Goal: Task Accomplishment & Management: Complete application form

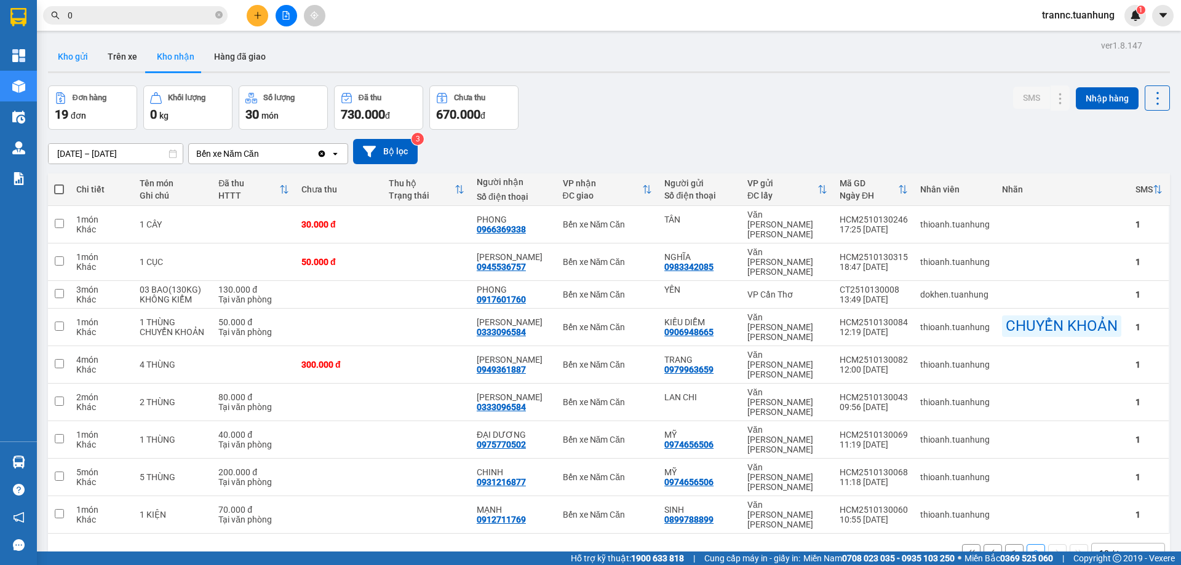
click at [82, 63] on button "Kho gửi" at bounding box center [73, 57] width 50 height 30
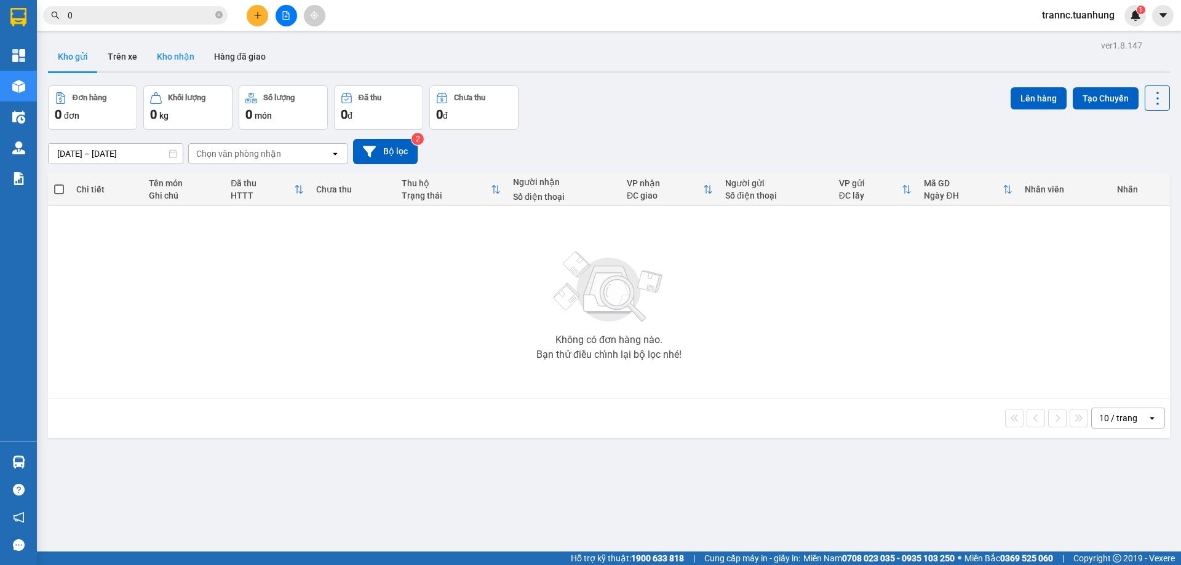
click at [191, 68] on button "Kho nhận" at bounding box center [175, 57] width 57 height 30
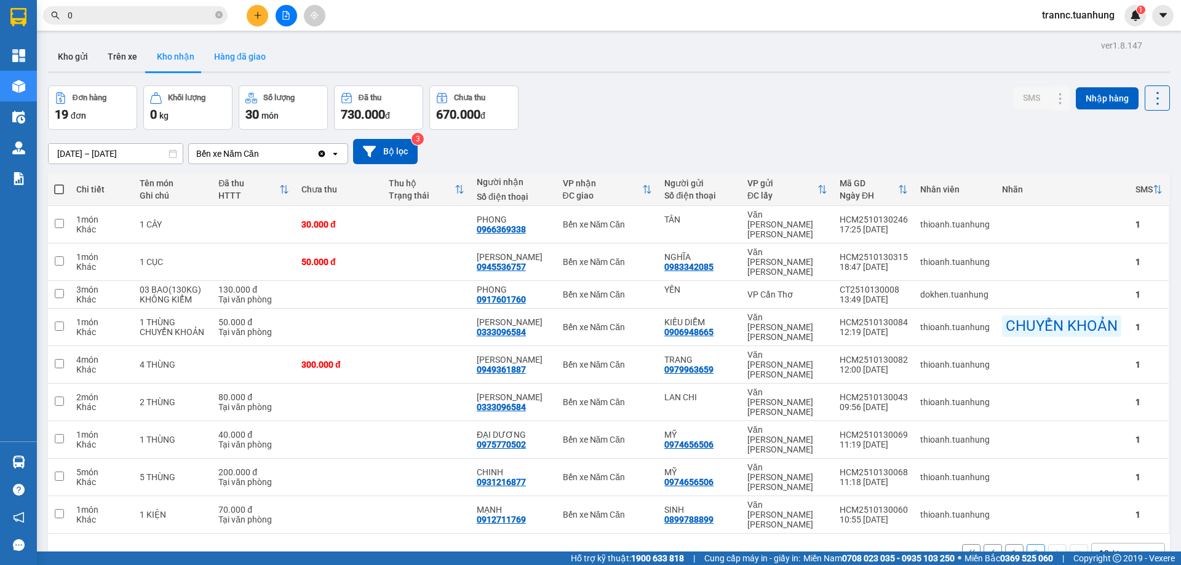
click at [229, 60] on button "Hàng đã giao" at bounding box center [239, 57] width 71 height 30
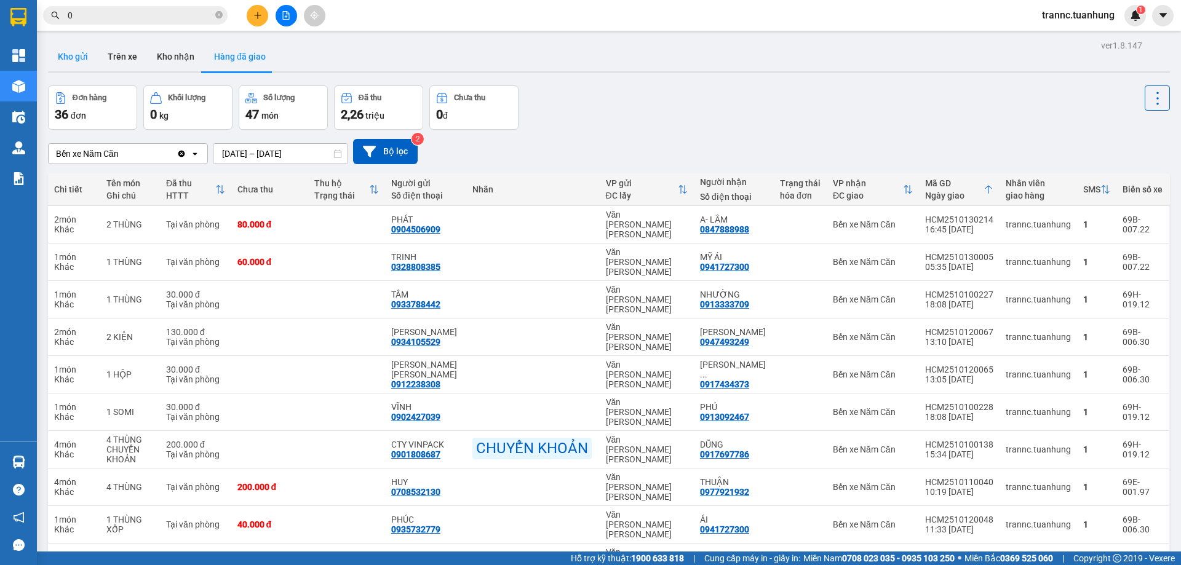
click at [90, 62] on button "Kho gửi" at bounding box center [73, 57] width 50 height 30
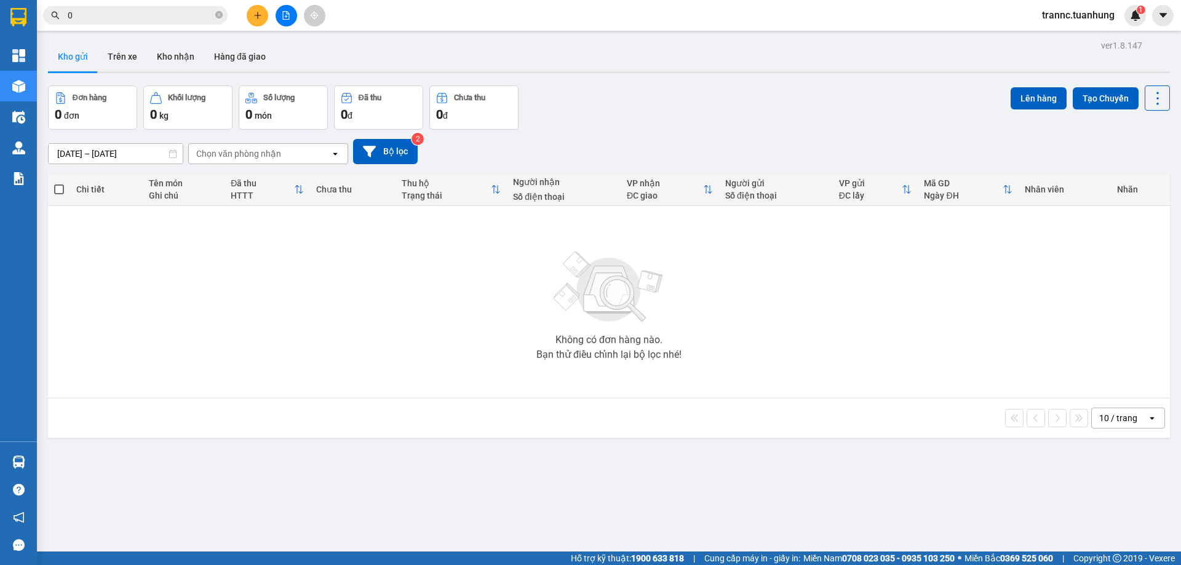
click at [176, 13] on input "0" at bounding box center [140, 16] width 145 height 14
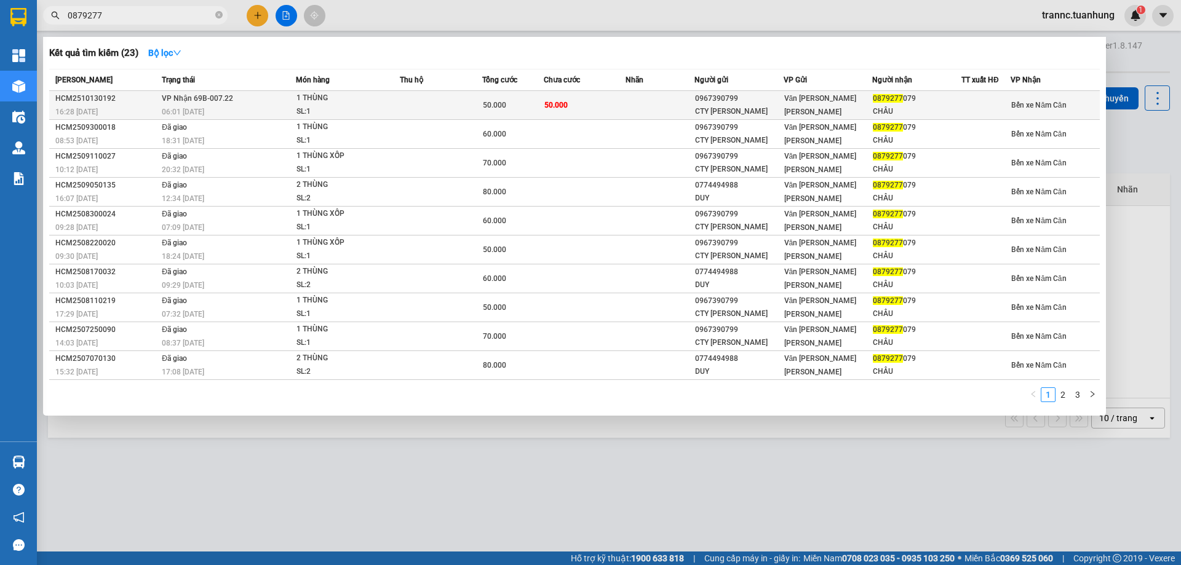
type input "0879277"
click at [517, 106] on div "50.000" at bounding box center [513, 105] width 60 height 14
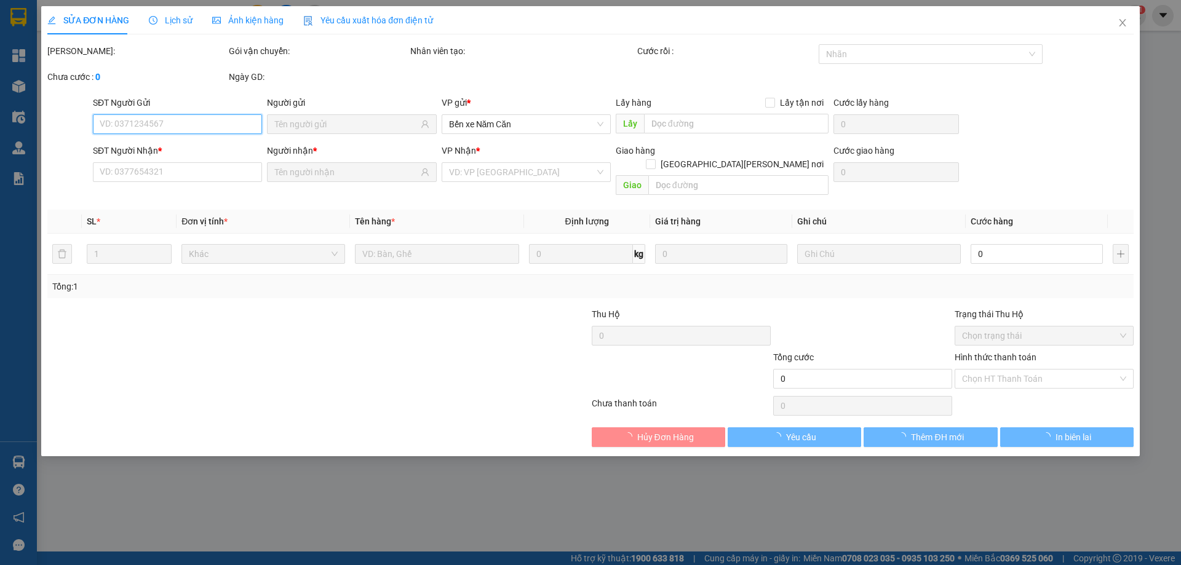
type input "0967390799"
type input "CTY HOÀNG LONG"
type input "0879277079"
type input "CHÂU"
type input "50.000"
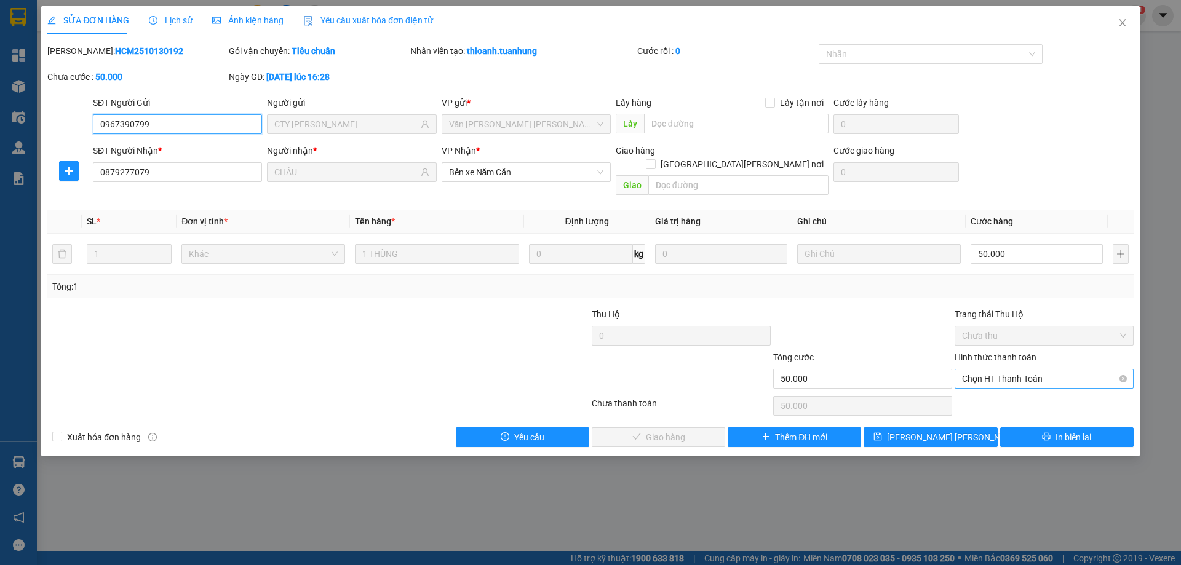
click at [980, 372] on span "Chọn HT Thanh Toán" at bounding box center [1044, 379] width 164 height 18
click at [977, 388] on div "Tại văn phòng" at bounding box center [1044, 390] width 164 height 14
type input "0"
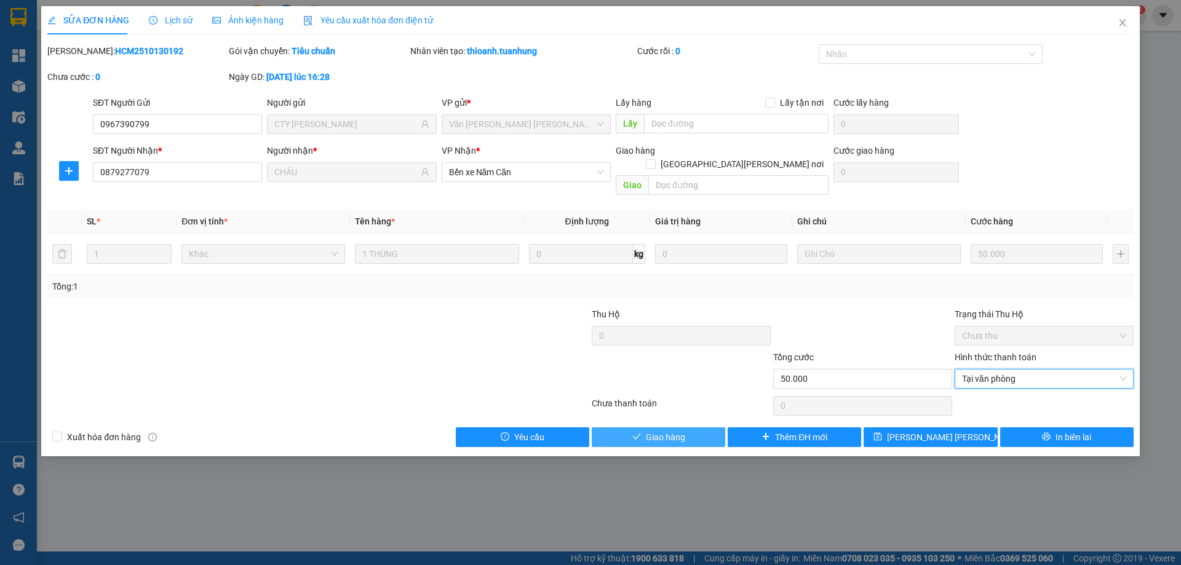
click at [696, 428] on button "Giao hàng" at bounding box center [658, 438] width 133 height 20
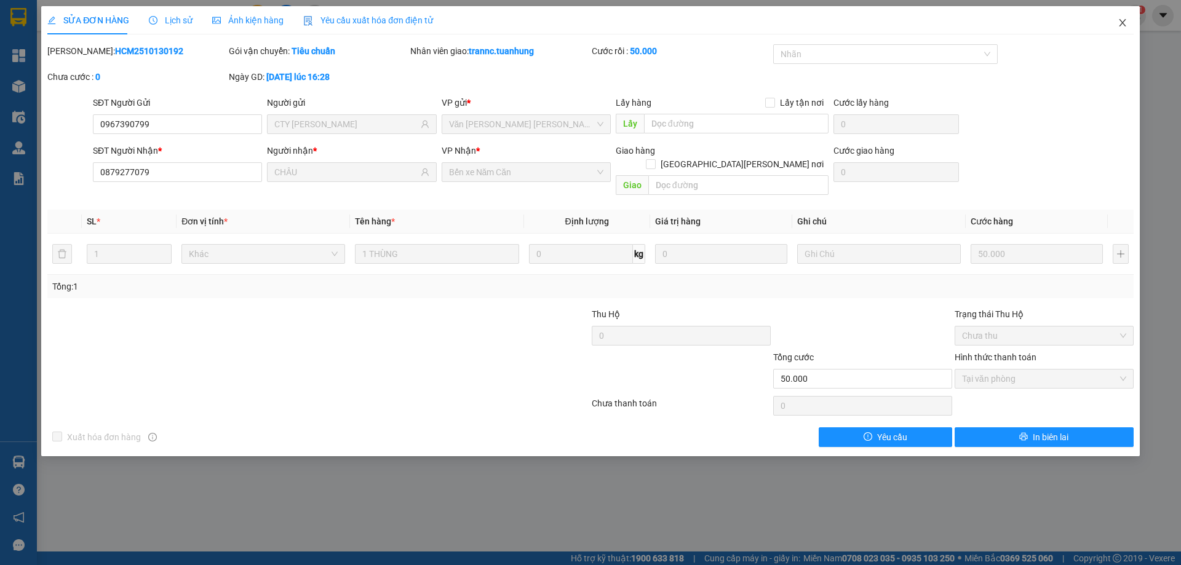
click at [1121, 28] on icon "close" at bounding box center [1123, 23] width 10 height 10
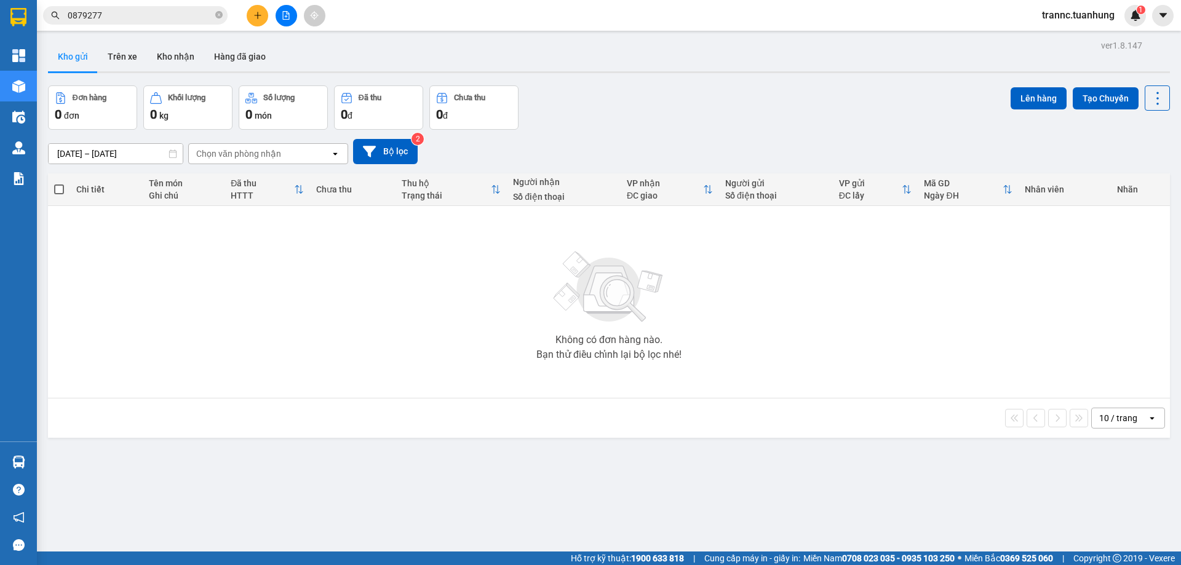
click at [154, 20] on input "0879277" at bounding box center [140, 16] width 145 height 14
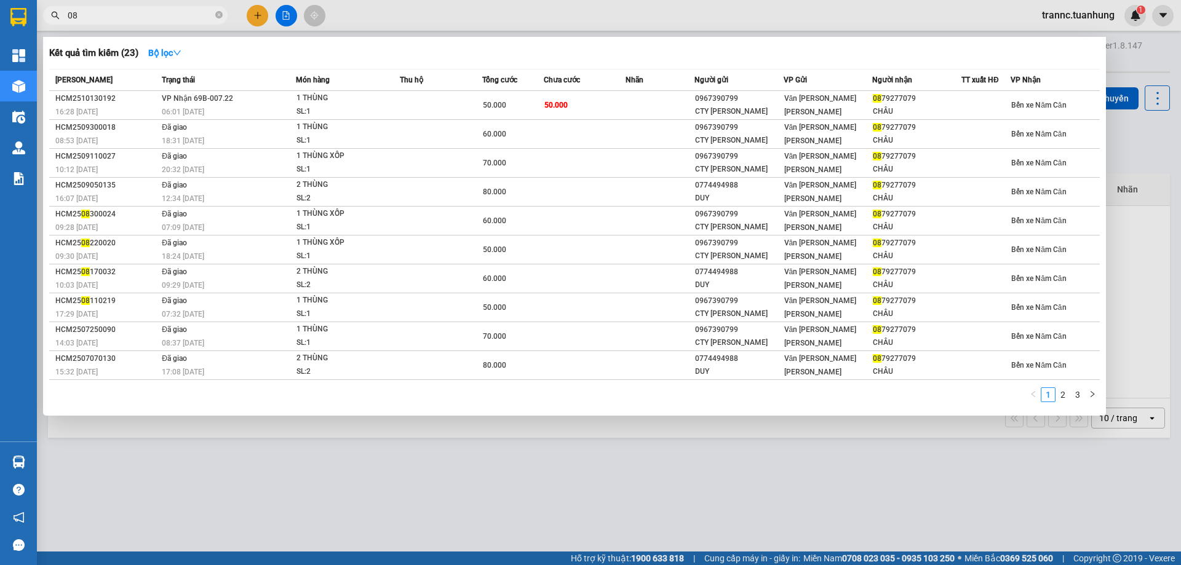
type input "0"
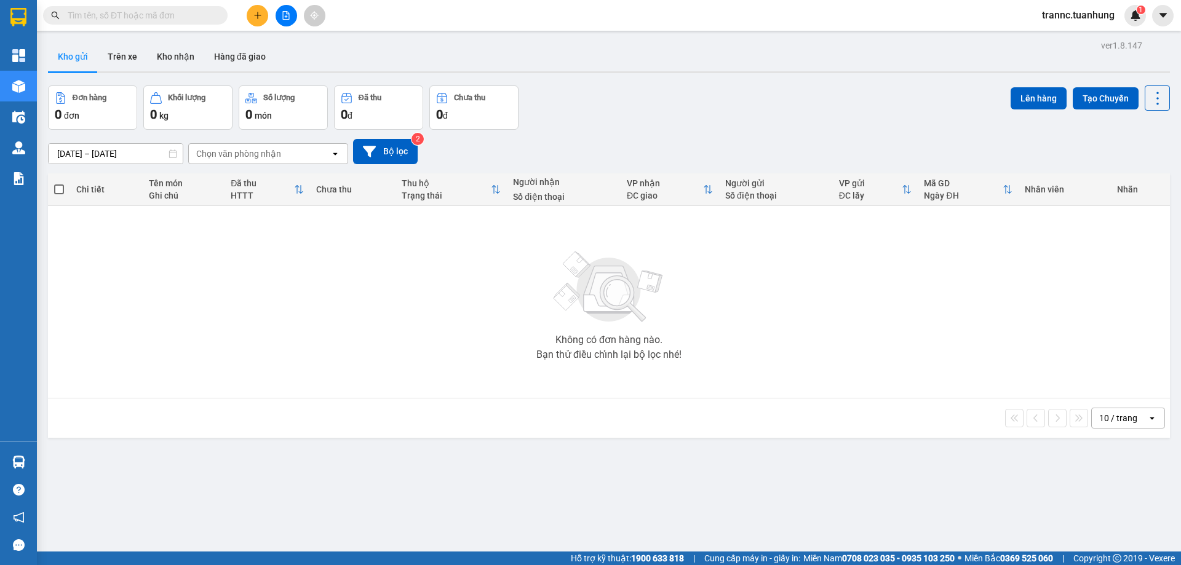
click at [161, 19] on input "text" at bounding box center [140, 16] width 145 height 14
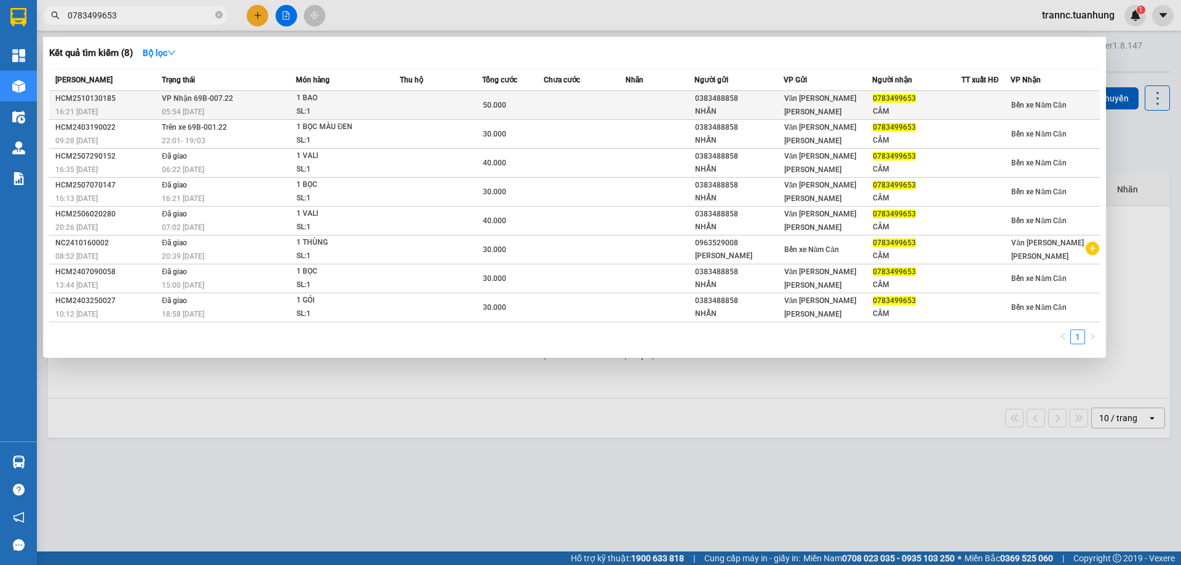
type input "0783499653"
click at [242, 103] on td "VP Nhận 69B-007.22 05:54 - 14/10" at bounding box center [227, 105] width 137 height 29
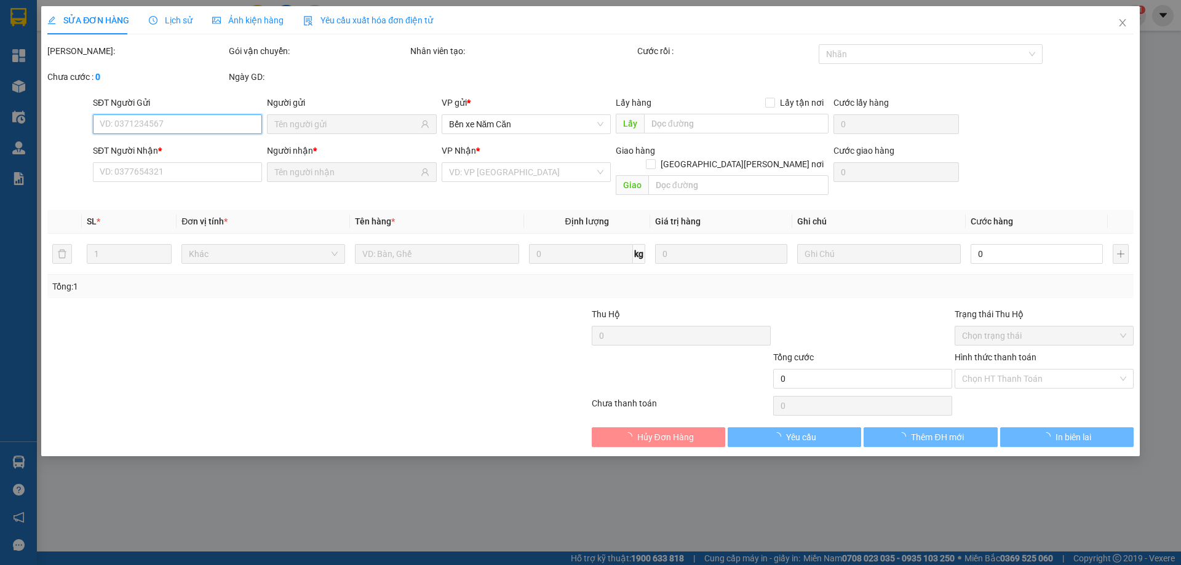
type input "0383488858"
type input "NHẨN"
type input "0783499653"
type input "CẦM"
type input "50.000"
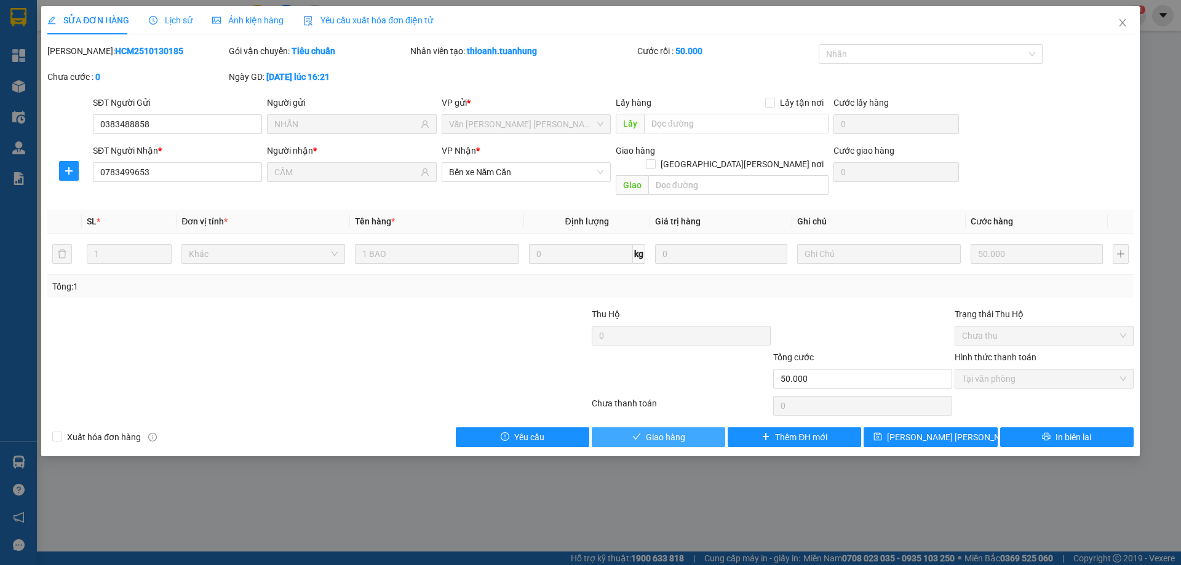
click at [687, 428] on button "Giao hàng" at bounding box center [658, 438] width 133 height 20
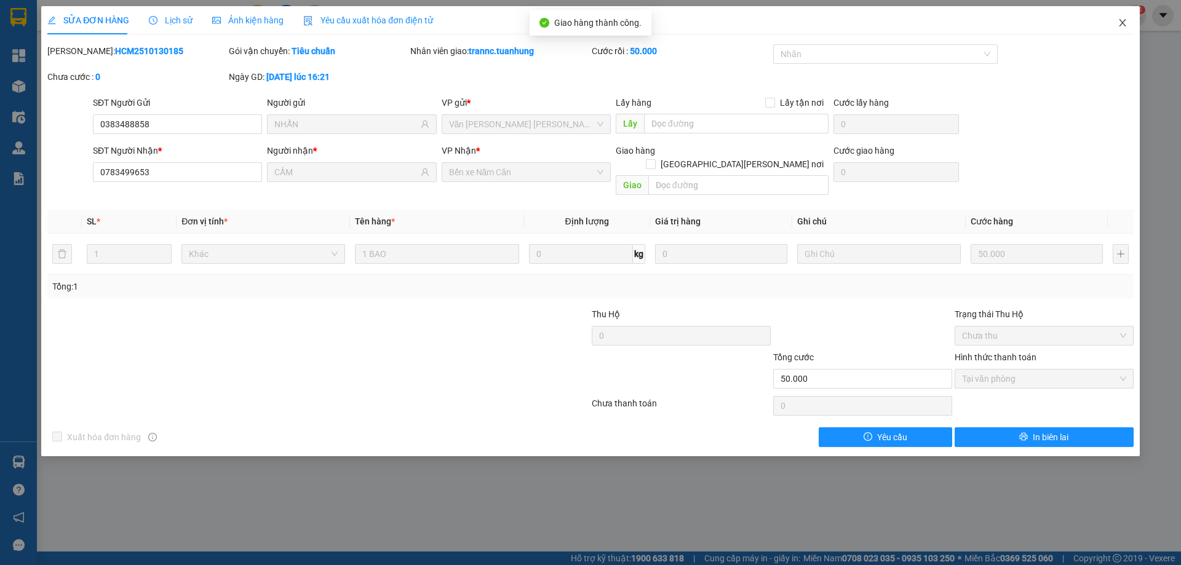
click at [1120, 24] on icon "close" at bounding box center [1123, 23] width 10 height 10
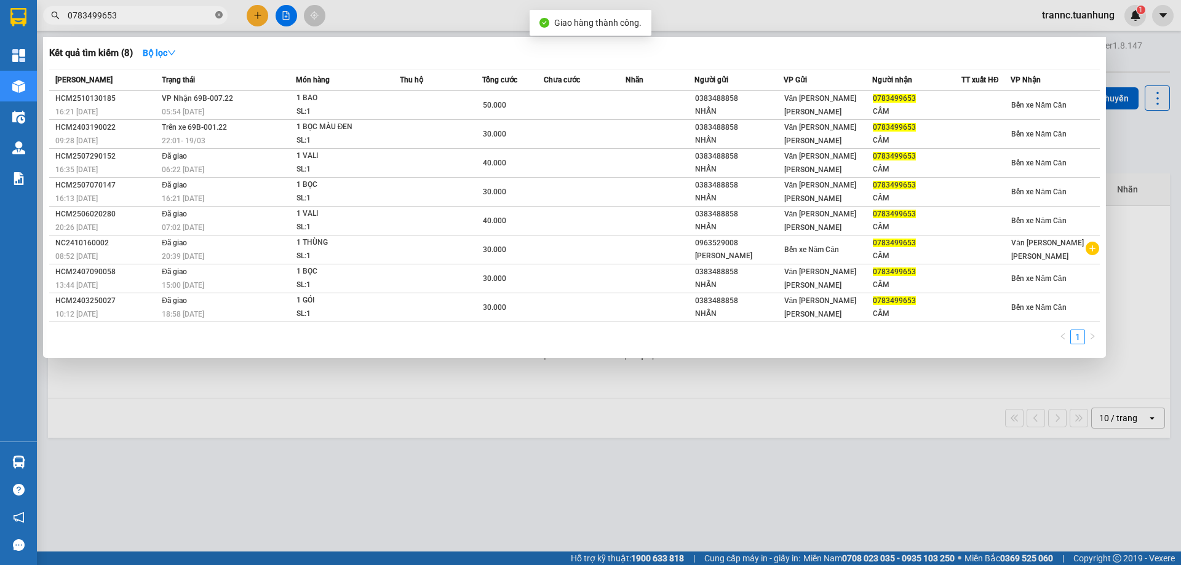
click at [218, 15] on icon "close-circle" at bounding box center [218, 14] width 7 height 7
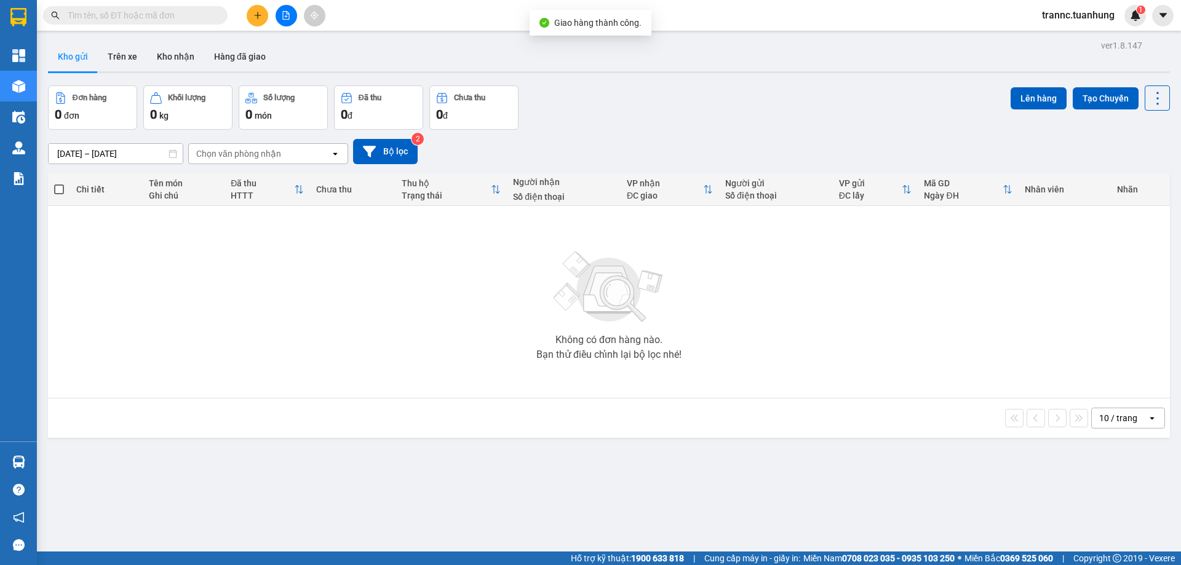
click at [178, 15] on input "text" at bounding box center [140, 16] width 145 height 14
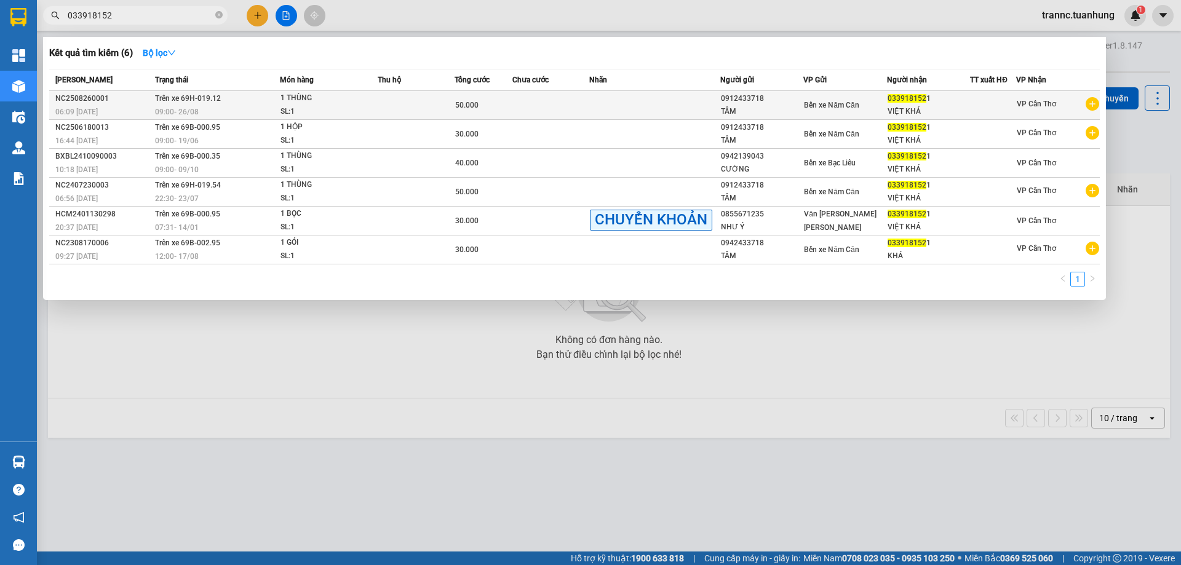
type input "033918152"
click at [1094, 106] on icon "plus-circle" at bounding box center [1093, 104] width 14 height 14
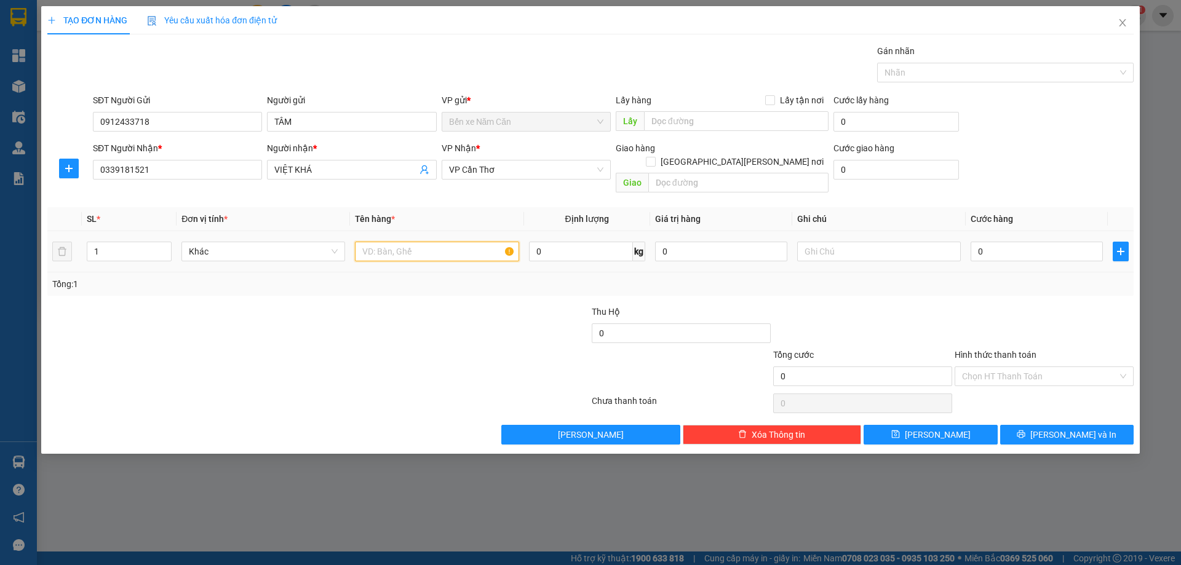
click at [450, 242] on input "text" at bounding box center [437, 252] width 164 height 20
type input "1 KIỆN"
click at [998, 242] on input "0" at bounding box center [1037, 252] width 132 height 20
type input "5"
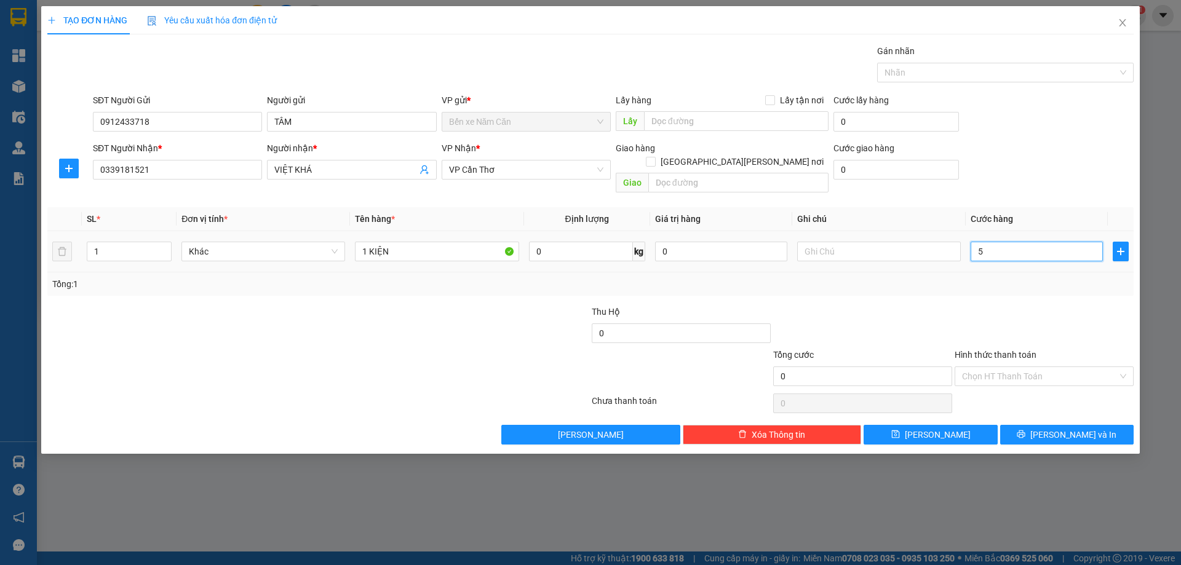
type input "5"
type input "50"
type input "50.000"
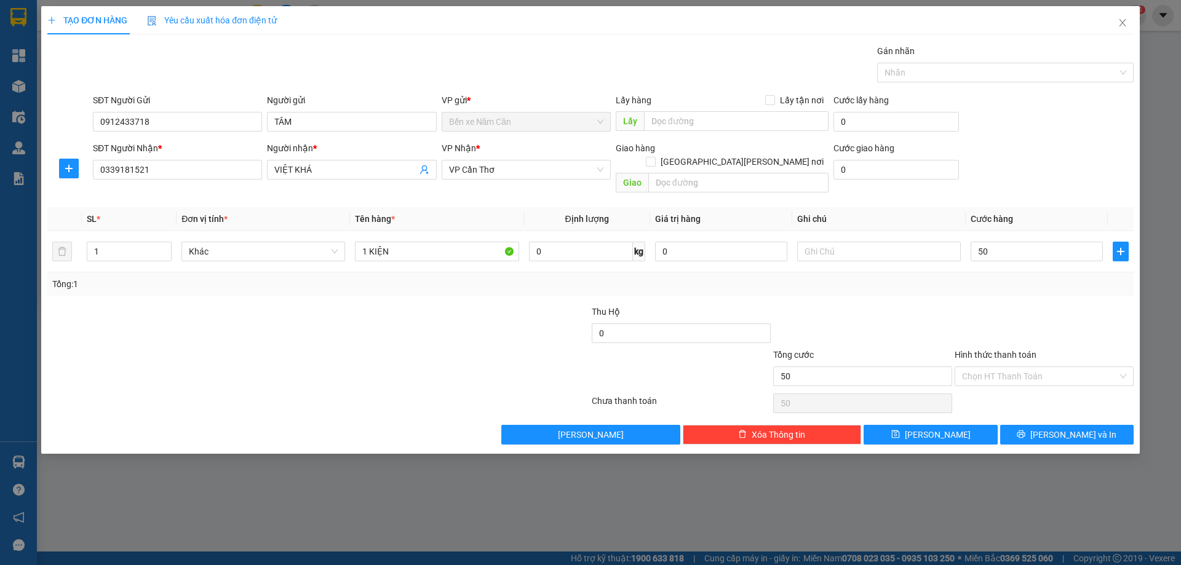
type input "50.000"
click at [992, 289] on div "Transit Pickup Surcharge Ids Transit Deliver Surcharge Ids Transit Deliver Surc…" at bounding box center [590, 244] width 1086 height 400
click at [991, 367] on input "Hình thức thanh toán" at bounding box center [1040, 376] width 156 height 18
click at [991, 389] on div "Tại văn phòng" at bounding box center [1044, 388] width 164 height 14
type input "0"
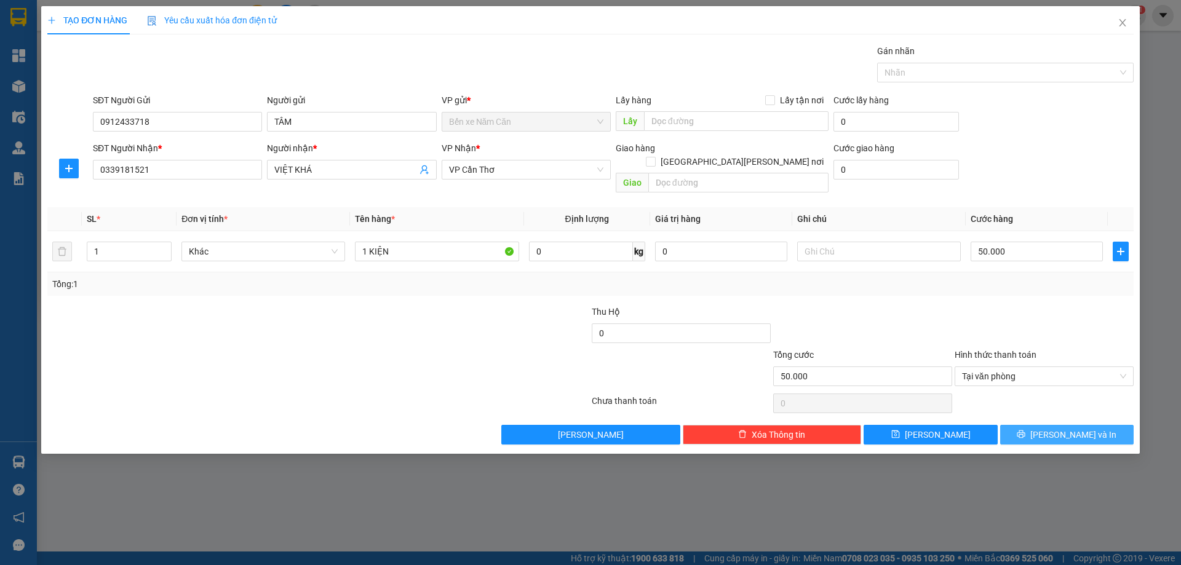
click at [1054, 425] on button "Lưu và In" at bounding box center [1066, 435] width 133 height 20
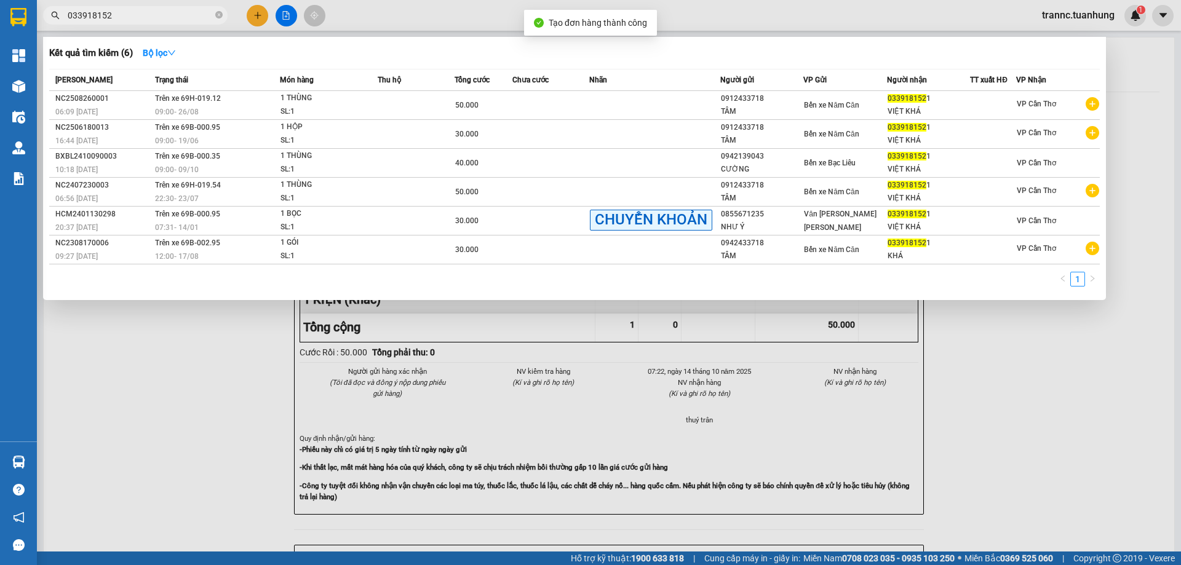
click at [1054, 423] on div at bounding box center [590, 282] width 1181 height 565
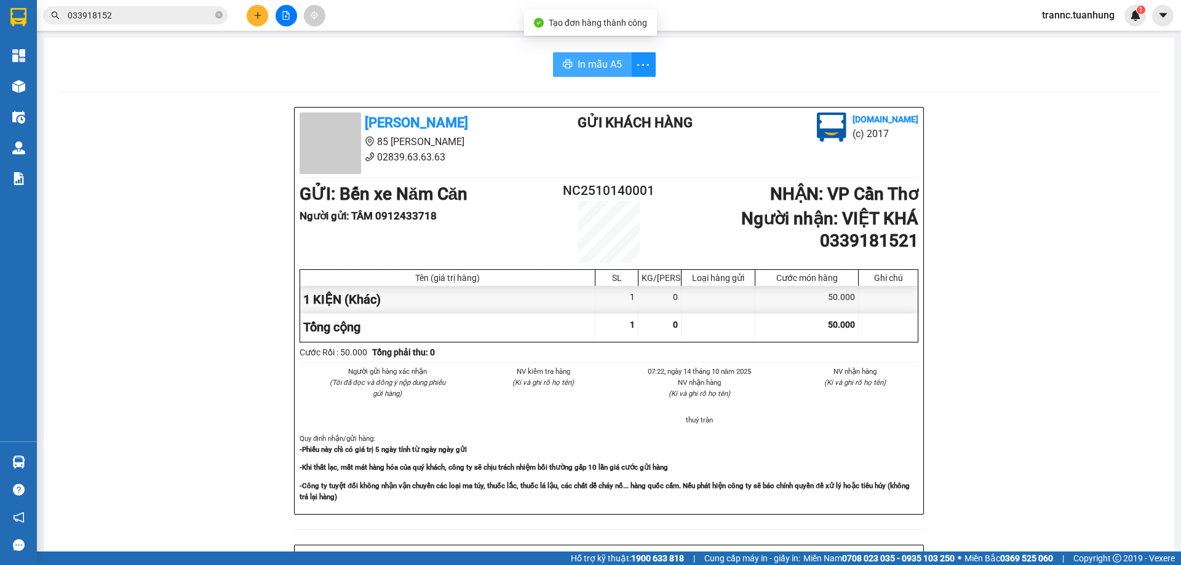
click at [608, 71] on span "In mẫu A5" at bounding box center [600, 64] width 44 height 15
click at [460, 65] on div "In mẫu A5" at bounding box center [608, 64] width 1101 height 25
click at [219, 15] on icon "close-circle" at bounding box center [218, 14] width 7 height 7
click at [192, 16] on input "text" at bounding box center [140, 16] width 145 height 14
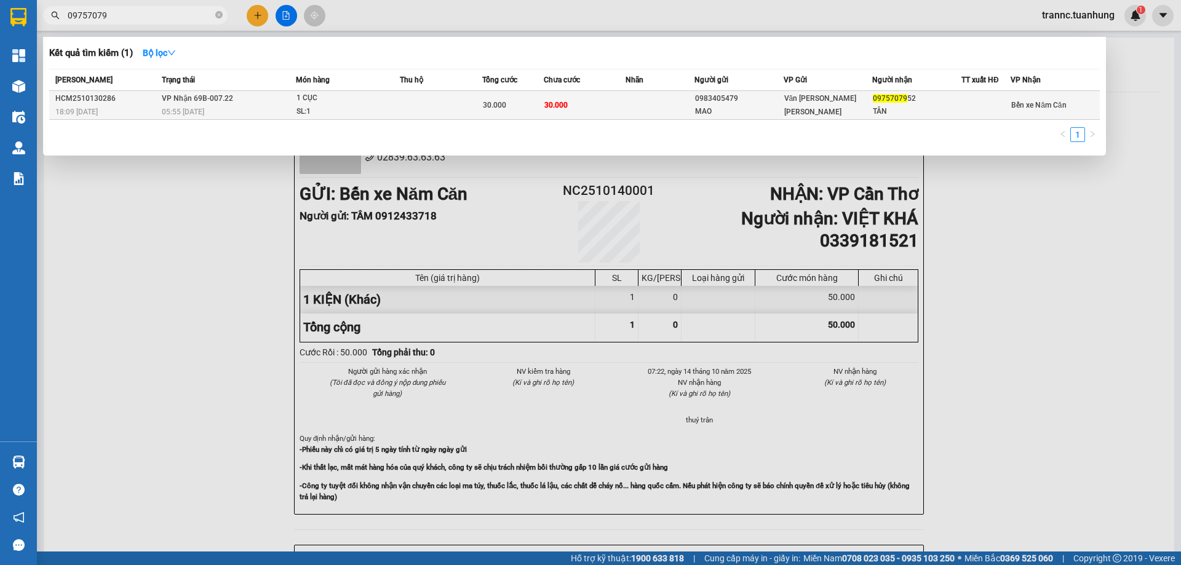
type input "09757079"
click at [314, 104] on div "1 CỤC" at bounding box center [343, 99] width 92 height 14
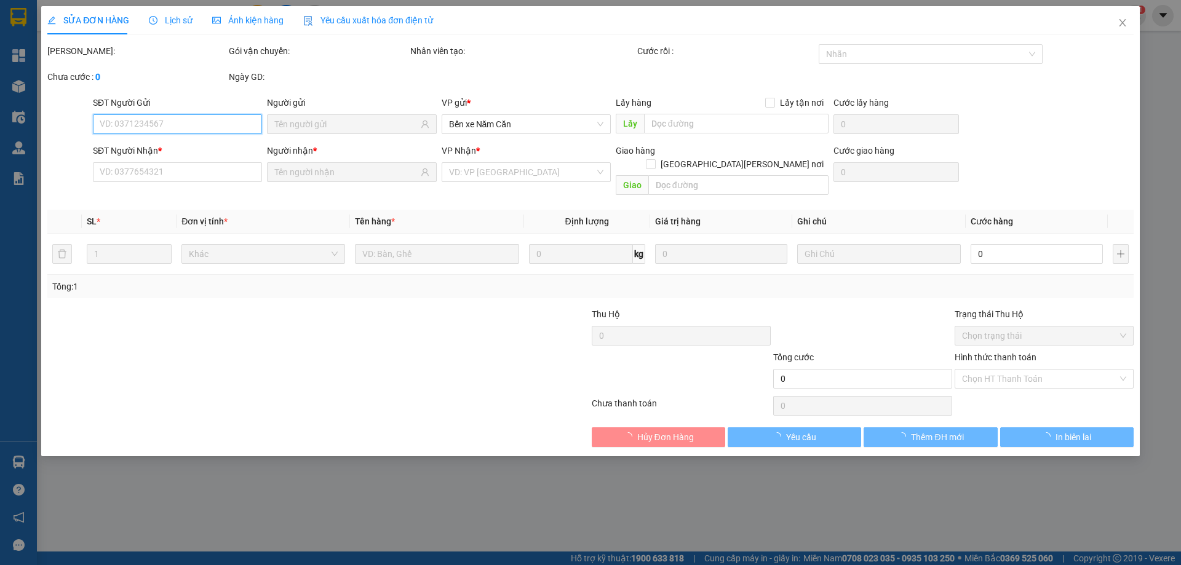
type input "0983405479"
type input "MAO"
type input "0975707952"
type input "TÂN"
type input "30.000"
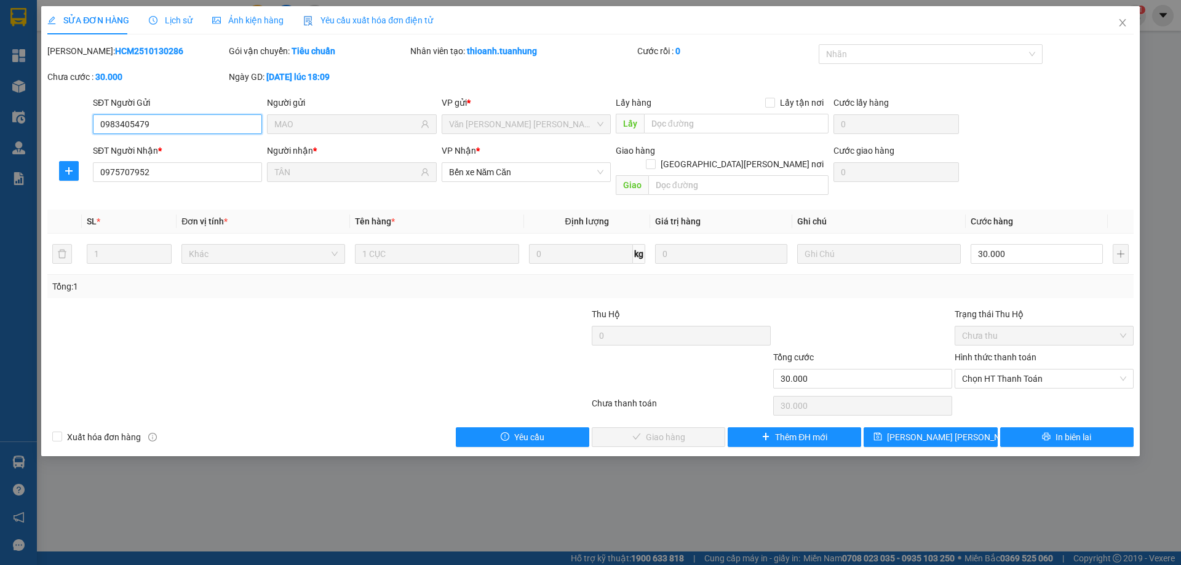
drag, startPoint x: 976, startPoint y: 360, endPoint x: 979, endPoint y: 376, distance: 17.0
click at [977, 370] on span "Chọn HT Thanh Toán" at bounding box center [1044, 379] width 164 height 18
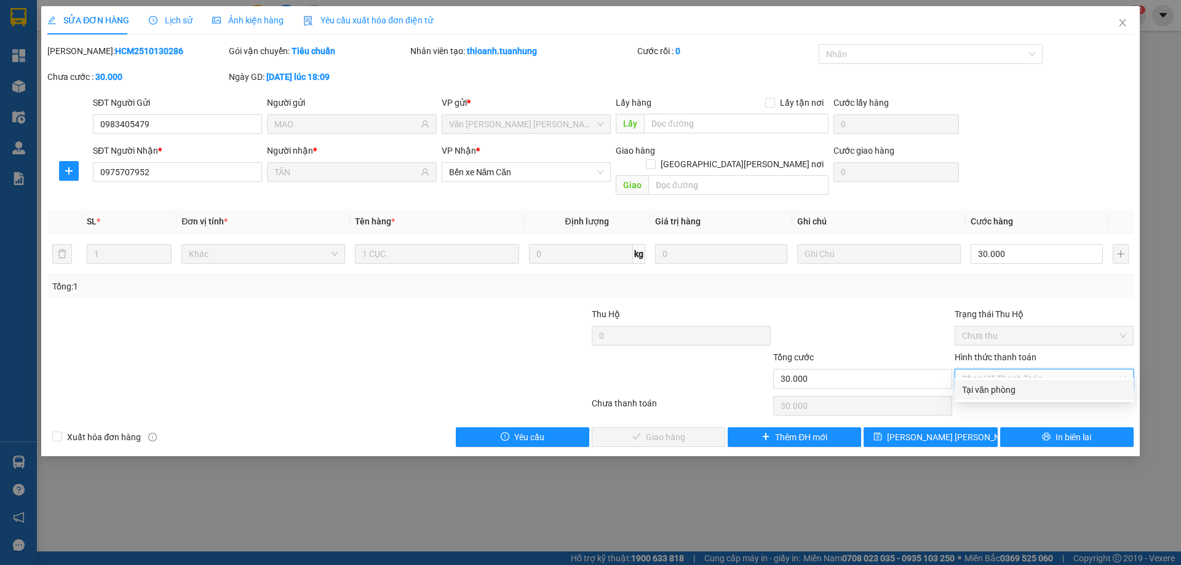
click at [982, 390] on div "Tại văn phòng" at bounding box center [1044, 390] width 164 height 14
type input "0"
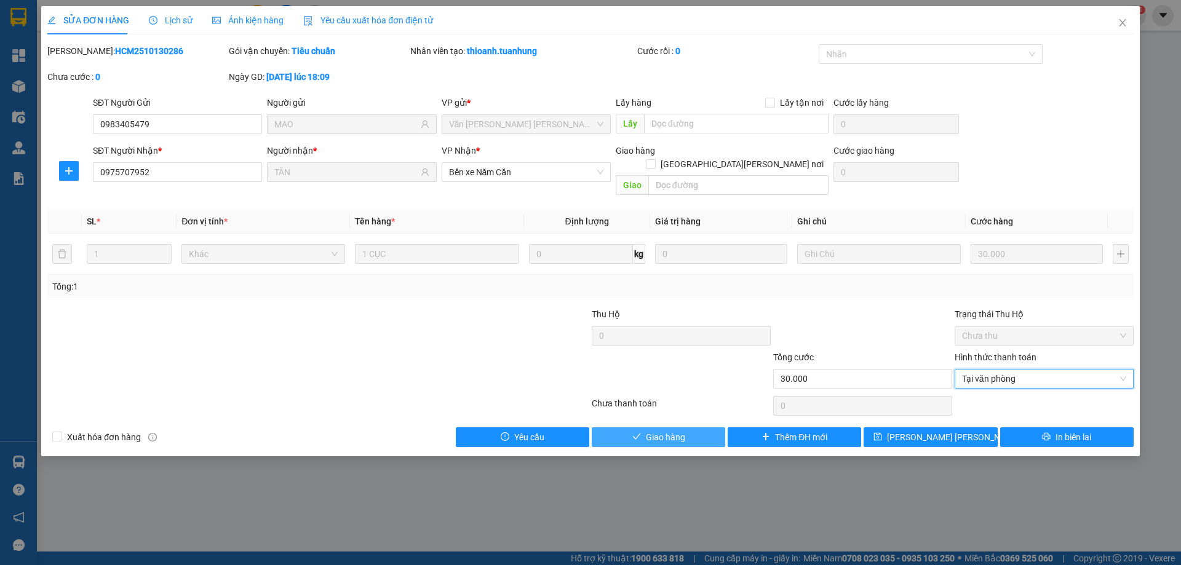
click at [671, 431] on span "Giao hàng" at bounding box center [665, 438] width 39 height 14
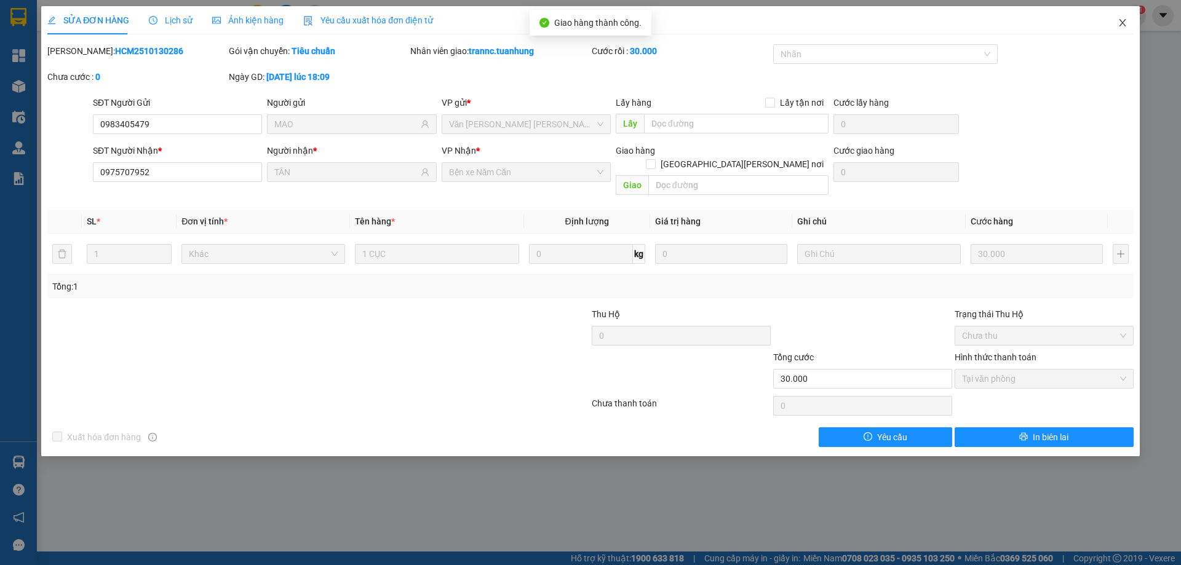
click at [1122, 21] on icon "close" at bounding box center [1123, 23] width 10 height 10
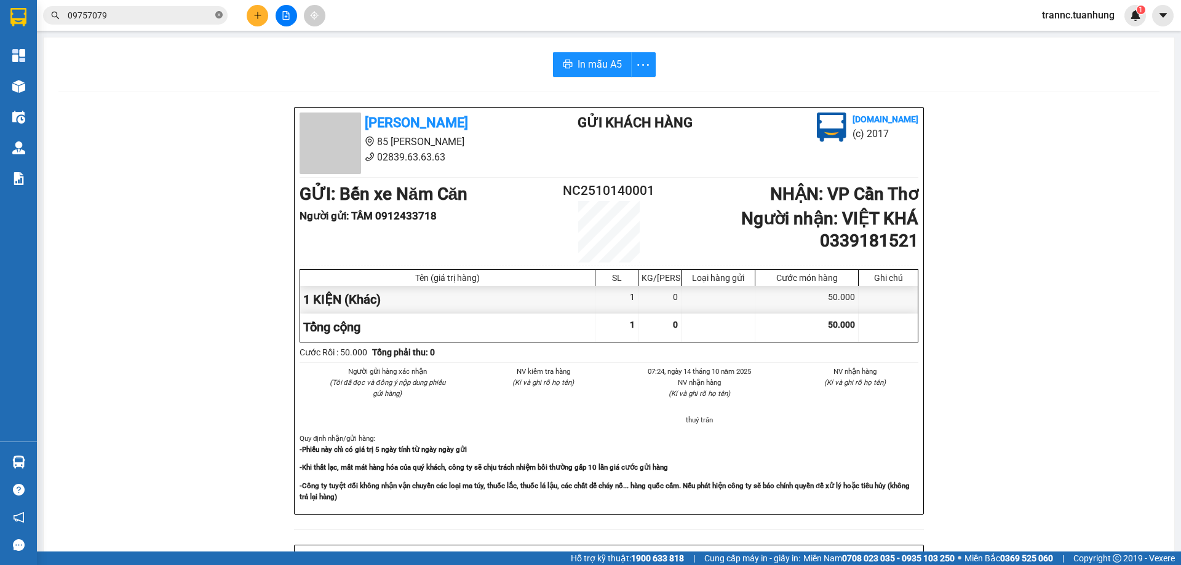
click at [220, 14] on icon "close-circle" at bounding box center [218, 14] width 7 height 7
click at [164, 18] on input "text" at bounding box center [140, 16] width 145 height 14
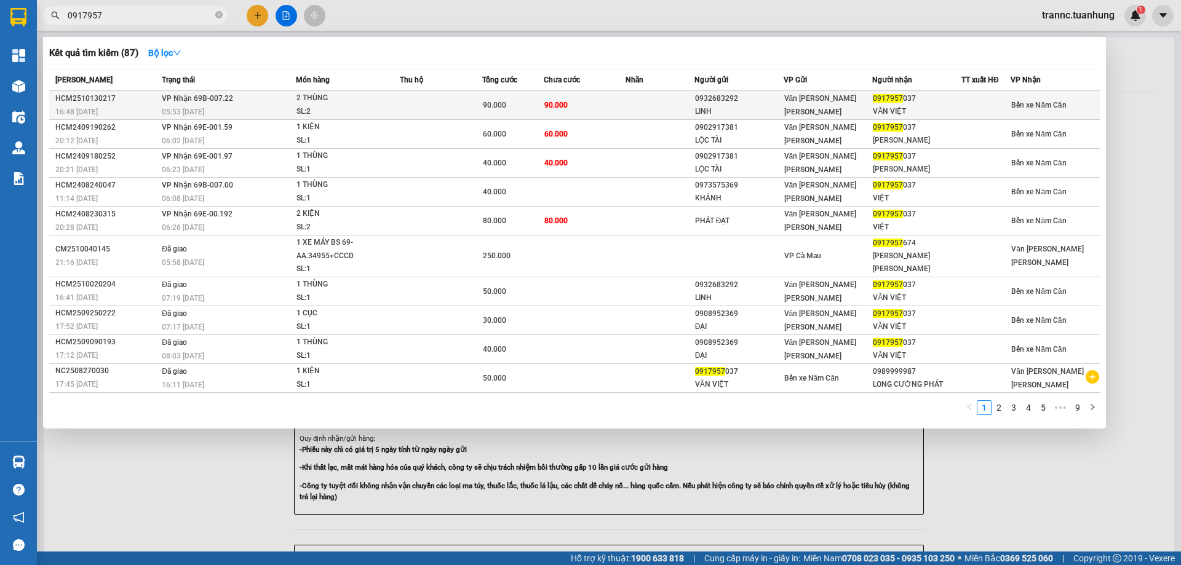
type input "0917957"
click at [257, 100] on td "VP Nhận 69B-007.22 05:53 - 14/10" at bounding box center [227, 105] width 137 height 29
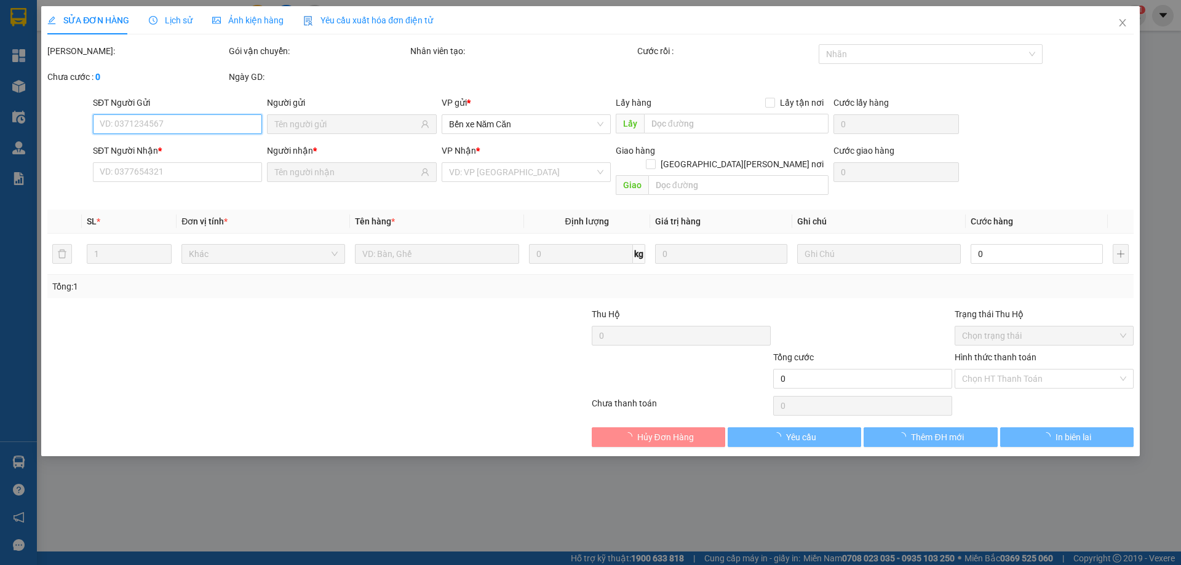
type input "0932683292"
type input "LINH"
type input "0917957037"
type input "VĂN VIỆT"
type input "90.000"
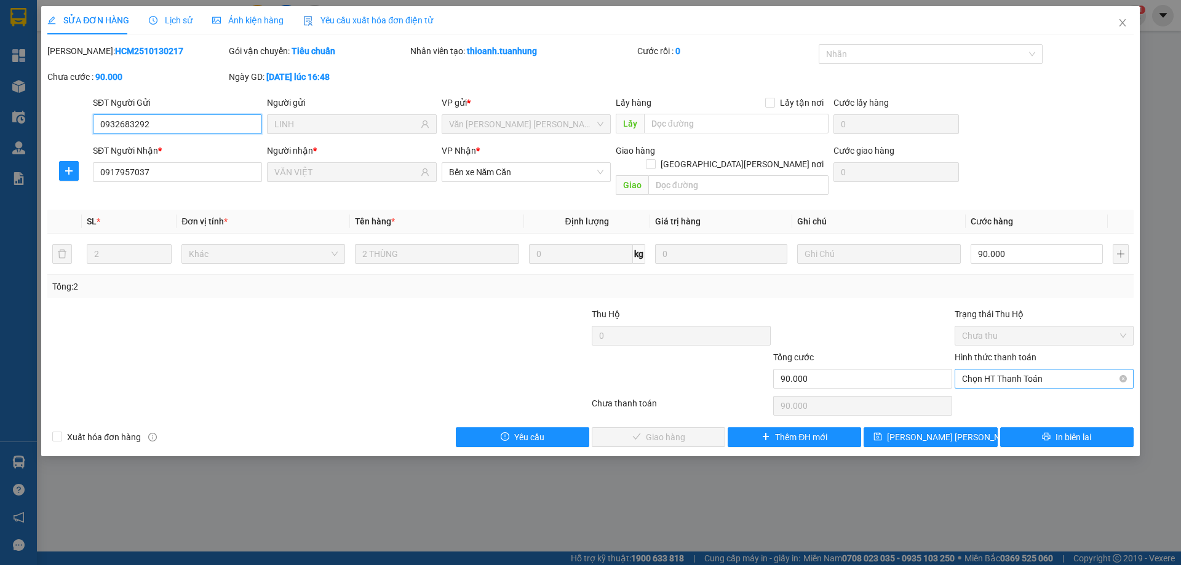
click at [1005, 370] on span "Chọn HT Thanh Toán" at bounding box center [1044, 379] width 164 height 18
click at [995, 386] on div "Tại văn phòng" at bounding box center [1044, 390] width 164 height 14
type input "0"
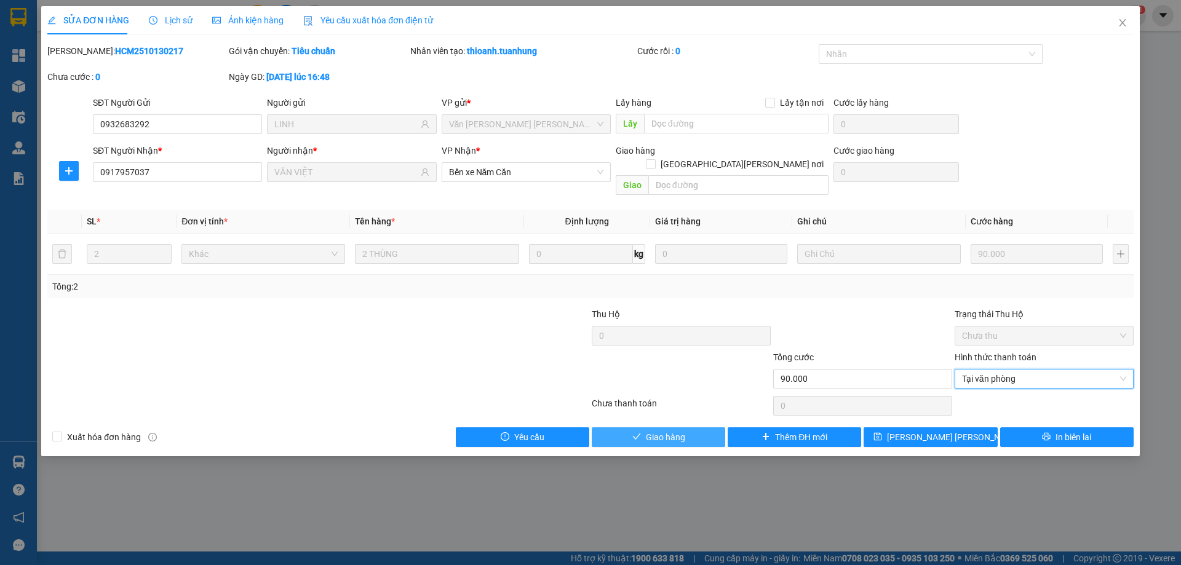
click at [635, 434] on icon "check" at bounding box center [636, 437] width 8 height 6
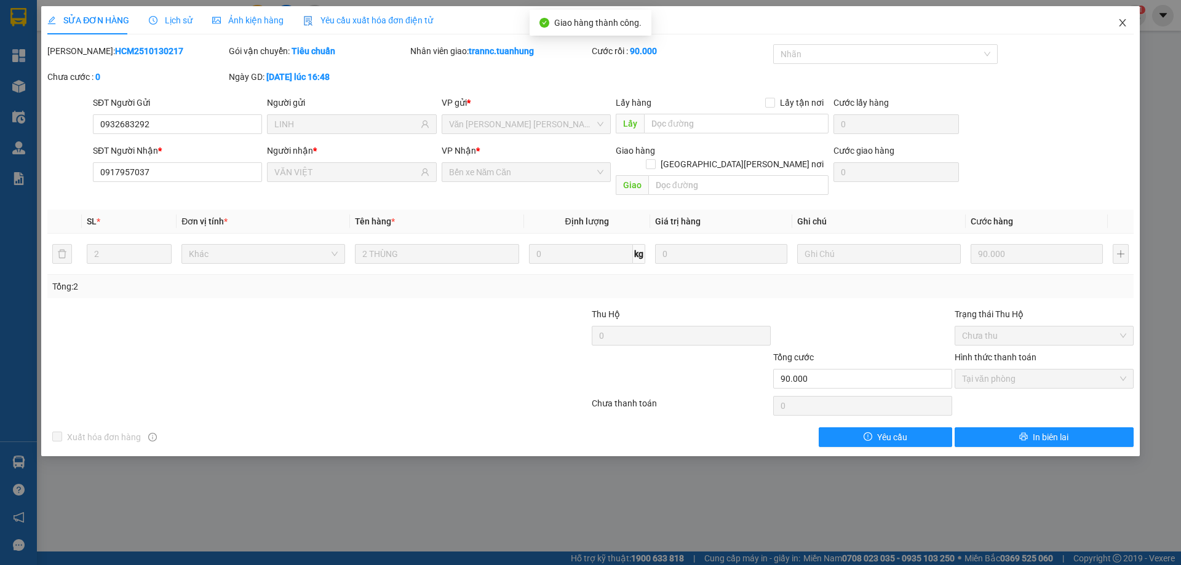
click at [1124, 25] on icon "close" at bounding box center [1123, 23] width 10 height 10
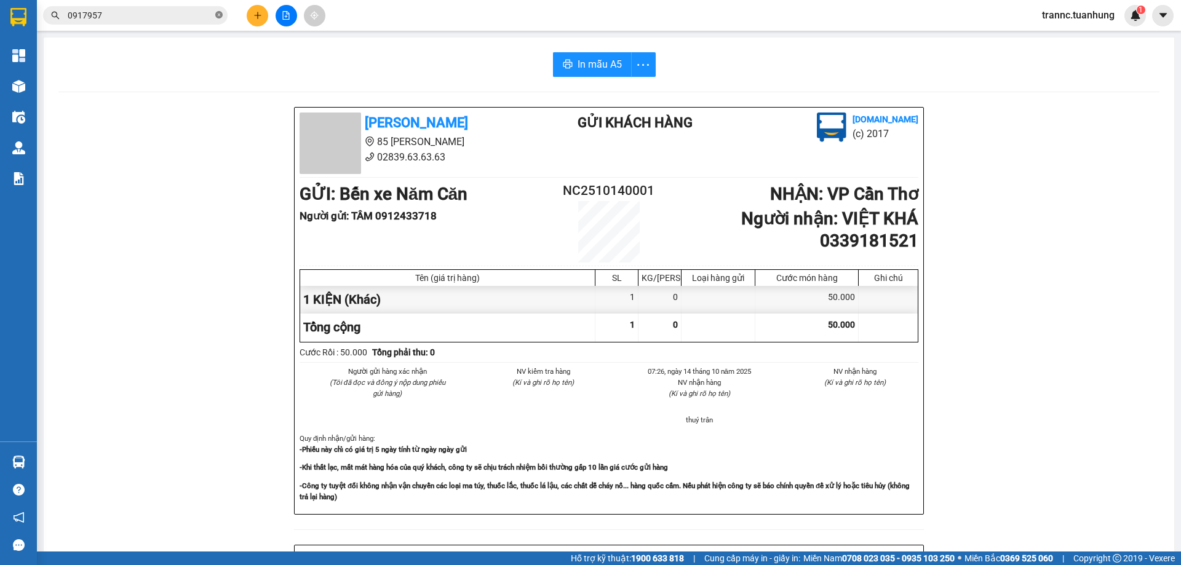
click at [218, 15] on icon "close-circle" at bounding box center [218, 14] width 7 height 7
click at [180, 17] on input "text" at bounding box center [140, 16] width 145 height 14
click at [180, 16] on input "text" at bounding box center [140, 16] width 145 height 14
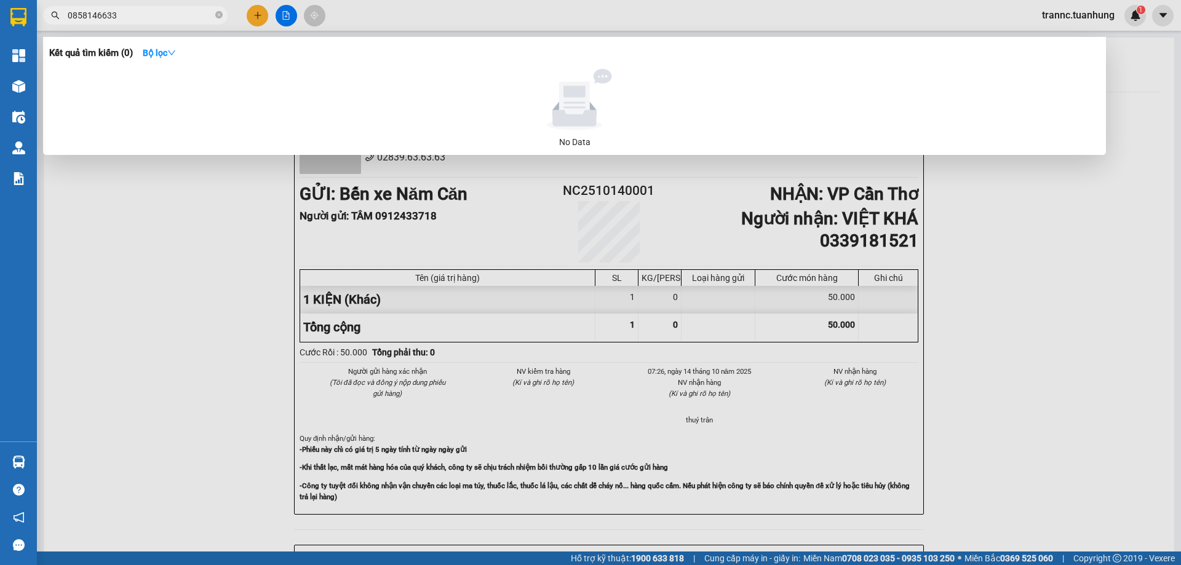
drag, startPoint x: 142, startPoint y: 14, endPoint x: 65, endPoint y: 14, distance: 76.9
click at [65, 14] on span "0858146633" at bounding box center [135, 15] width 185 height 18
type input "0858146633"
click at [254, 17] on div at bounding box center [590, 282] width 1181 height 565
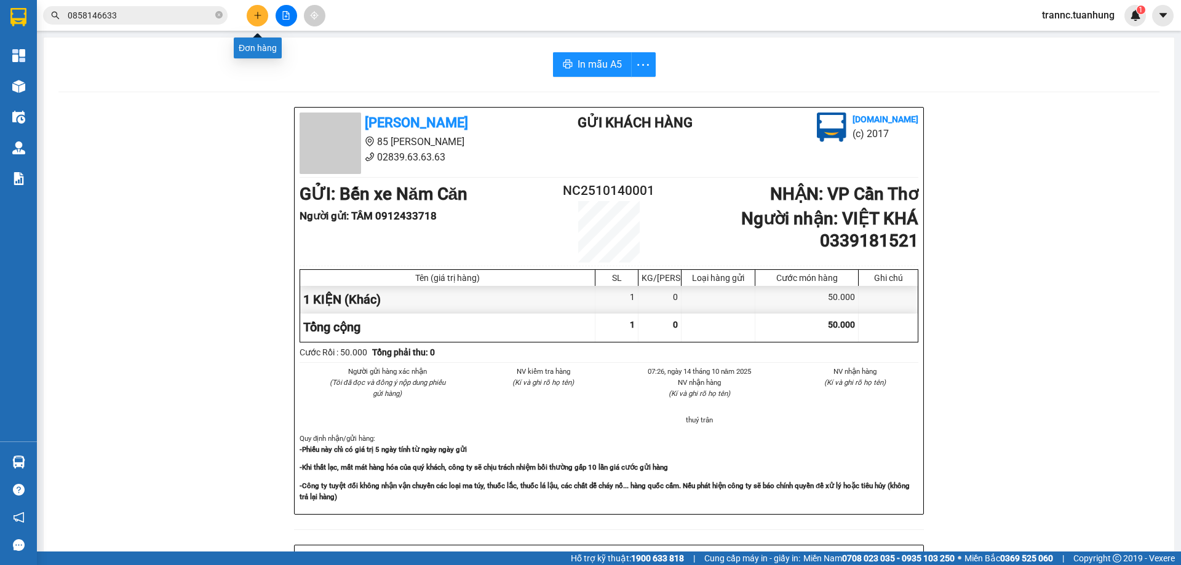
click at [254, 17] on icon "plus" at bounding box center [257, 15] width 9 height 9
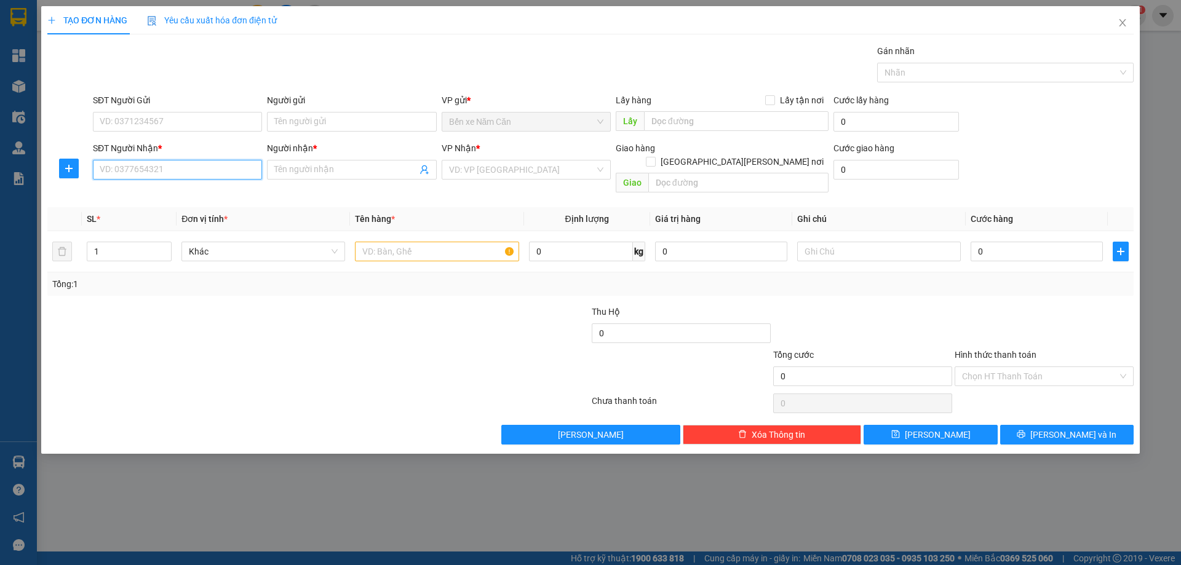
click at [202, 161] on input "SĐT Người Nhận *" at bounding box center [177, 170] width 169 height 20
paste input "0858146633"
type input "0858146633"
click at [284, 170] on input "Người nhận *" at bounding box center [345, 170] width 142 height 14
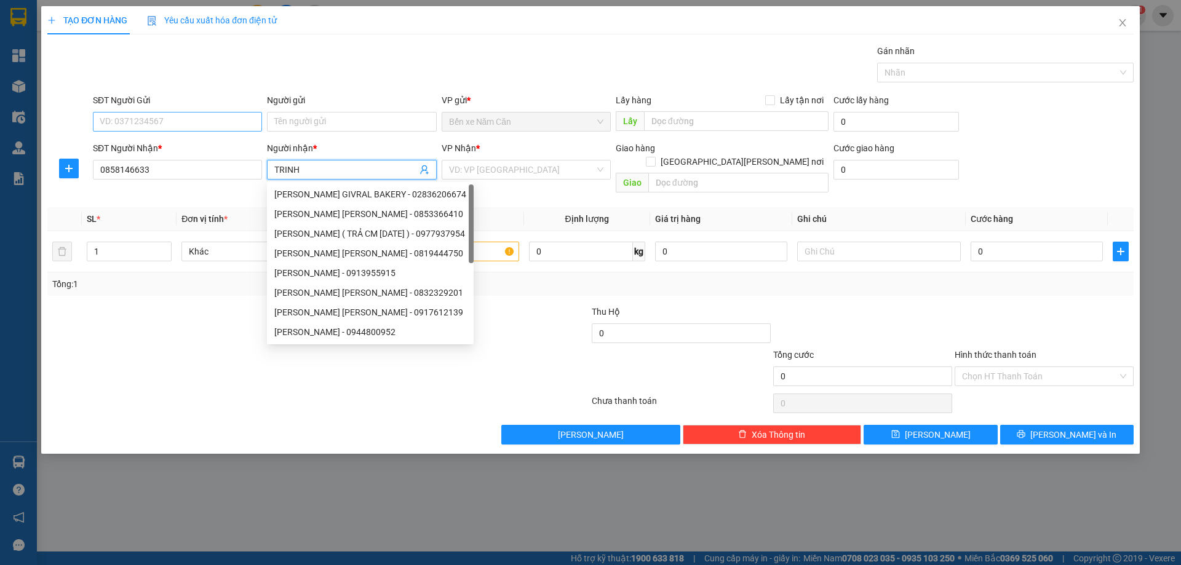
type input "TRINH"
click at [199, 125] on input "SĐT Người Gửi" at bounding box center [177, 122] width 169 height 20
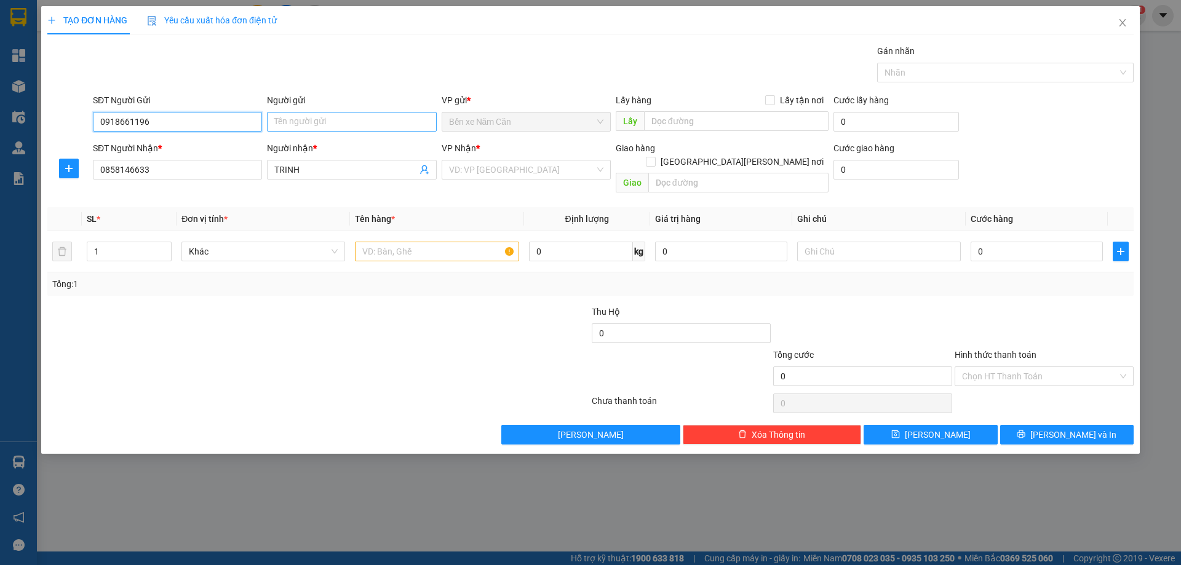
type input "0918661196"
click at [305, 122] on input "Người gửi" at bounding box center [351, 122] width 169 height 20
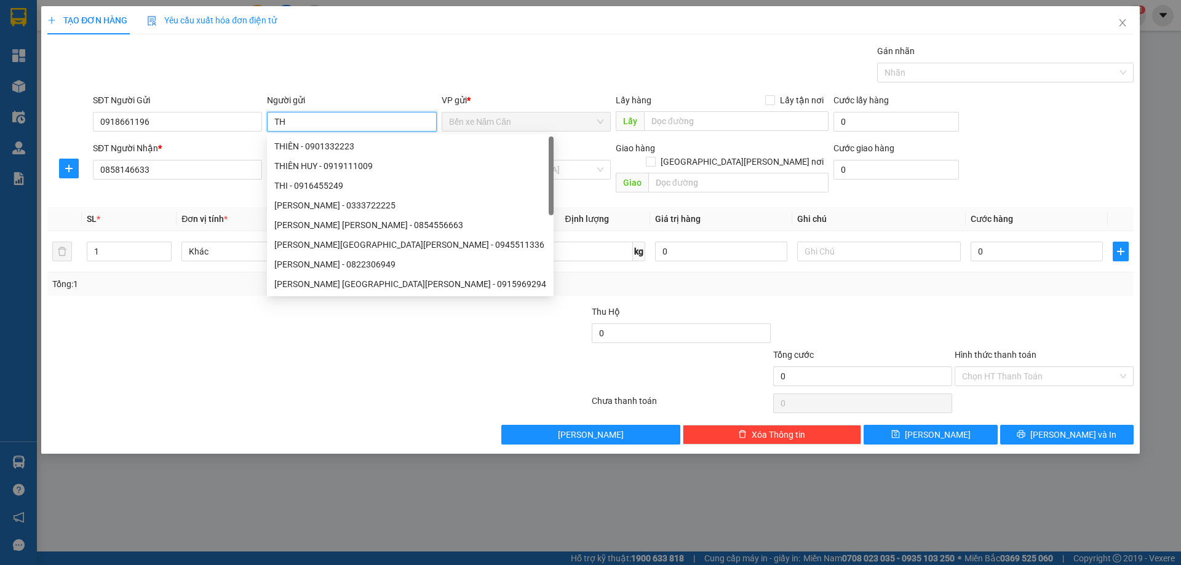
type input "T"
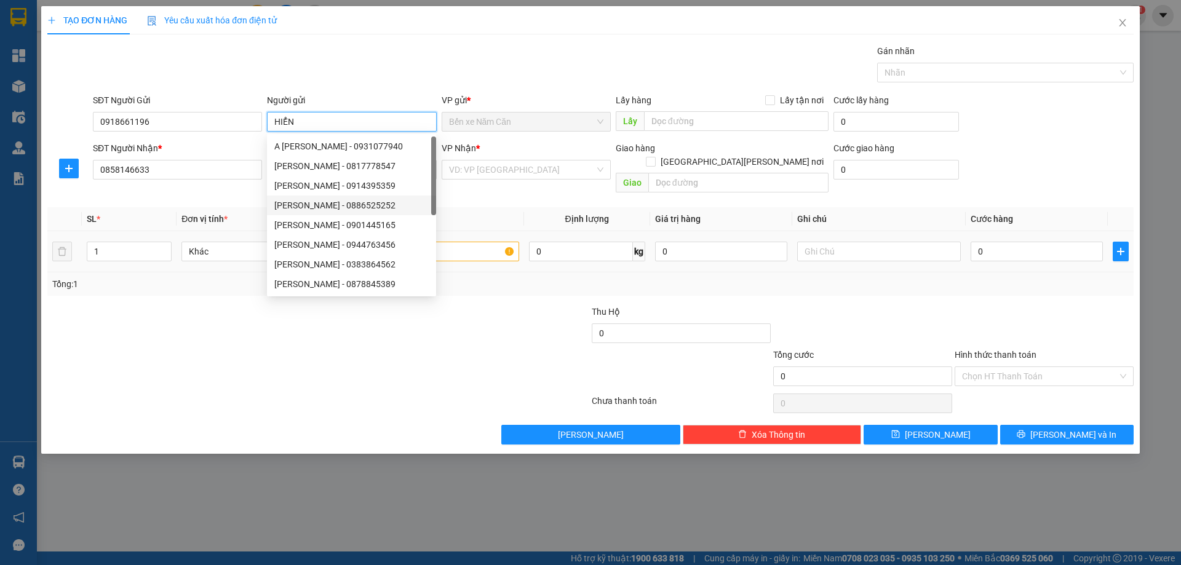
type input "HIỂN"
click at [480, 242] on input "text" at bounding box center [437, 252] width 164 height 20
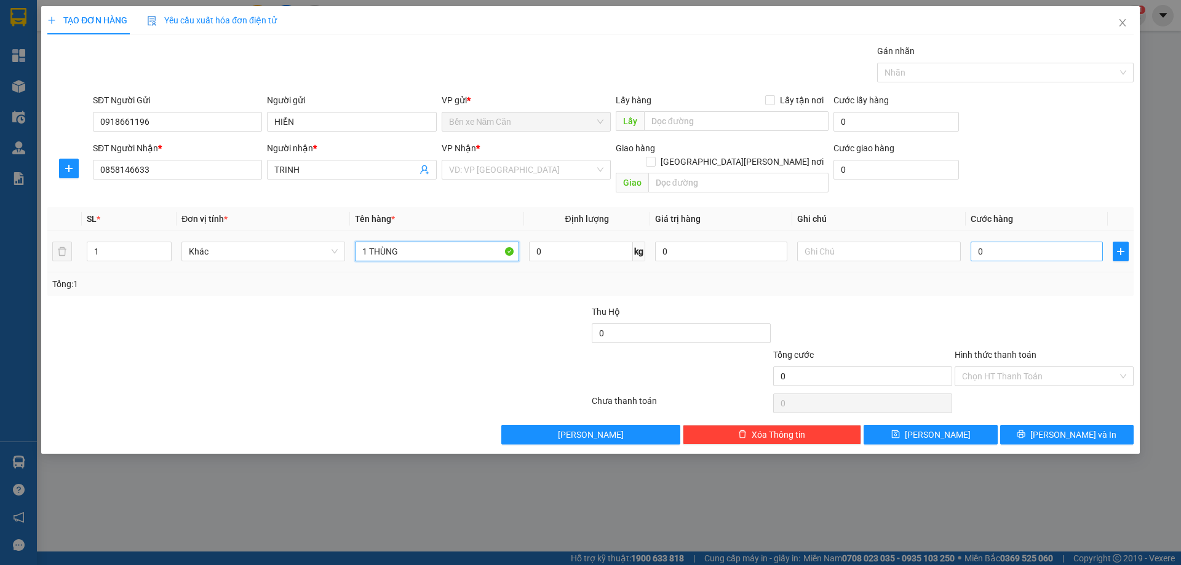
type input "1 THÙNG"
click at [1027, 242] on input "0" at bounding box center [1037, 252] width 132 height 20
type input "4"
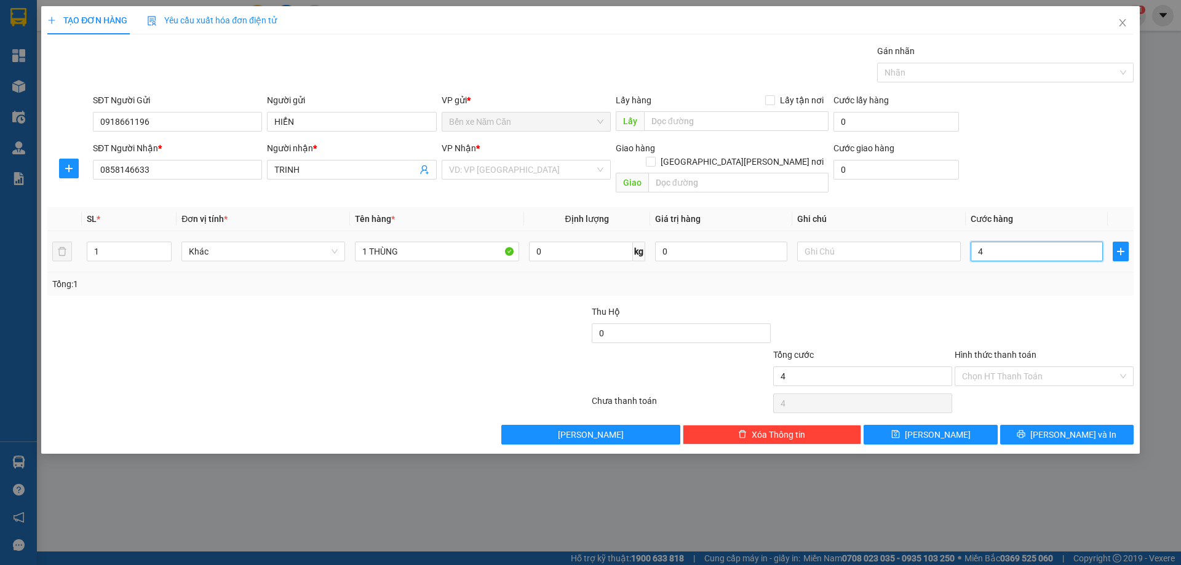
type input "40"
type input "40.000"
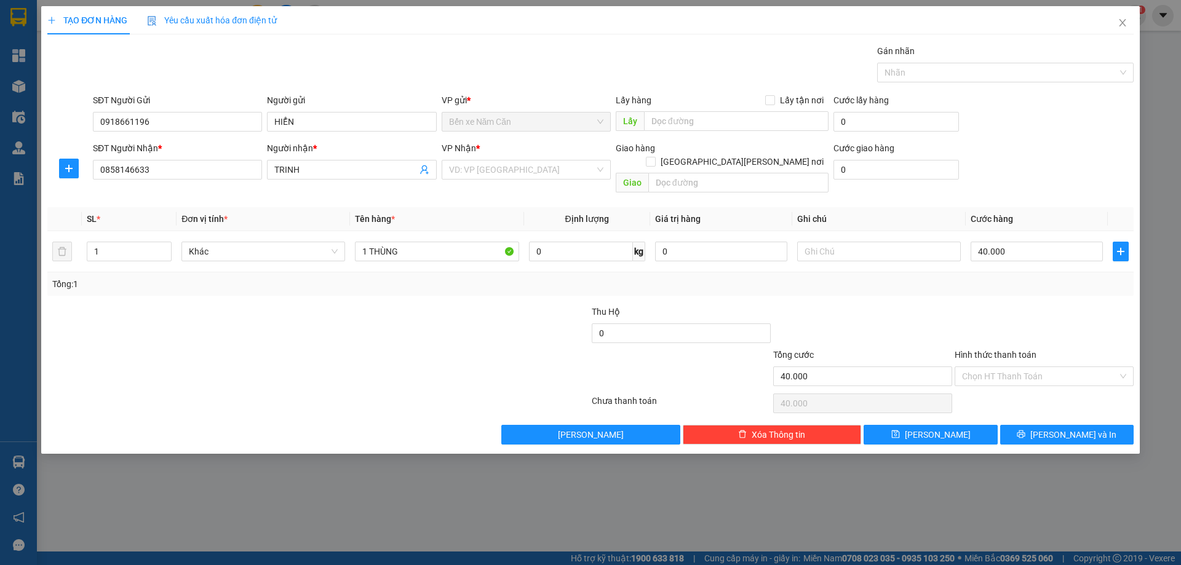
click at [998, 273] on div "Tổng: 1" at bounding box center [590, 284] width 1086 height 23
click at [501, 157] on div "VP Nhận *" at bounding box center [526, 150] width 169 height 18
click at [511, 173] on input "search" at bounding box center [522, 170] width 146 height 18
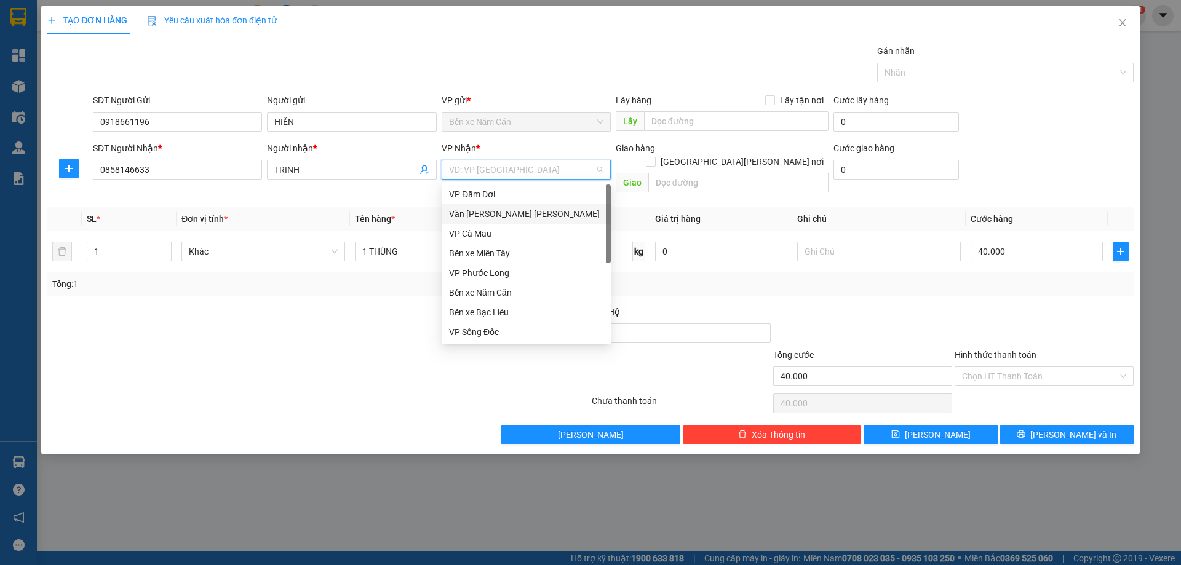
click at [529, 209] on div "Văn phòng Hồ Chí Minh" at bounding box center [526, 214] width 154 height 14
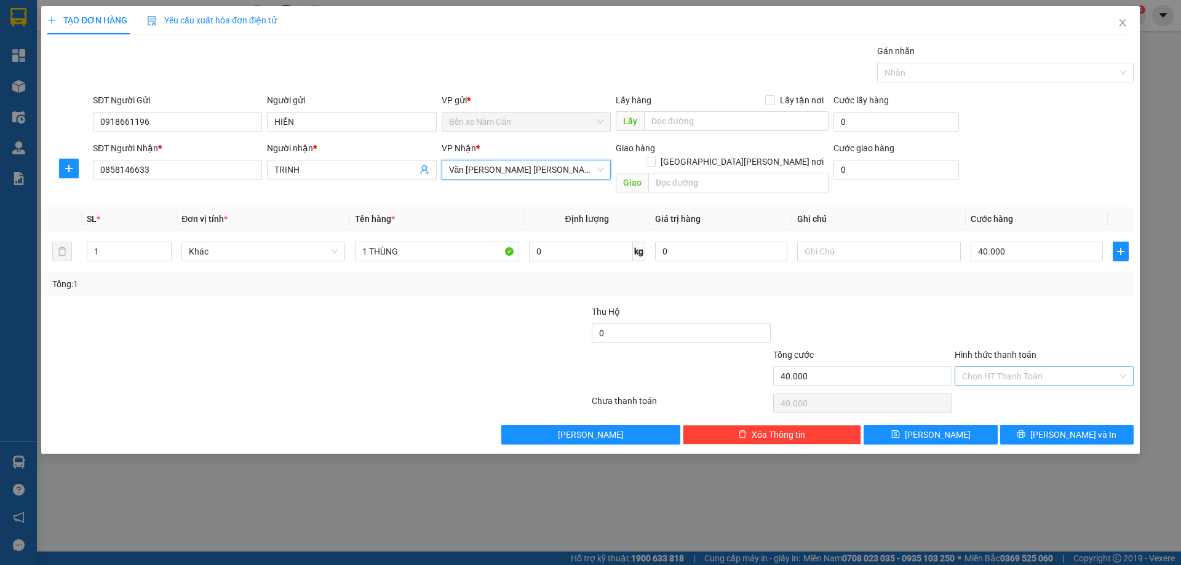
click at [1034, 367] on input "Hình thức thanh toán" at bounding box center [1040, 376] width 156 height 18
click at [1021, 383] on div "Tại văn phòng" at bounding box center [1044, 388] width 164 height 14
type input "0"
click at [1064, 428] on span "Lưu và In" at bounding box center [1073, 435] width 86 height 14
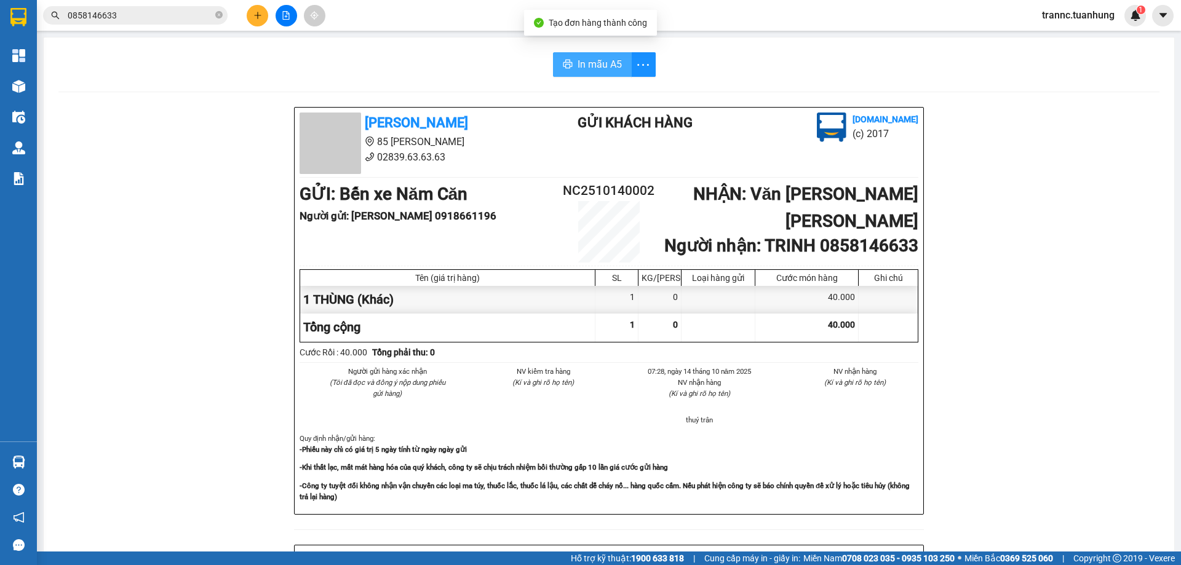
click at [603, 71] on button "In mẫu A5" at bounding box center [592, 64] width 79 height 25
click at [1038, 401] on div "Tuấn Hưng 85 Lý Chiêu Hoàng 02839.63.63.63 Gửi khách hàng Vexere.com (c) 2017 G…" at bounding box center [608, 544] width 1101 height 874
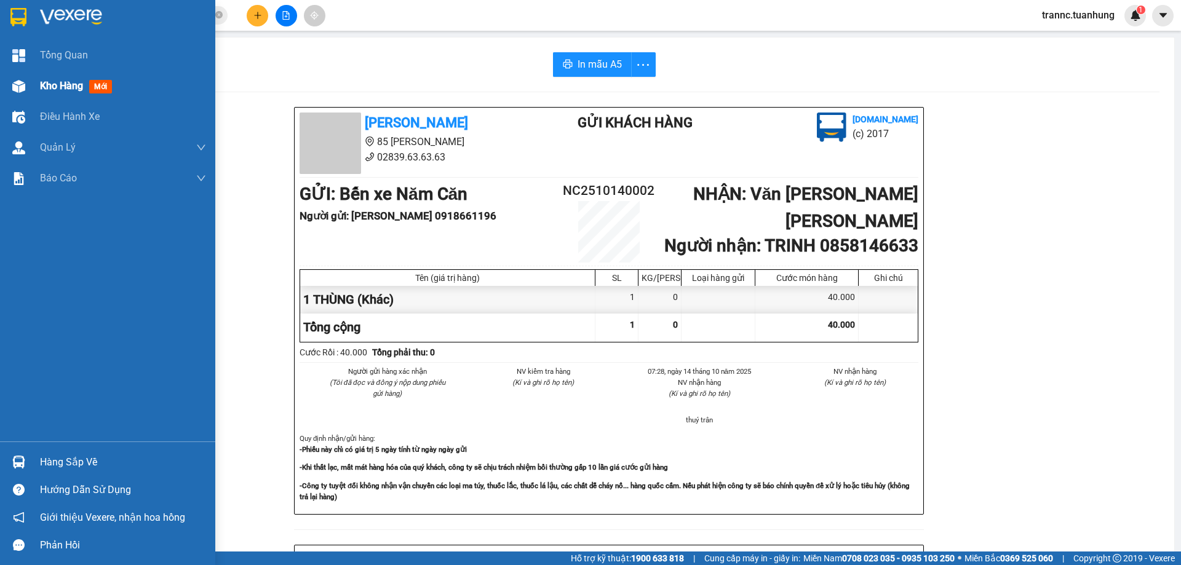
click at [111, 84] on span "mới" at bounding box center [100, 87] width 23 height 14
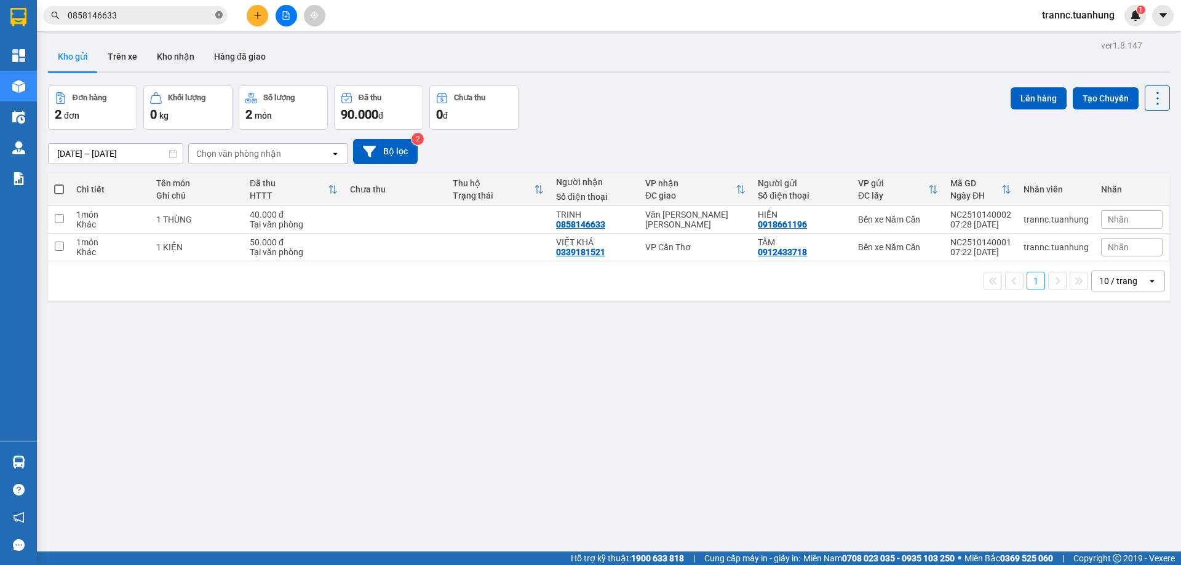
click at [220, 17] on icon "close-circle" at bounding box center [218, 14] width 7 height 7
click at [194, 16] on input "text" at bounding box center [140, 16] width 145 height 14
click at [178, 54] on button "Kho nhận" at bounding box center [175, 57] width 57 height 30
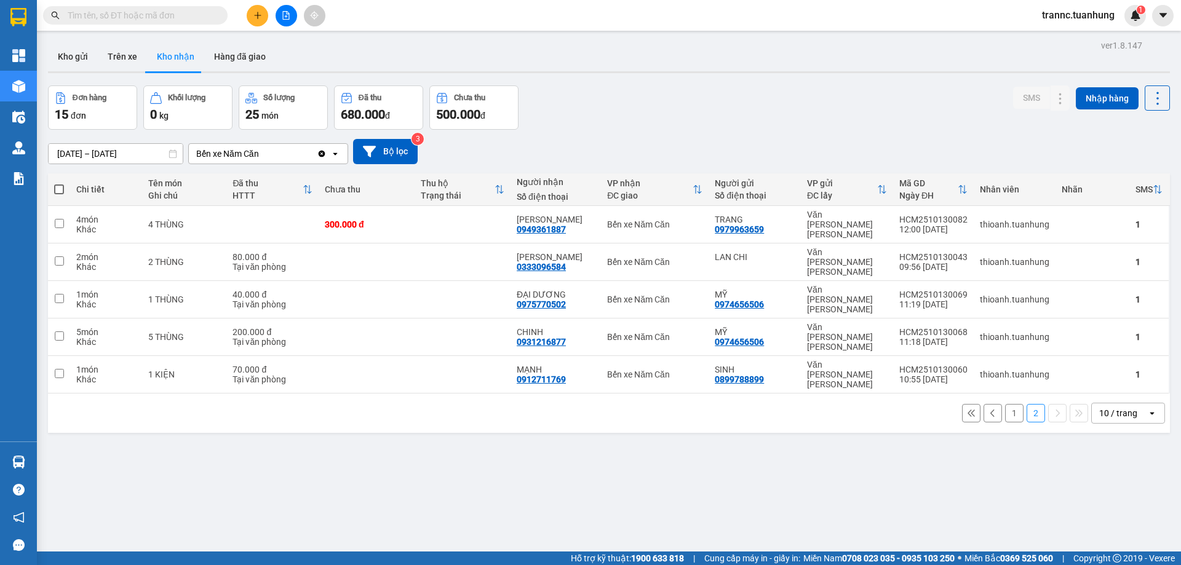
click at [1005, 404] on button "1" at bounding box center [1014, 413] width 18 height 18
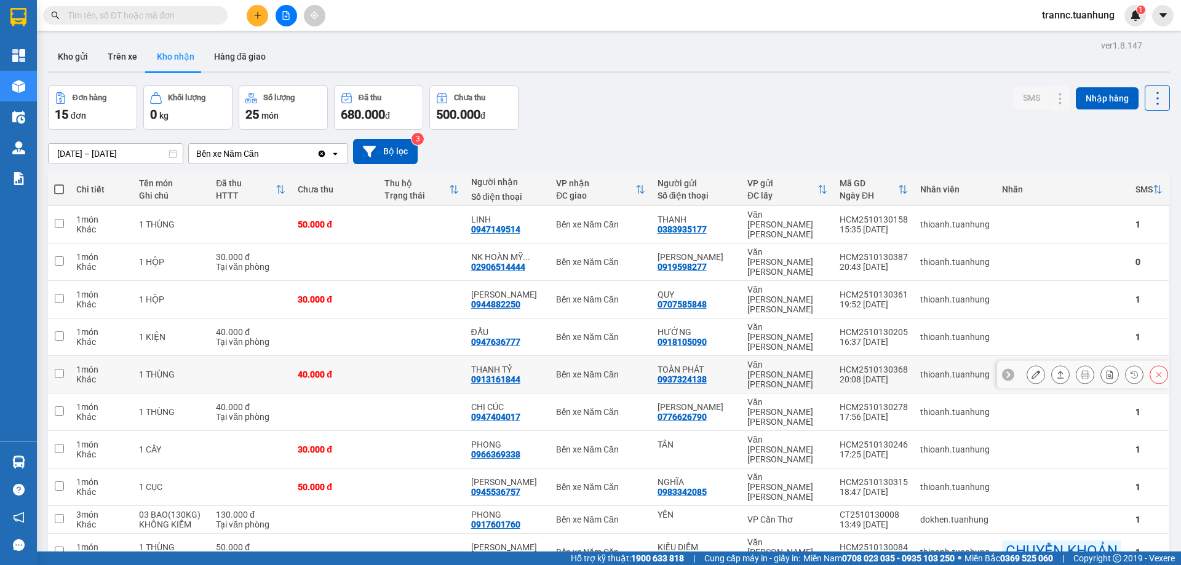
click at [533, 365] on div "THANH TỶ 0913161844" at bounding box center [507, 375] width 73 height 20
checkbox input "true"
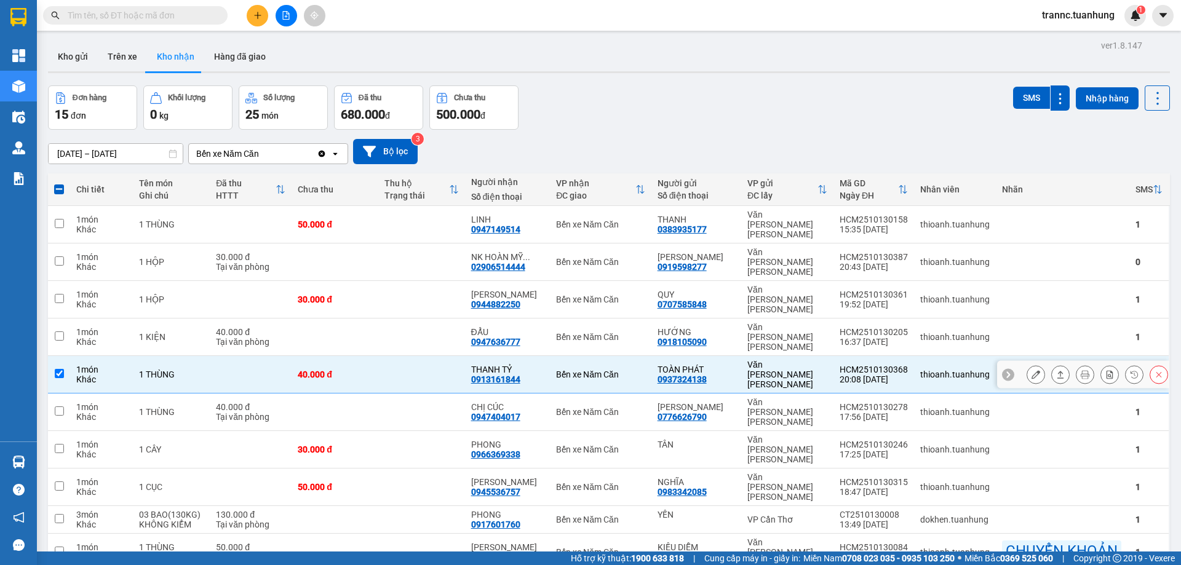
click at [1032, 370] on icon at bounding box center [1036, 374] width 9 height 9
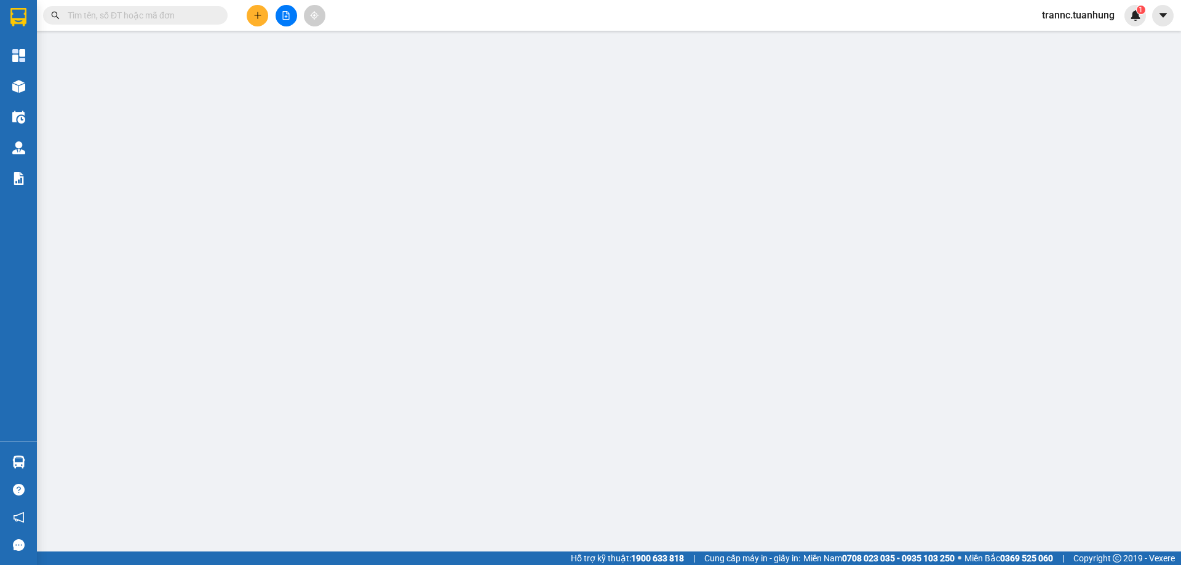
type input "0937324138"
type input "TOÀN PHÁT"
type input "0913161844"
type input "THANH TỶ"
type input "40.000"
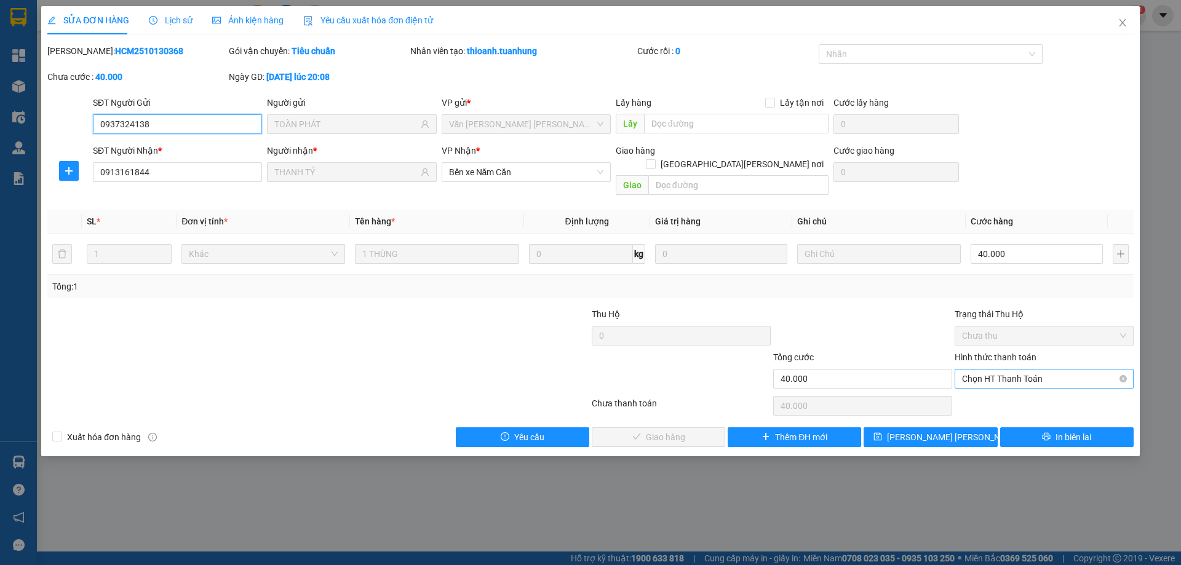
click at [978, 370] on span "Chọn HT Thanh Toán" at bounding box center [1044, 379] width 164 height 18
click at [985, 381] on div "Tại văn phòng" at bounding box center [1044, 390] width 179 height 20
type input "0"
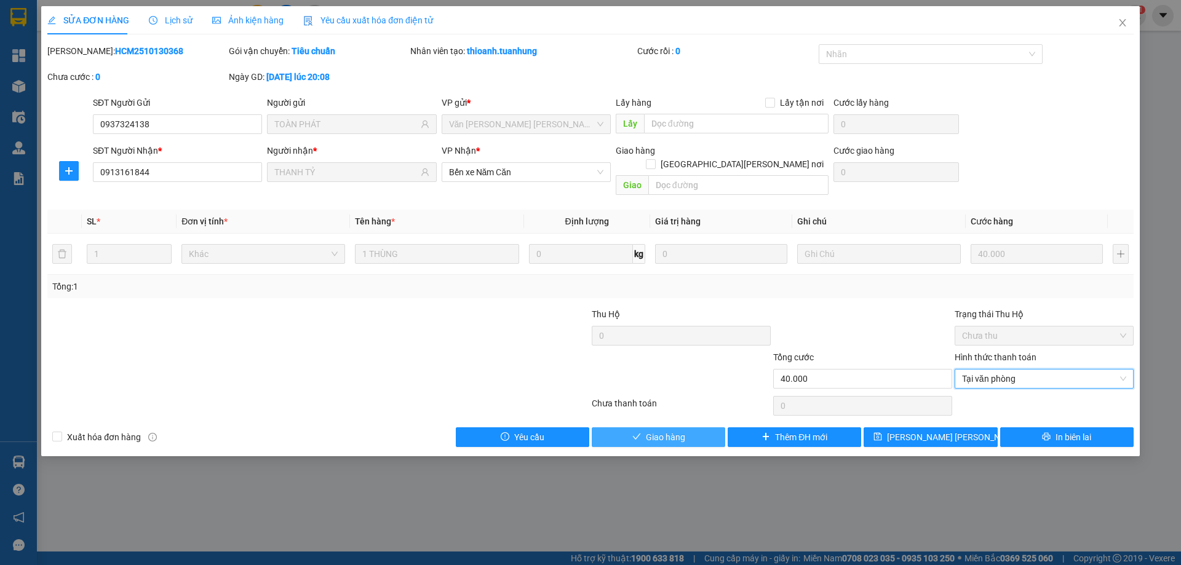
click at [649, 431] on span "Giao hàng" at bounding box center [665, 438] width 39 height 14
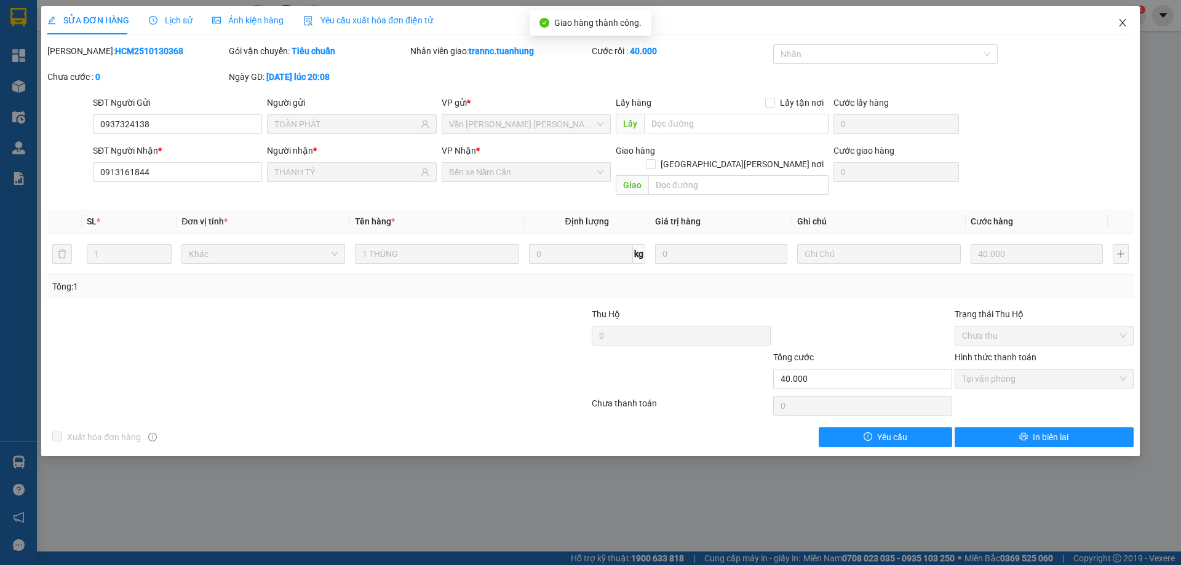
click at [1121, 23] on icon "close" at bounding box center [1123, 23] width 10 height 10
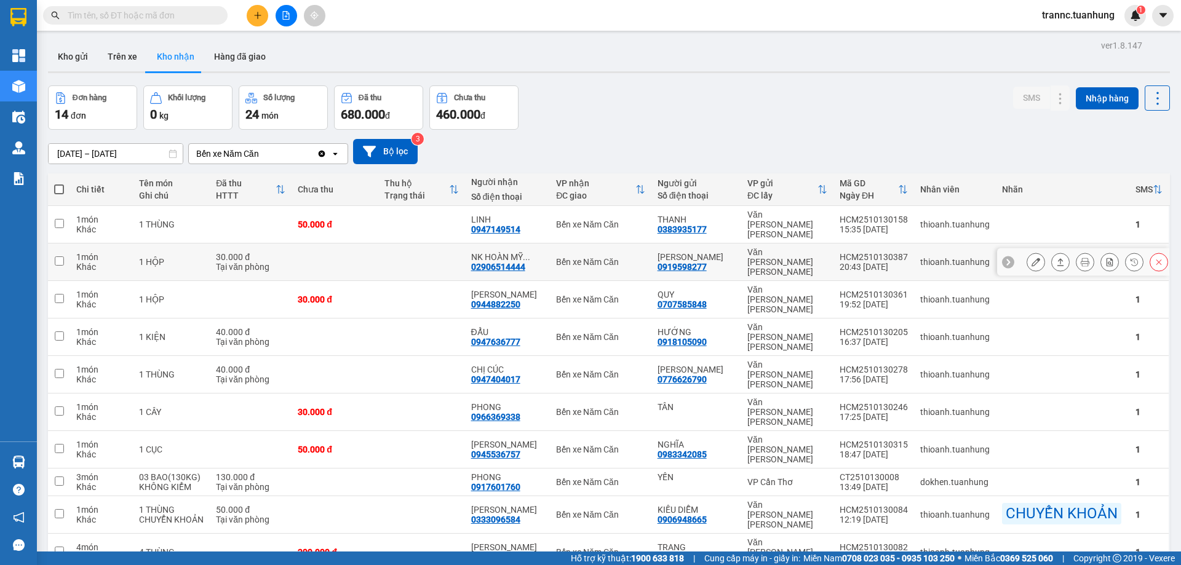
click at [530, 252] on span "..." at bounding box center [526, 257] width 7 height 10
checkbox input "true"
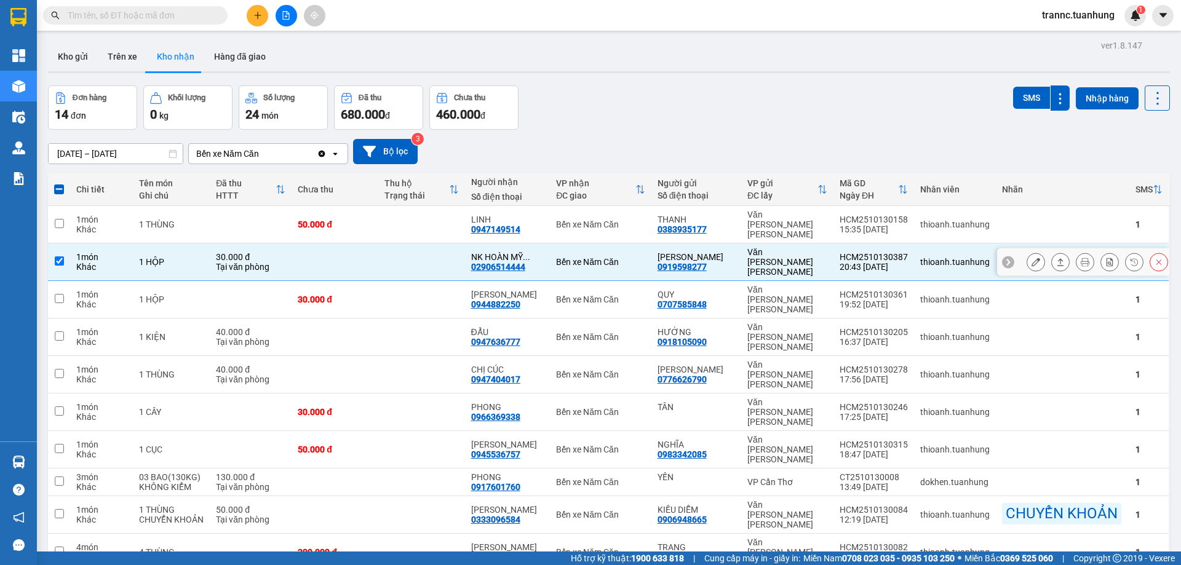
click at [1032, 258] on icon at bounding box center [1036, 262] width 9 height 9
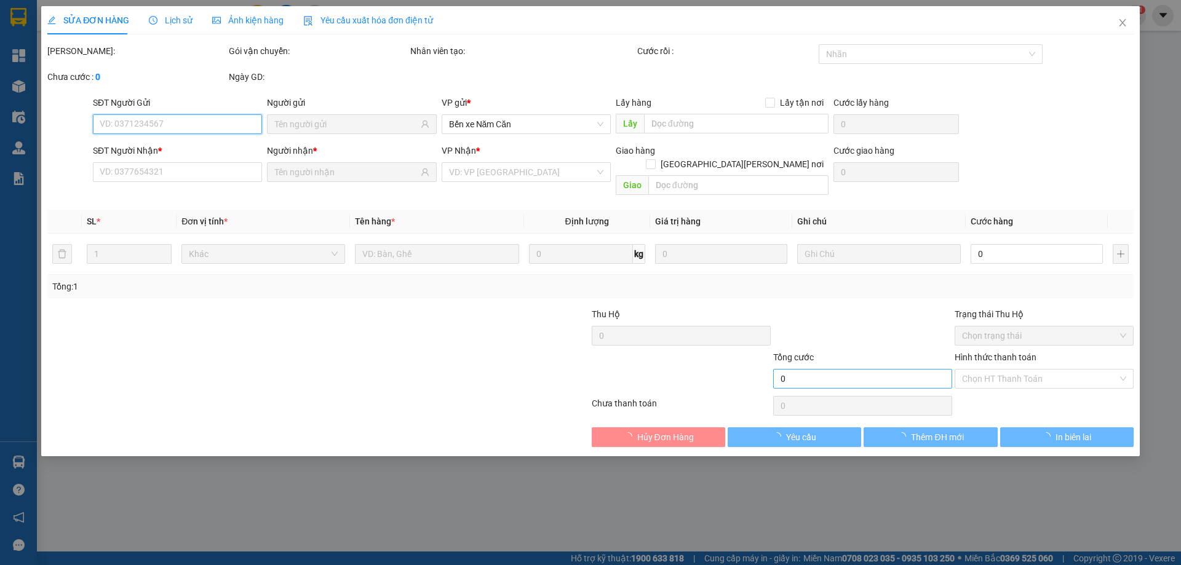
type input "0919598277"
type input "LABO CÁT TƯỜNG"
type input "02906514444"
type input "NK HOÀN MỸ NC"
type input "30.000"
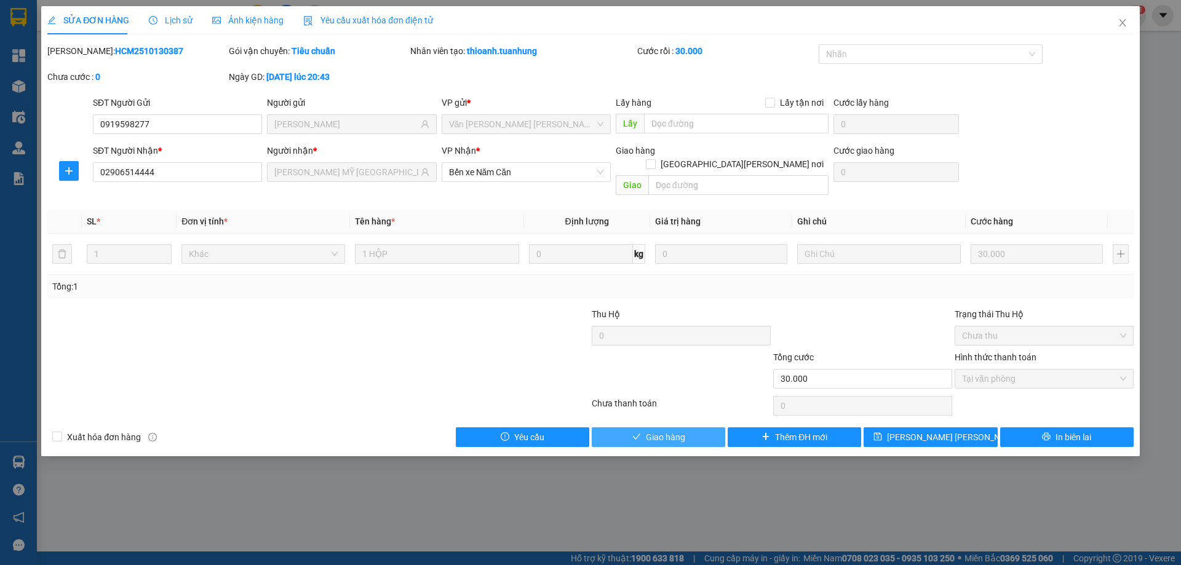
click at [651, 431] on span "Giao hàng" at bounding box center [665, 438] width 39 height 14
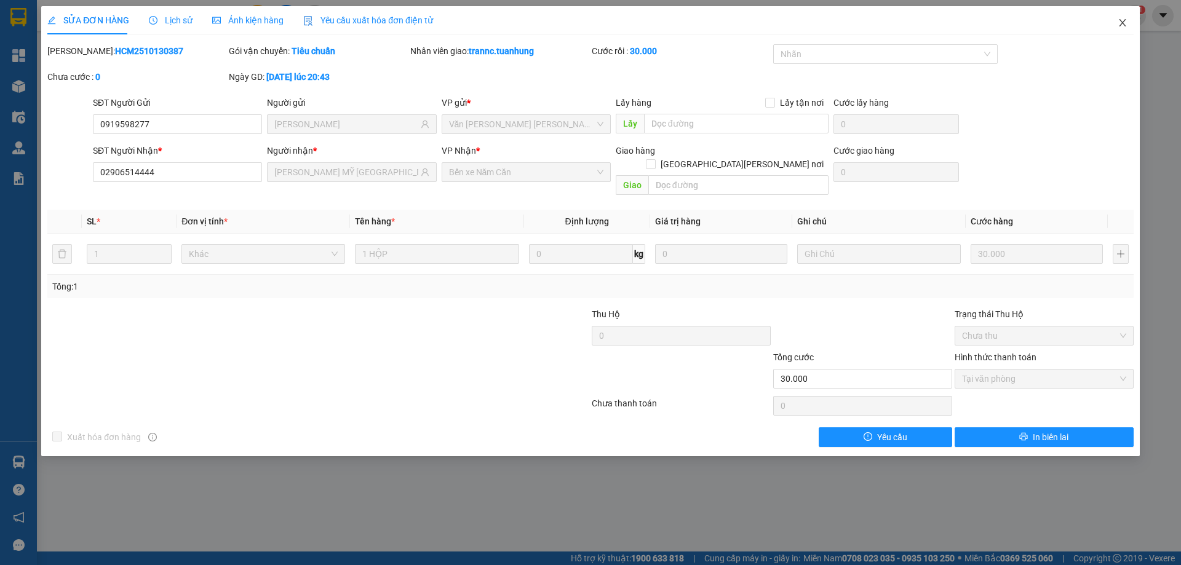
click at [1124, 22] on icon "close" at bounding box center [1122, 22] width 7 height 7
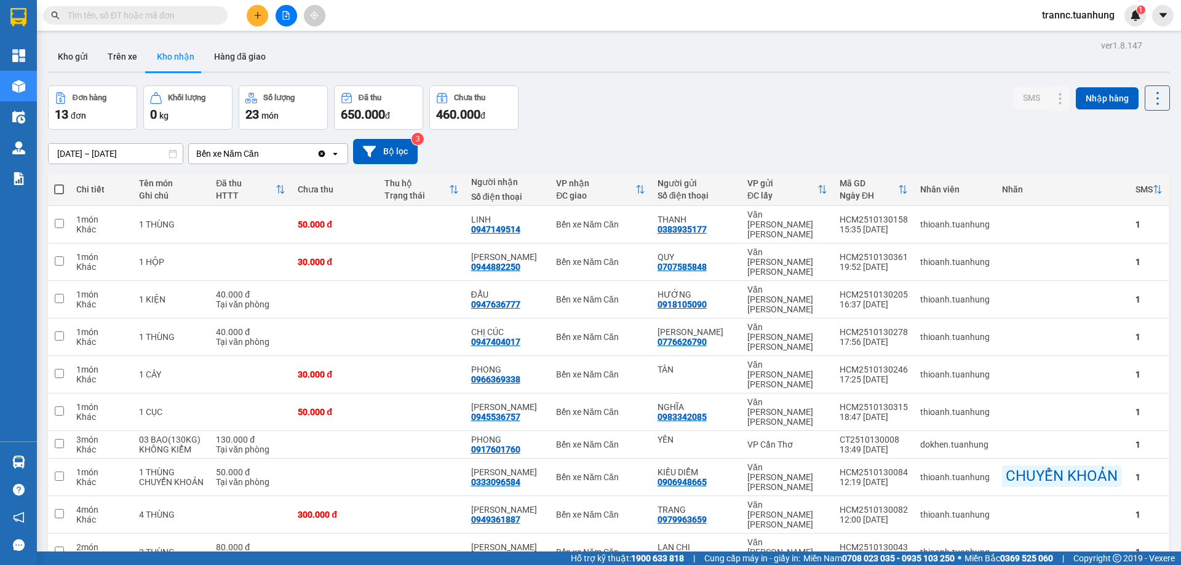
click at [226, 17] on span at bounding box center [135, 15] width 185 height 18
click at [185, 15] on input "text" at bounding box center [140, 16] width 145 height 14
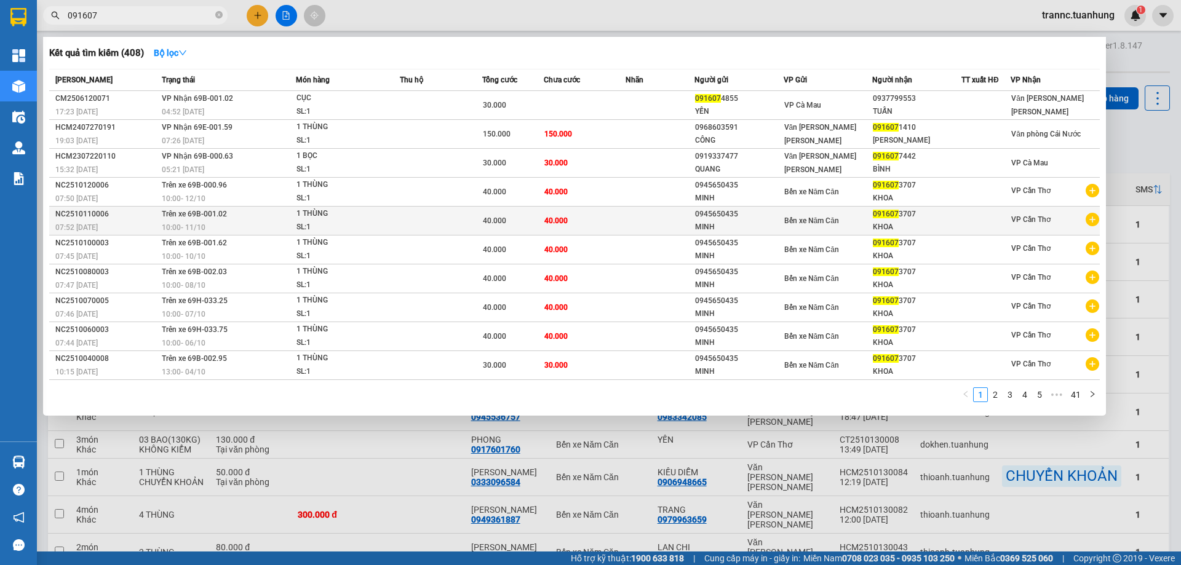
type input "091607"
click at [1094, 220] on icon "plus-circle" at bounding box center [1093, 220] width 14 height 14
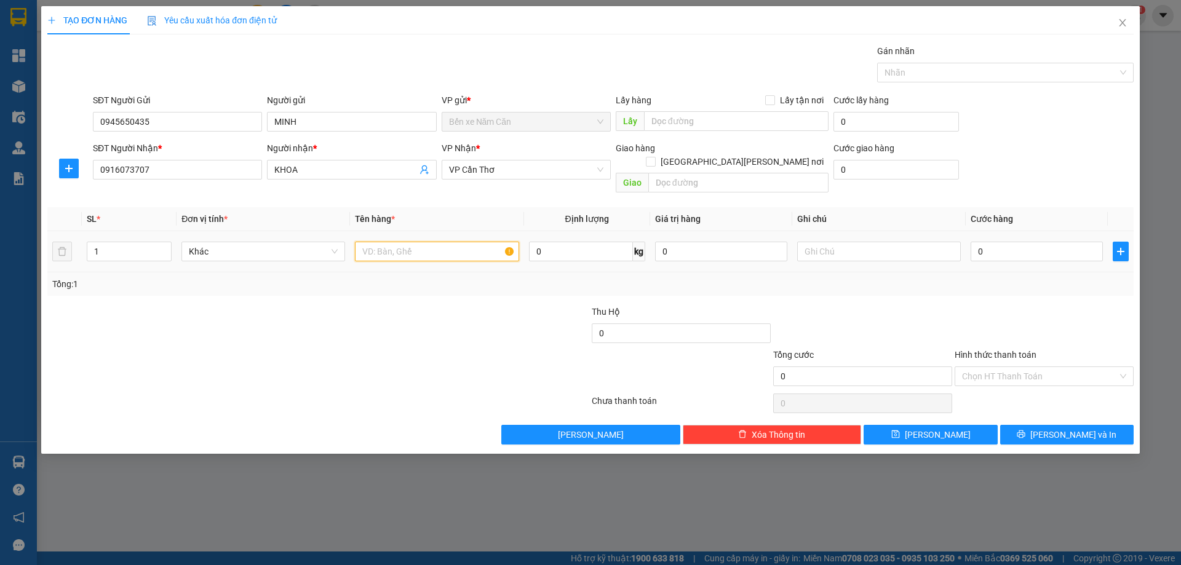
click at [469, 242] on input "text" at bounding box center [437, 252] width 164 height 20
type input "1 THÙNG"
click at [1005, 242] on input "0" at bounding box center [1037, 252] width 132 height 20
type input "4"
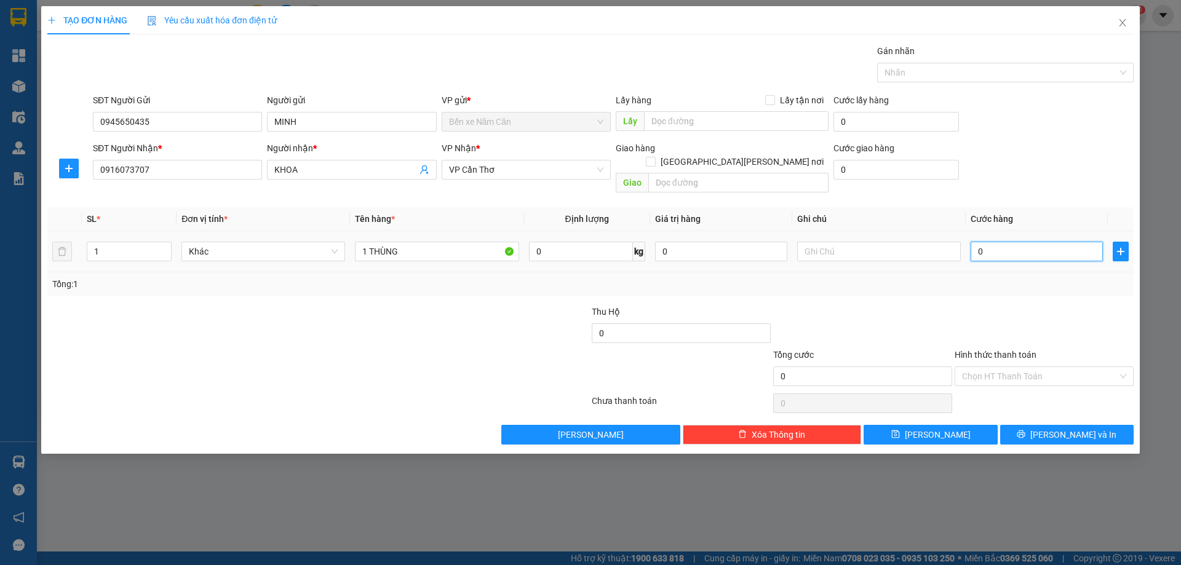
type input "4"
type input "40"
type input "40.000"
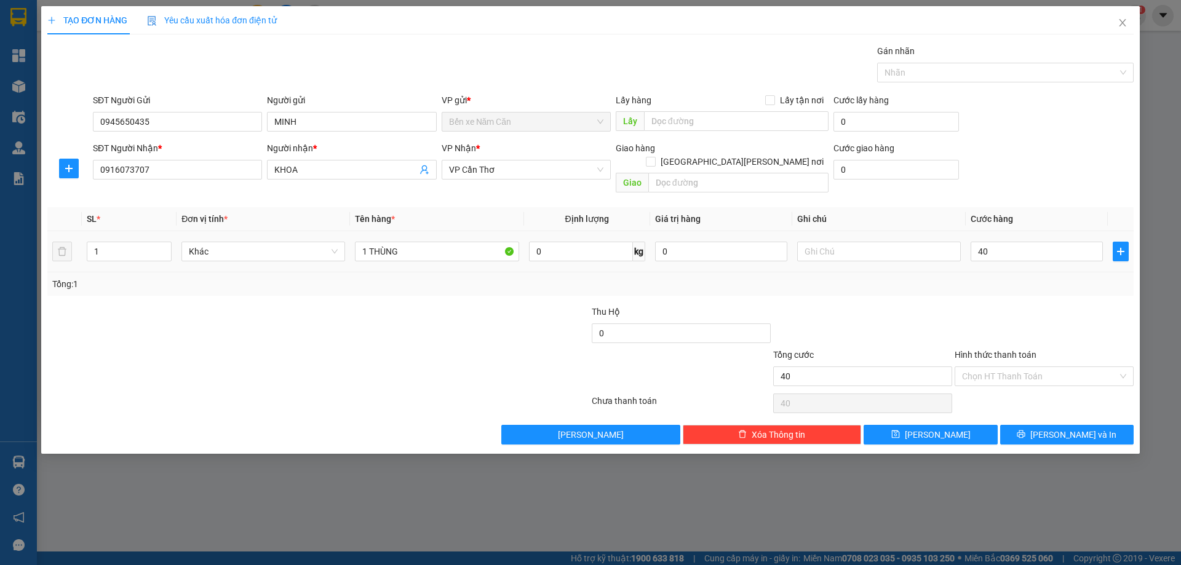
type input "40.000"
click at [997, 277] on div "Tổng: 1" at bounding box center [590, 284] width 1077 height 14
click at [1091, 428] on span "Lưu và In" at bounding box center [1073, 435] width 86 height 14
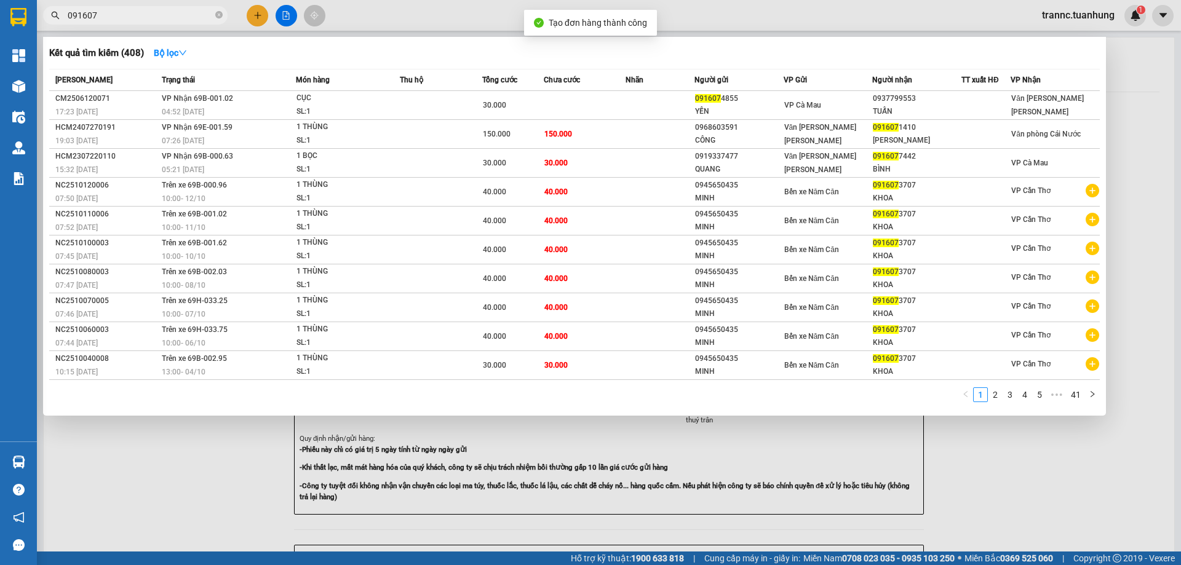
click at [1099, 495] on div at bounding box center [590, 282] width 1181 height 565
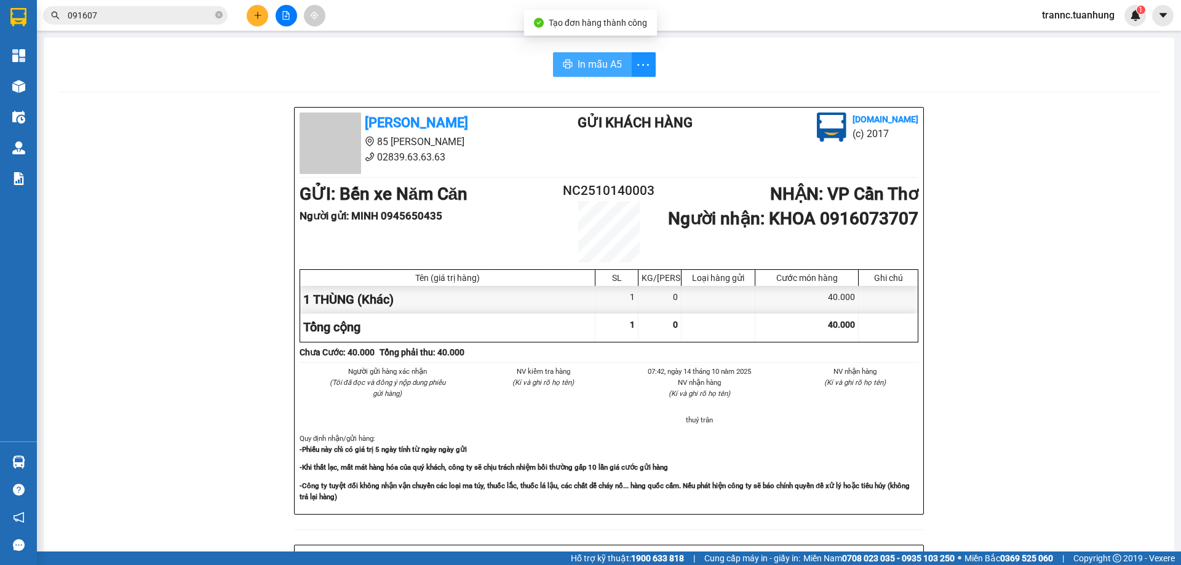
click at [610, 61] on span "In mẫu A5" at bounding box center [600, 64] width 44 height 15
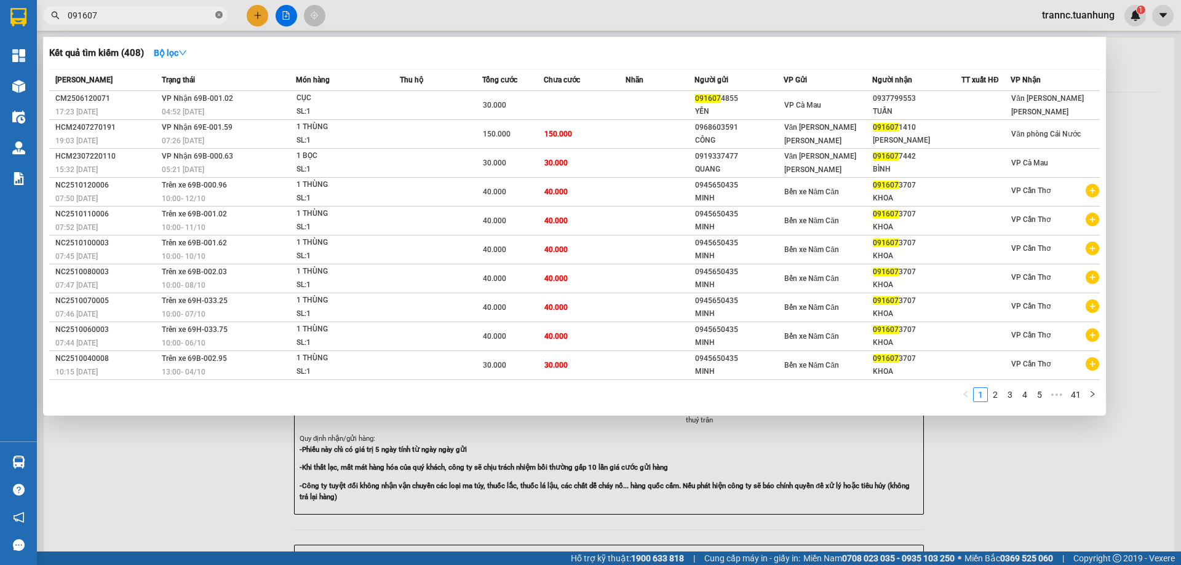
click at [219, 12] on icon "close-circle" at bounding box center [218, 14] width 7 height 7
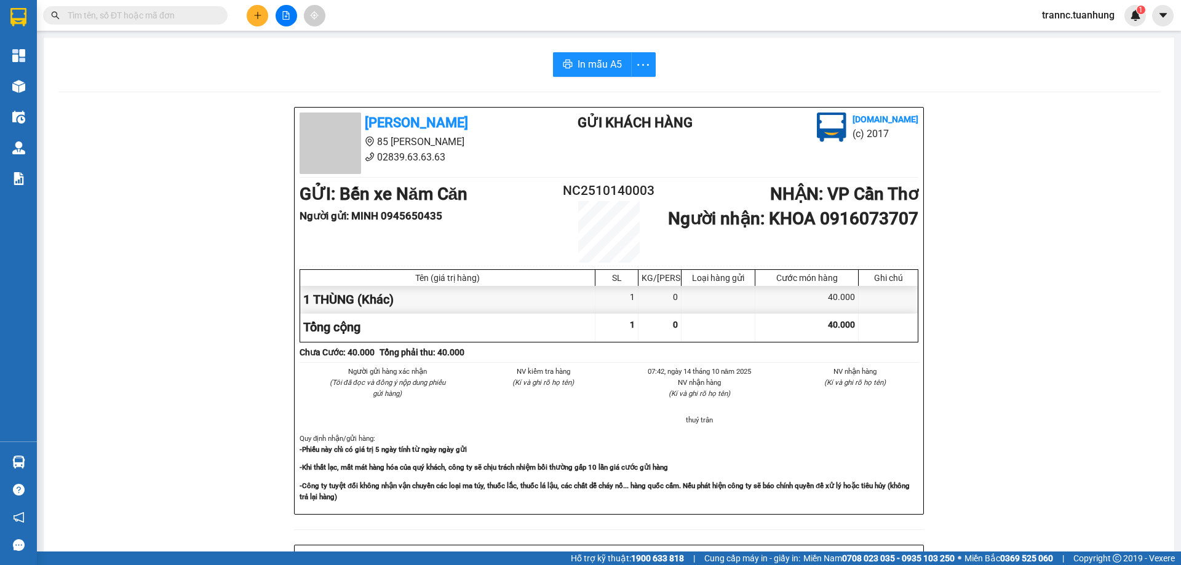
click at [180, 12] on input "text" at bounding box center [140, 16] width 145 height 14
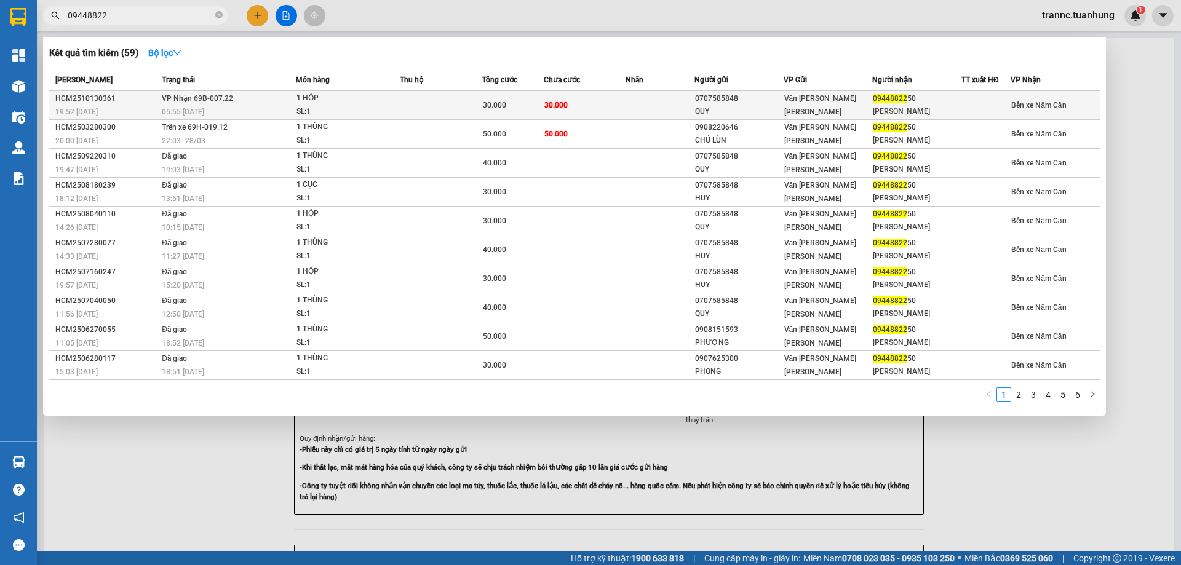
type input "09448822"
click at [457, 95] on td at bounding box center [441, 105] width 82 height 29
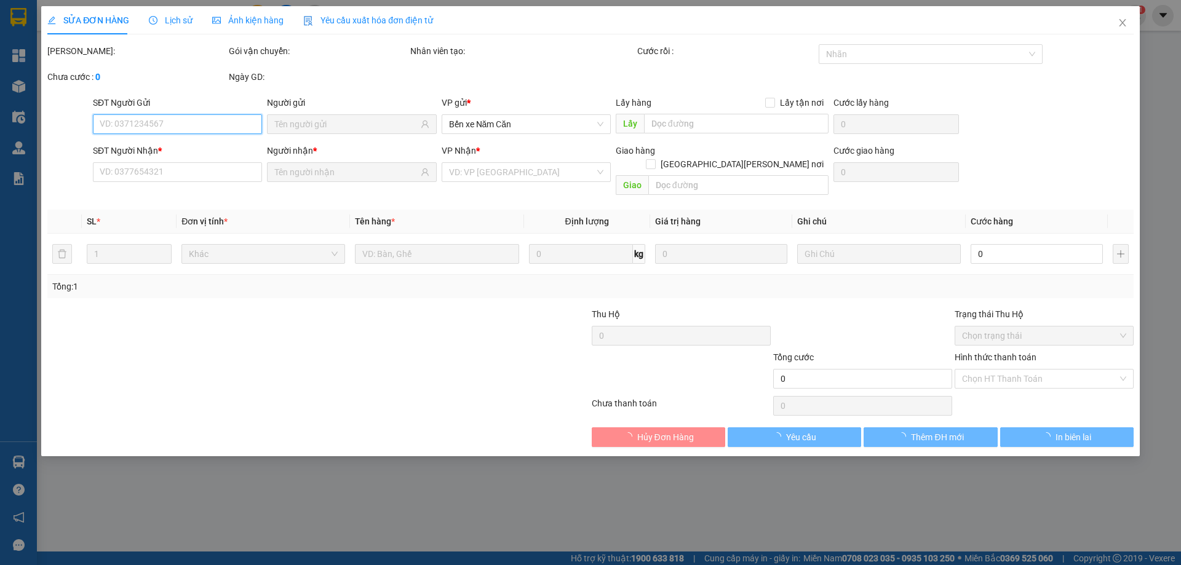
type input "0707585848"
type input "QUY"
type input "0944882250"
type input "VŨ LINH"
type input "30.000"
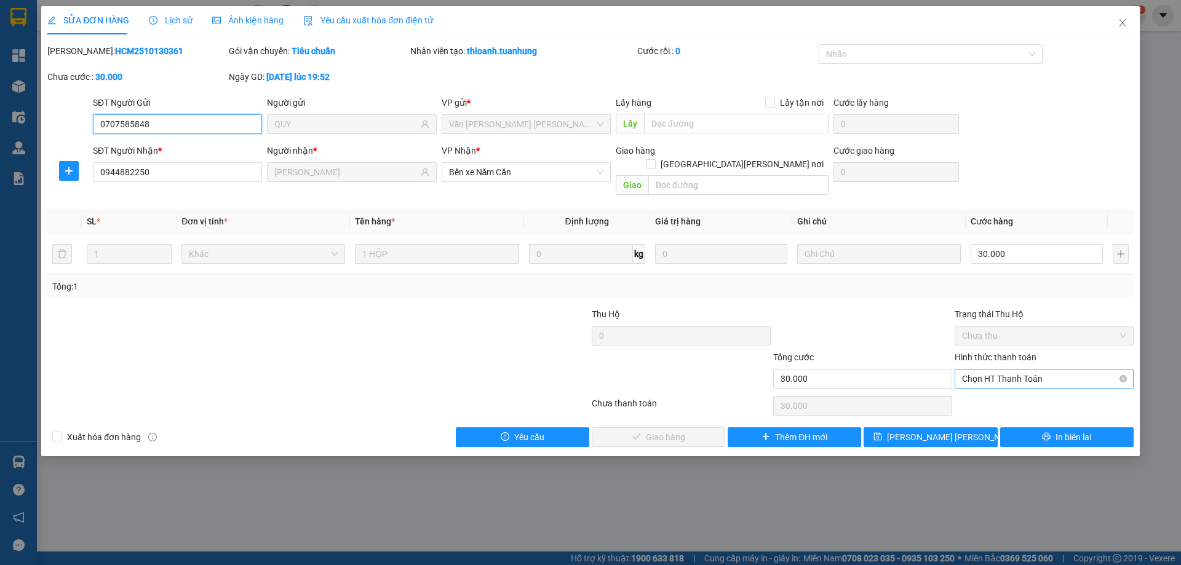
click at [996, 370] on span "Chọn HT Thanh Toán" at bounding box center [1044, 379] width 164 height 18
click at [995, 384] on div "Tại văn phòng" at bounding box center [1044, 390] width 164 height 14
type input "0"
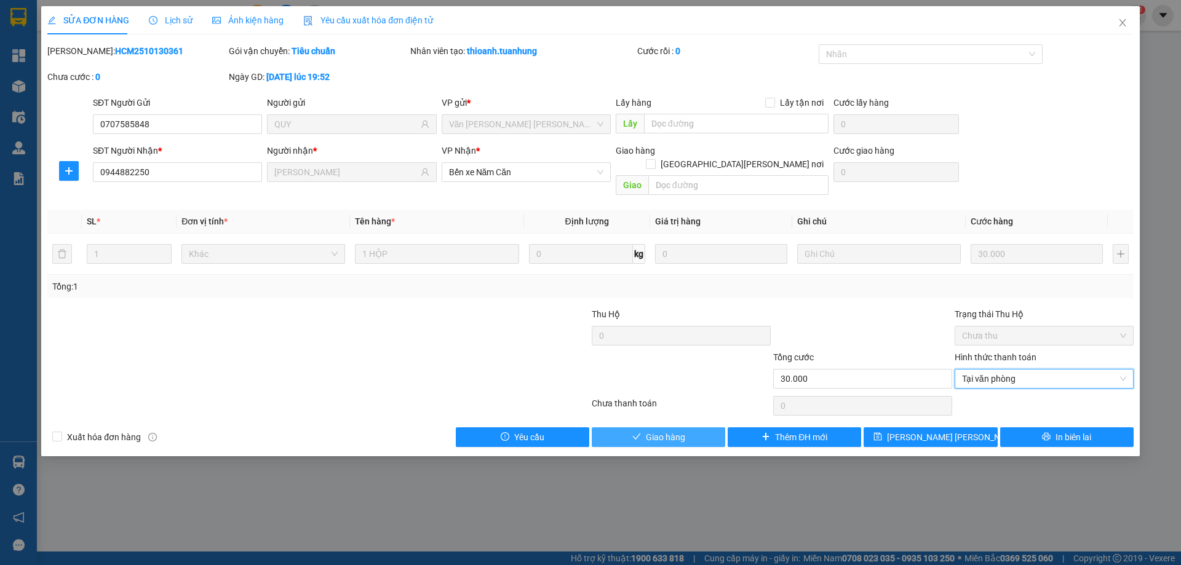
click at [701, 428] on button "Giao hàng" at bounding box center [658, 438] width 133 height 20
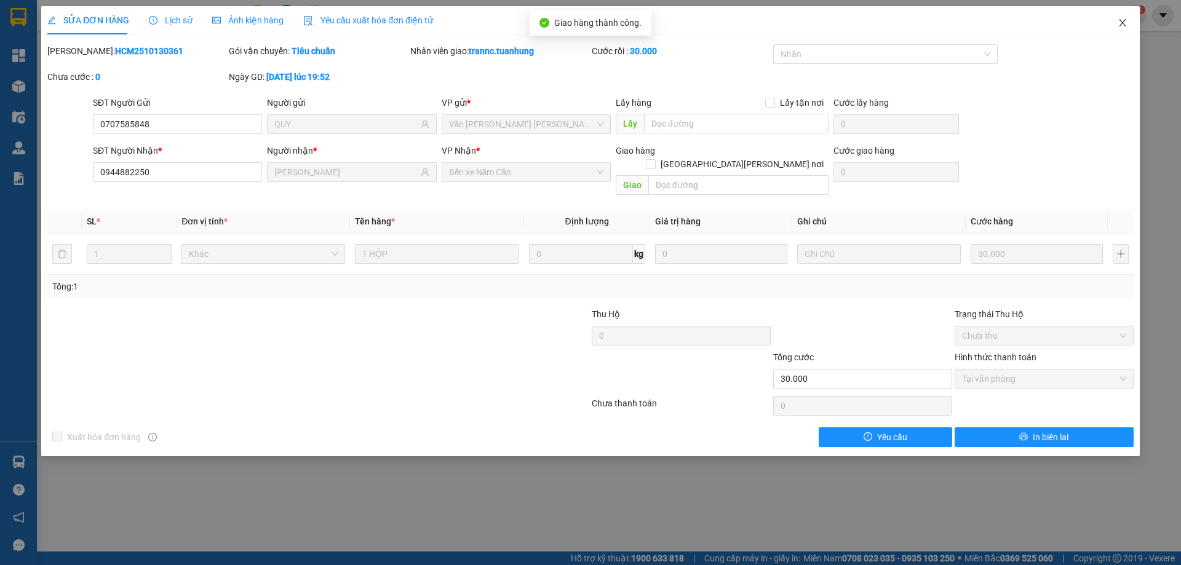
click at [1124, 22] on icon "close" at bounding box center [1122, 22] width 7 height 7
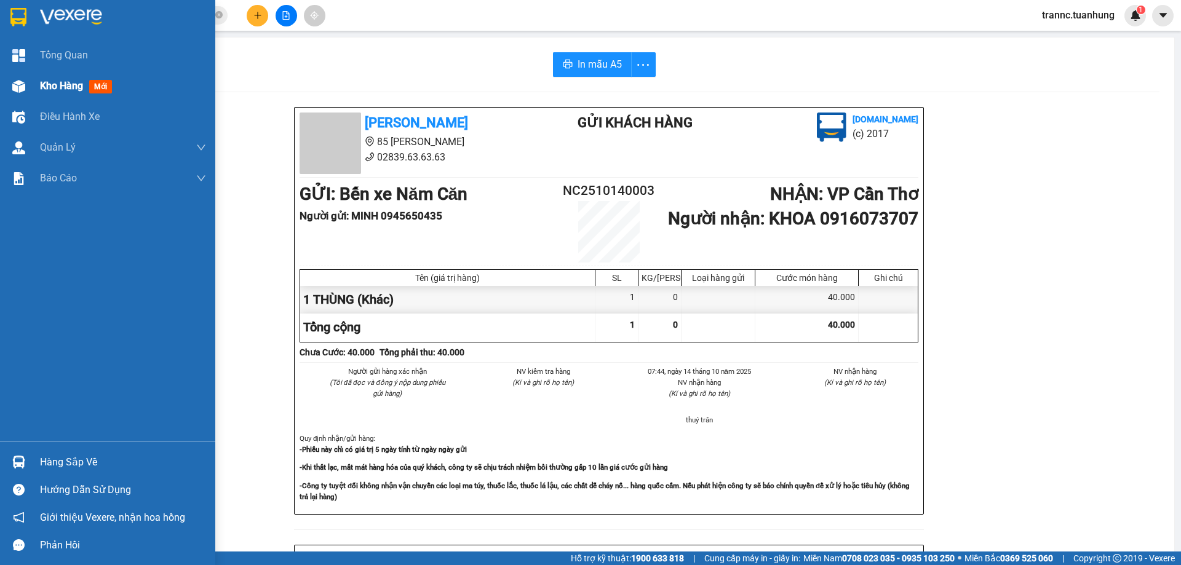
click at [100, 85] on span "mới" at bounding box center [100, 87] width 23 height 14
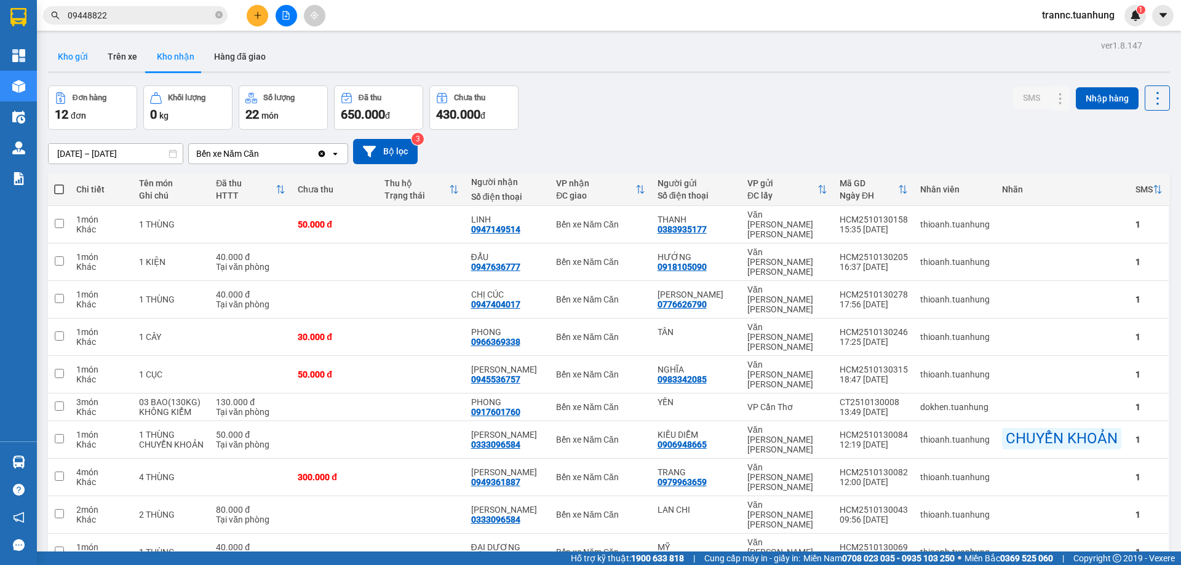
click at [76, 62] on button "Kho gửi" at bounding box center [73, 57] width 50 height 30
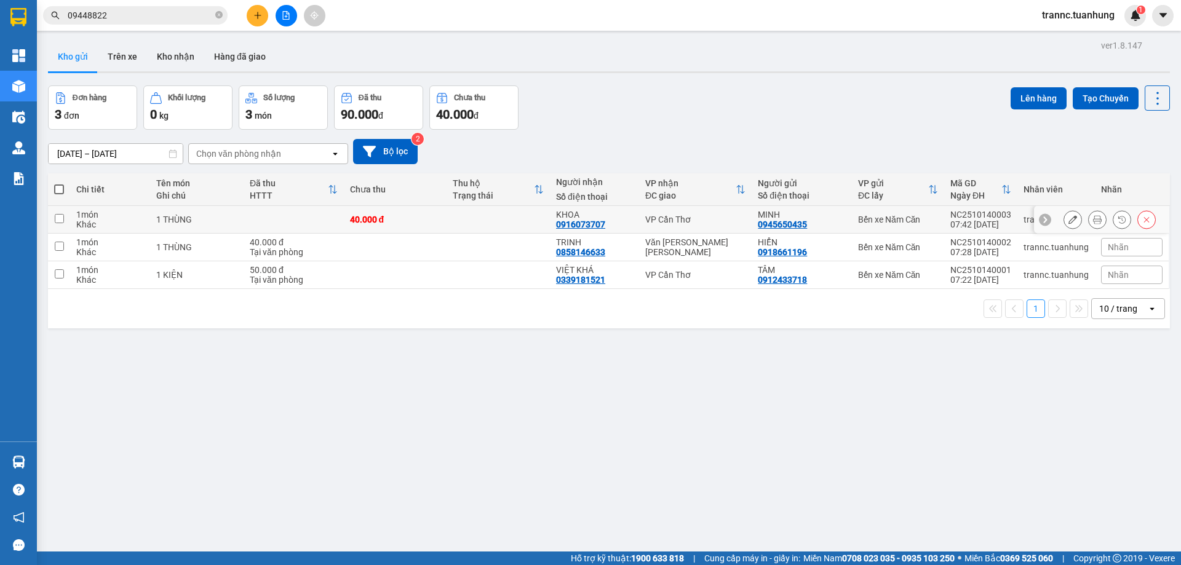
click at [478, 229] on td at bounding box center [498, 220] width 103 height 28
checkbox input "true"
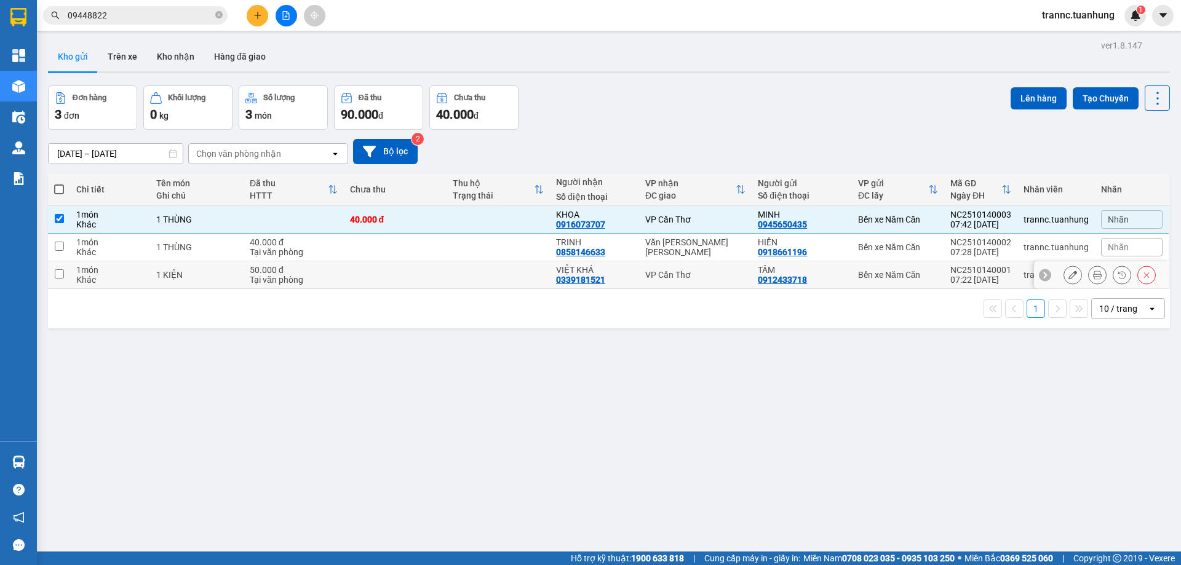
click at [478, 263] on td at bounding box center [498, 275] width 103 height 28
checkbox input "true"
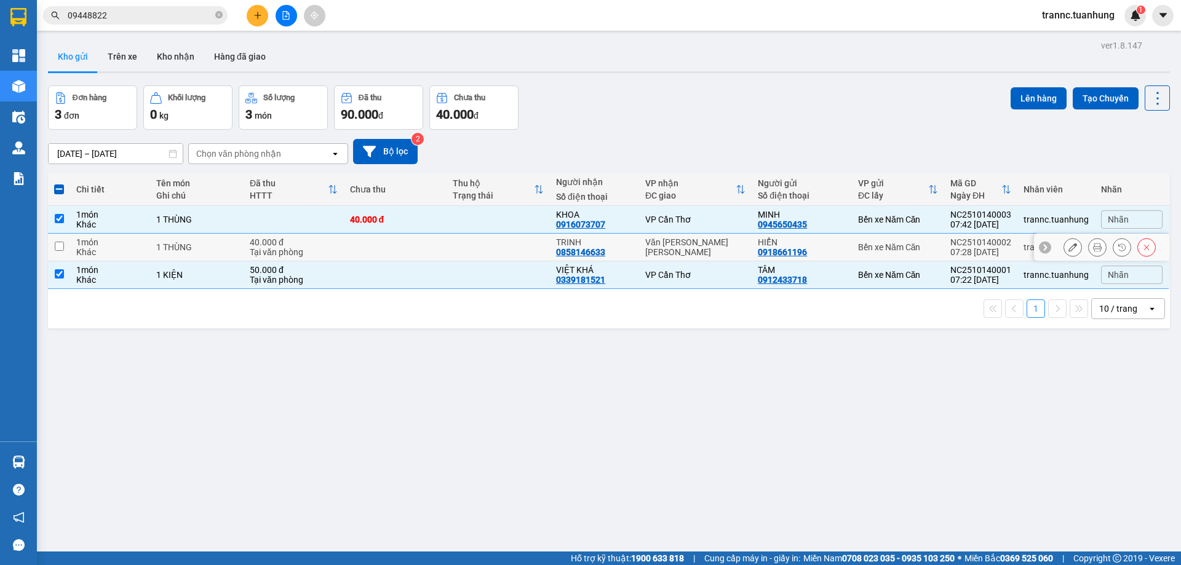
click at [511, 241] on td at bounding box center [498, 248] width 103 height 28
checkbox input "true"
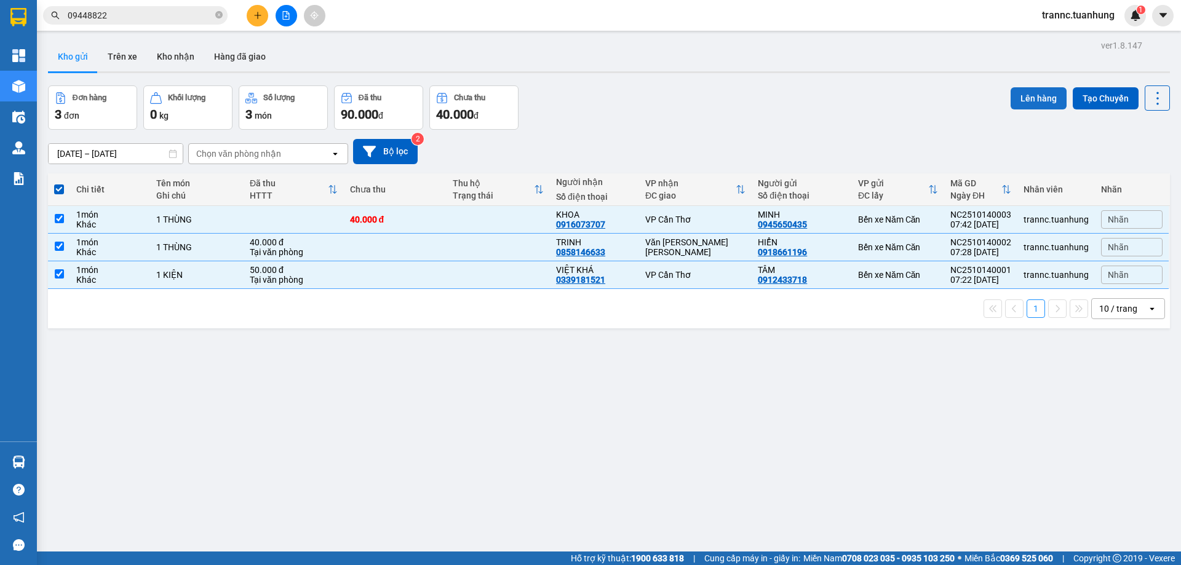
click at [1051, 102] on button "Lên hàng" at bounding box center [1039, 98] width 56 height 22
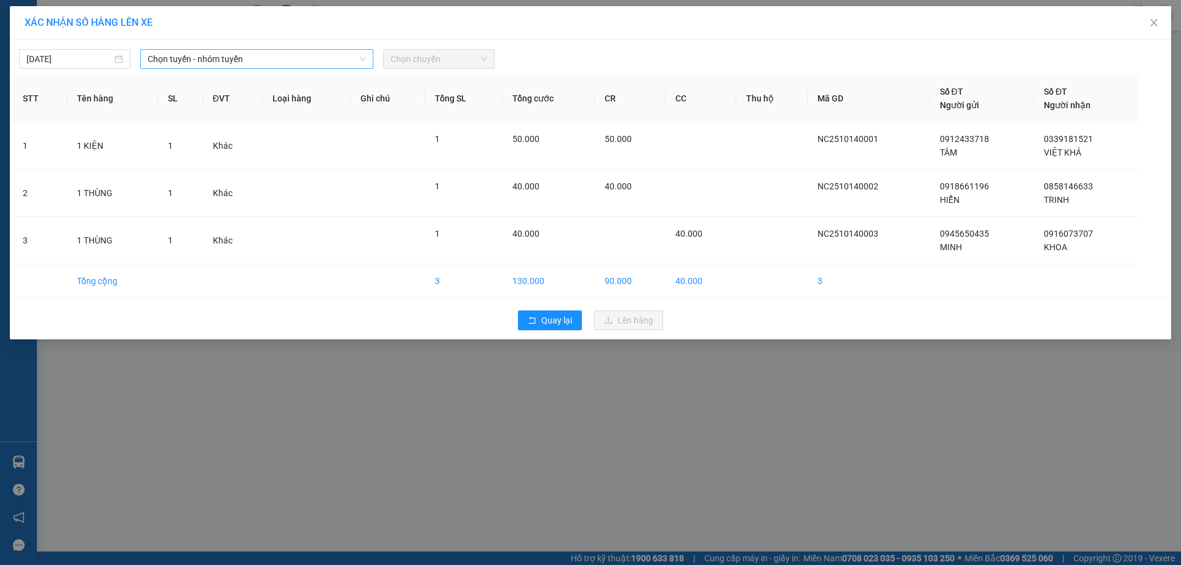
click at [282, 51] on span "Chọn tuyến - nhóm tuyến" at bounding box center [257, 59] width 218 height 18
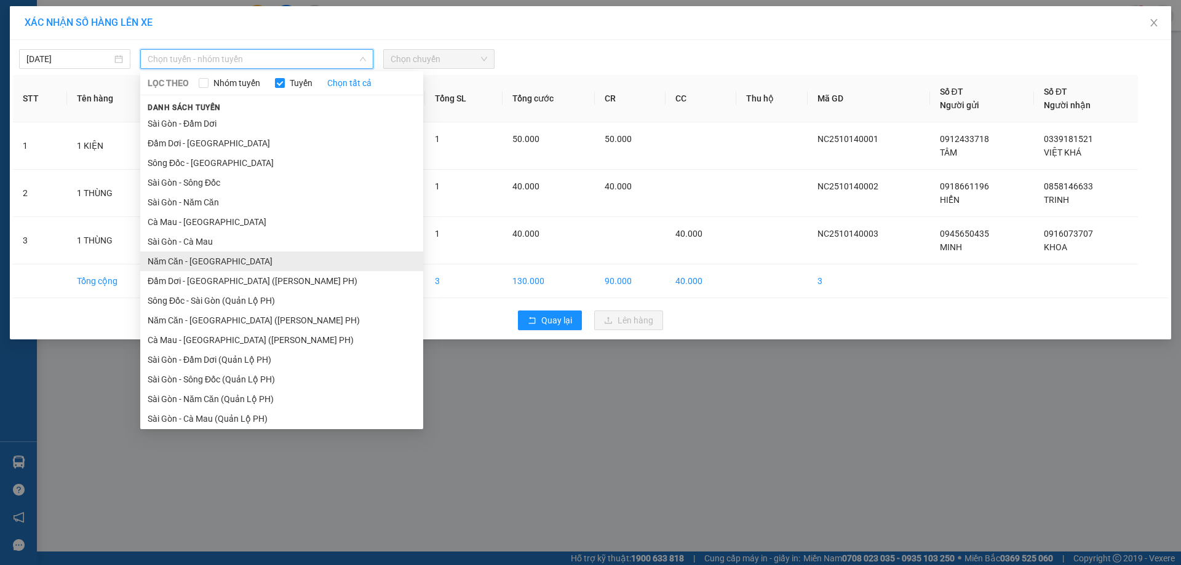
click at [185, 262] on li "Năm Căn - Sài Gòn" at bounding box center [281, 262] width 283 height 20
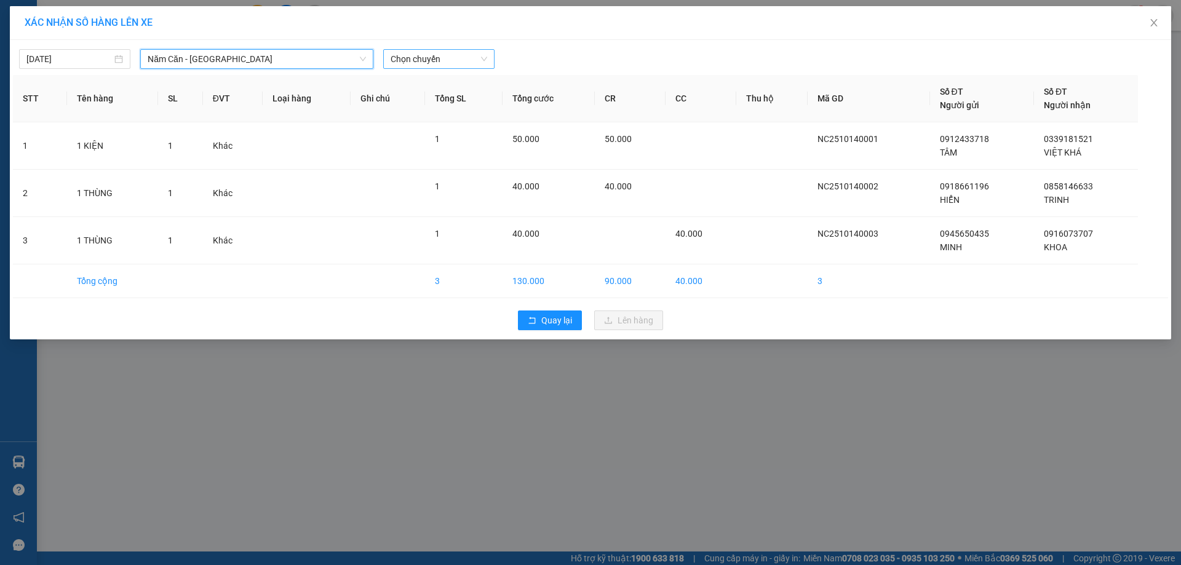
click at [435, 55] on span "Chọn chuyến" at bounding box center [439, 59] width 97 height 18
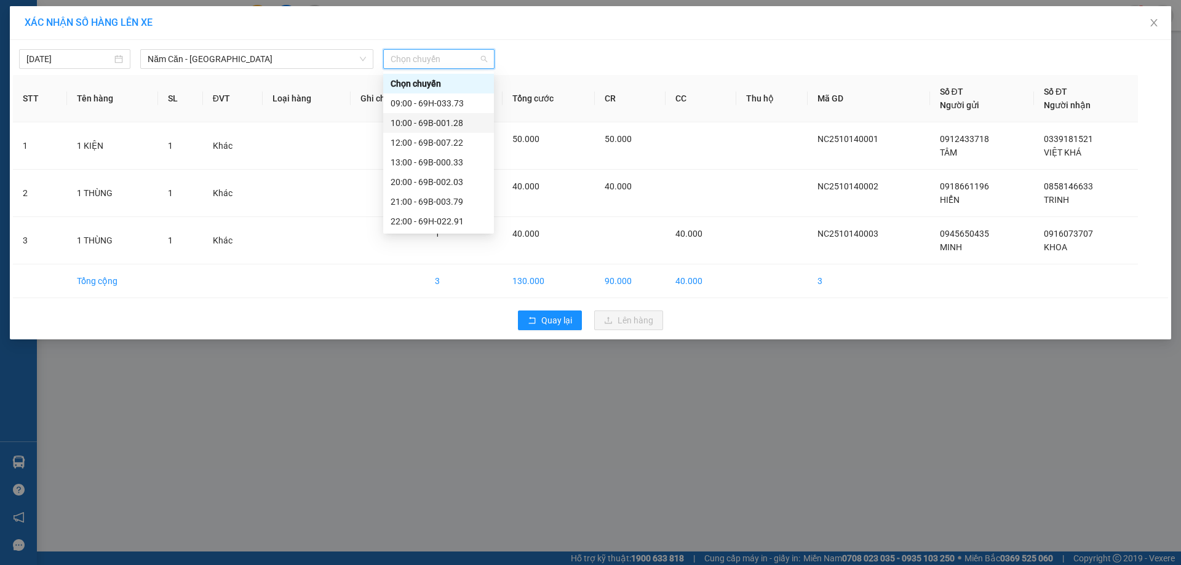
click at [458, 124] on div "10:00 - 69B-001.28" at bounding box center [439, 123] width 96 height 14
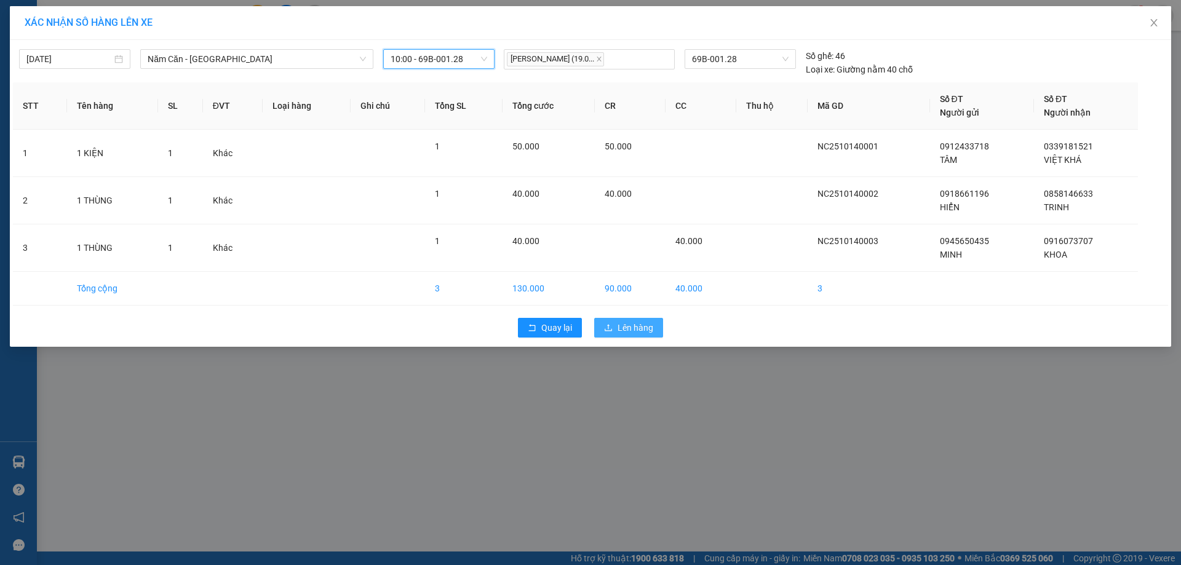
click at [631, 327] on span "Lên hàng" at bounding box center [636, 328] width 36 height 14
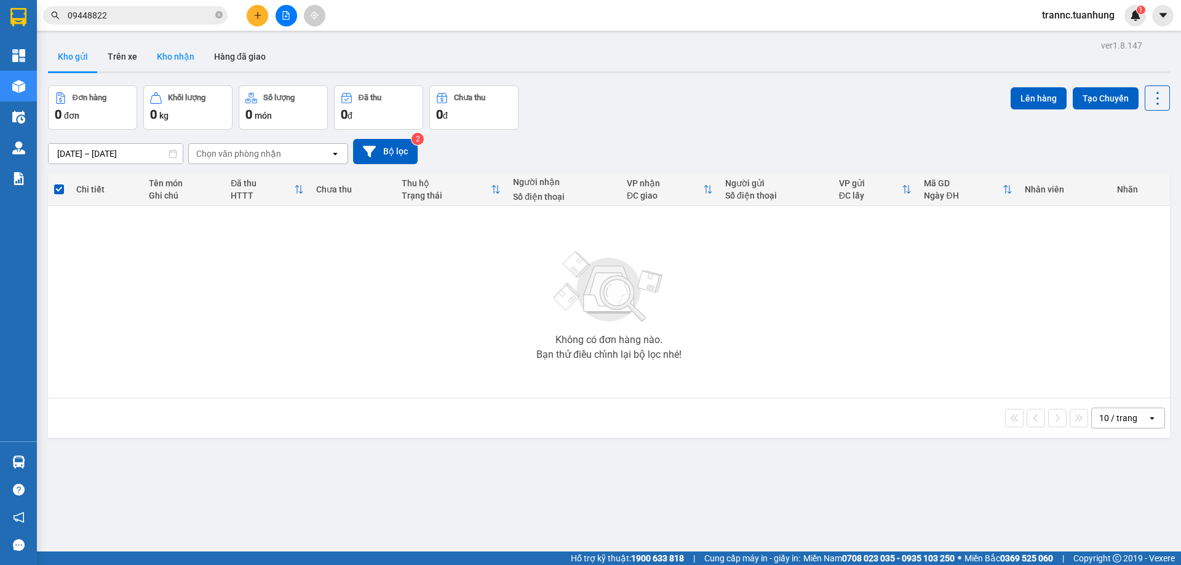
click at [182, 58] on button "Kho nhận" at bounding box center [175, 57] width 57 height 30
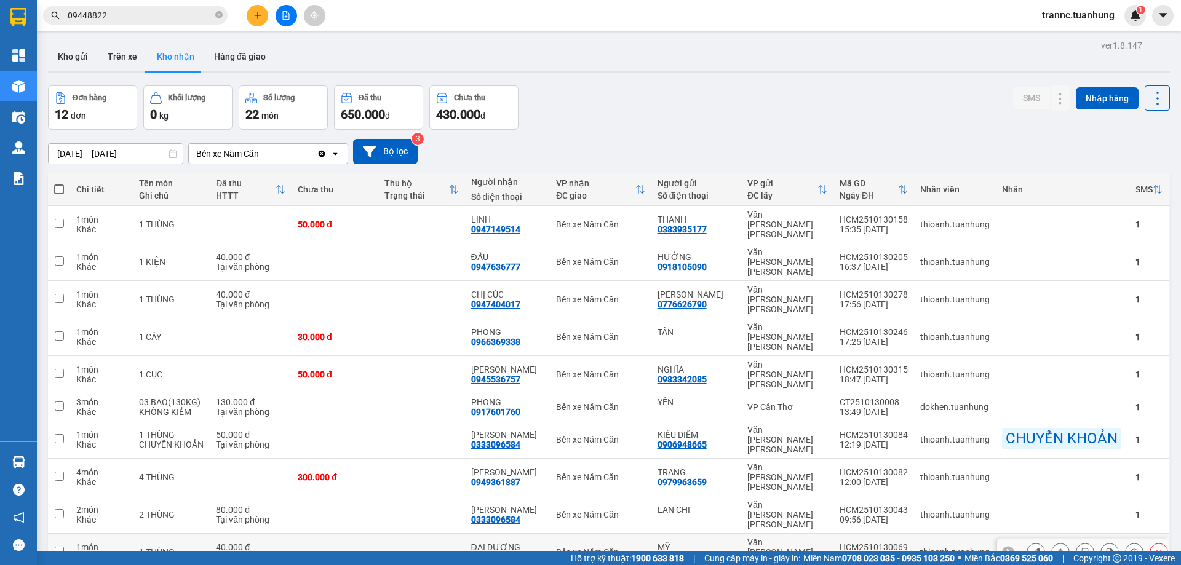
click at [413, 534] on td at bounding box center [421, 553] width 87 height 38
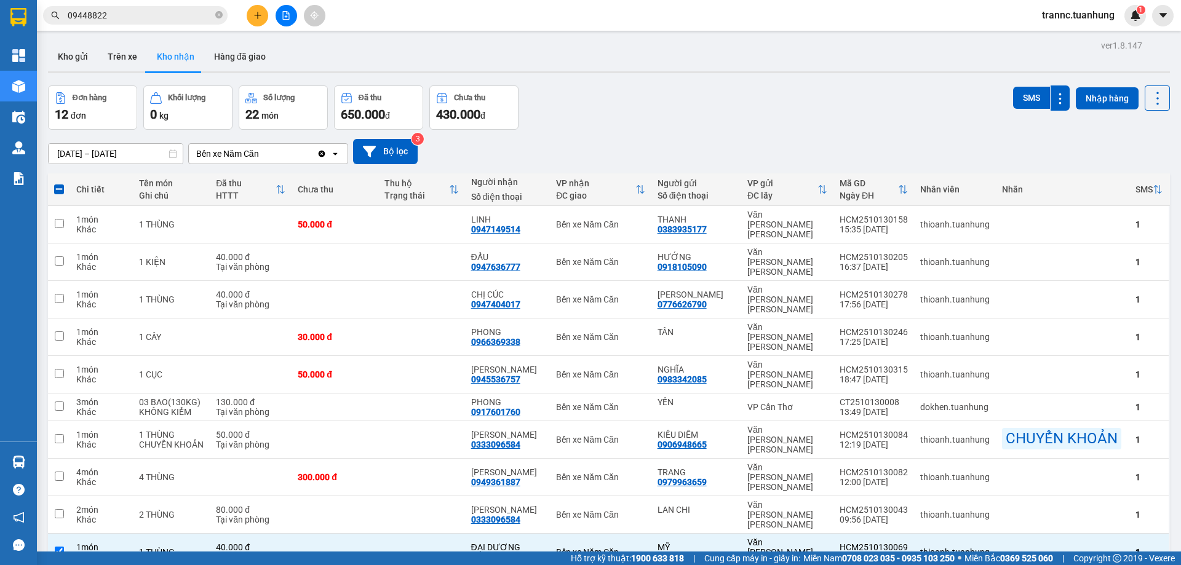
checkbox input "false"
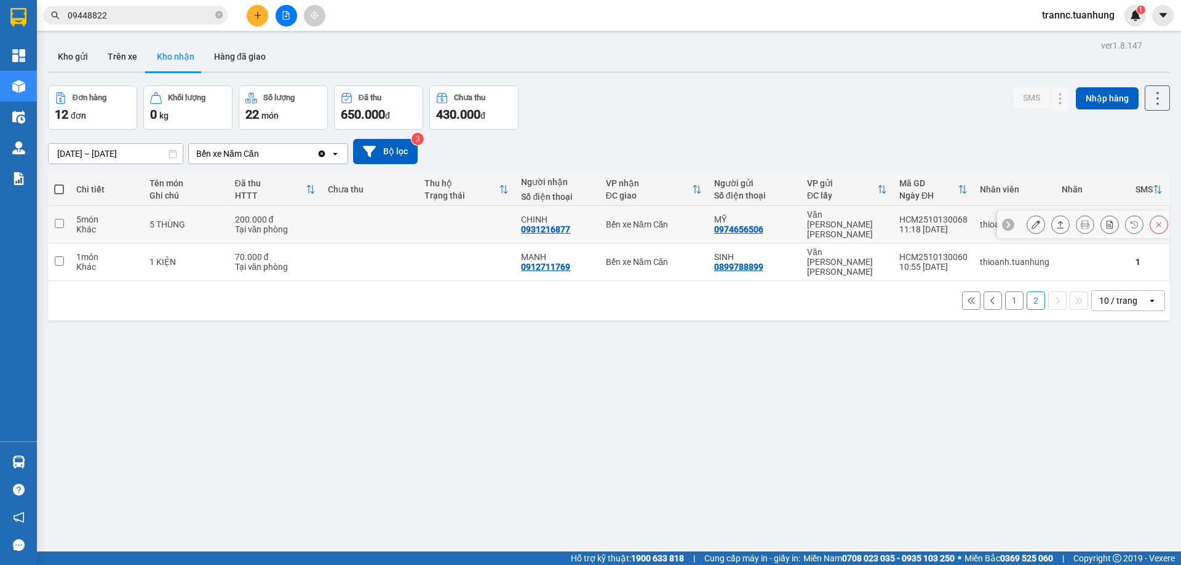
click at [461, 218] on td at bounding box center [466, 225] width 97 height 38
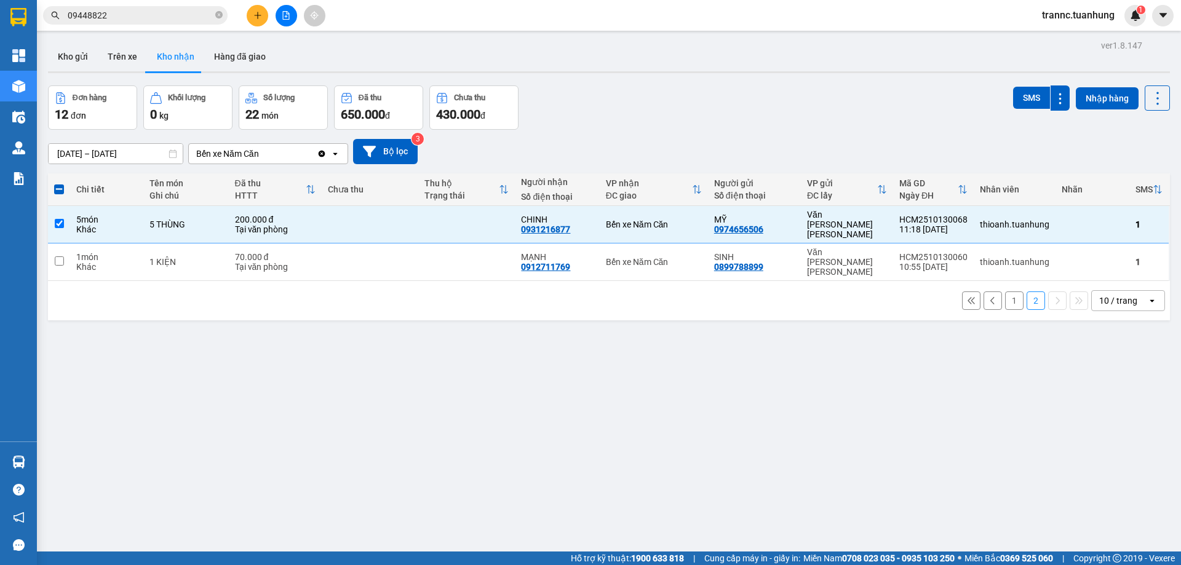
click at [1005, 292] on button "1" at bounding box center [1014, 301] width 18 height 18
checkbox input "false"
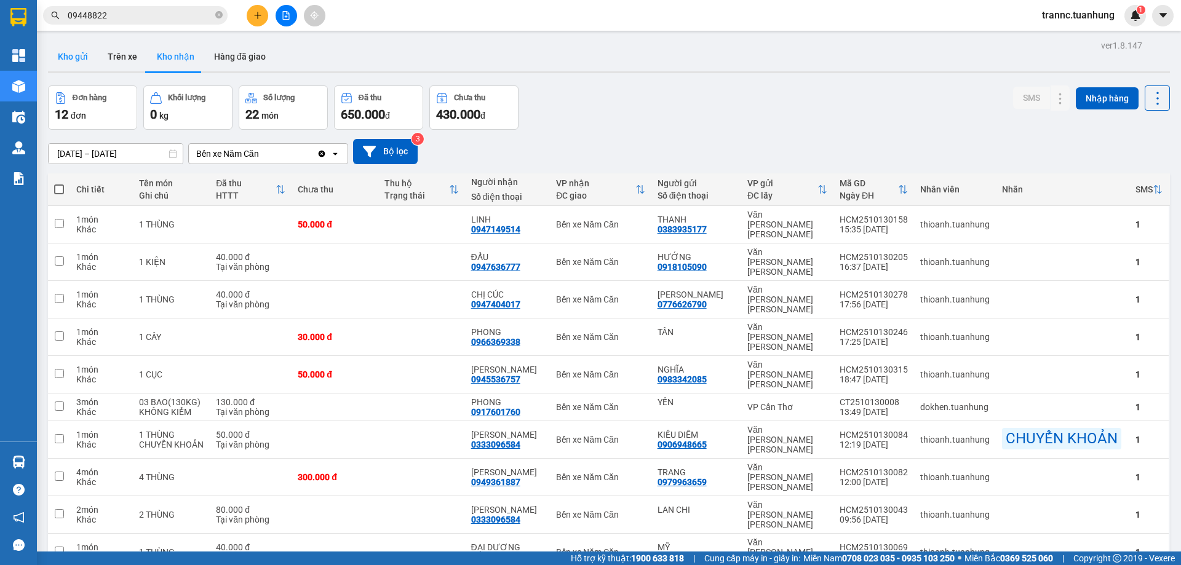
click at [84, 63] on button "Kho gửi" at bounding box center [73, 57] width 50 height 30
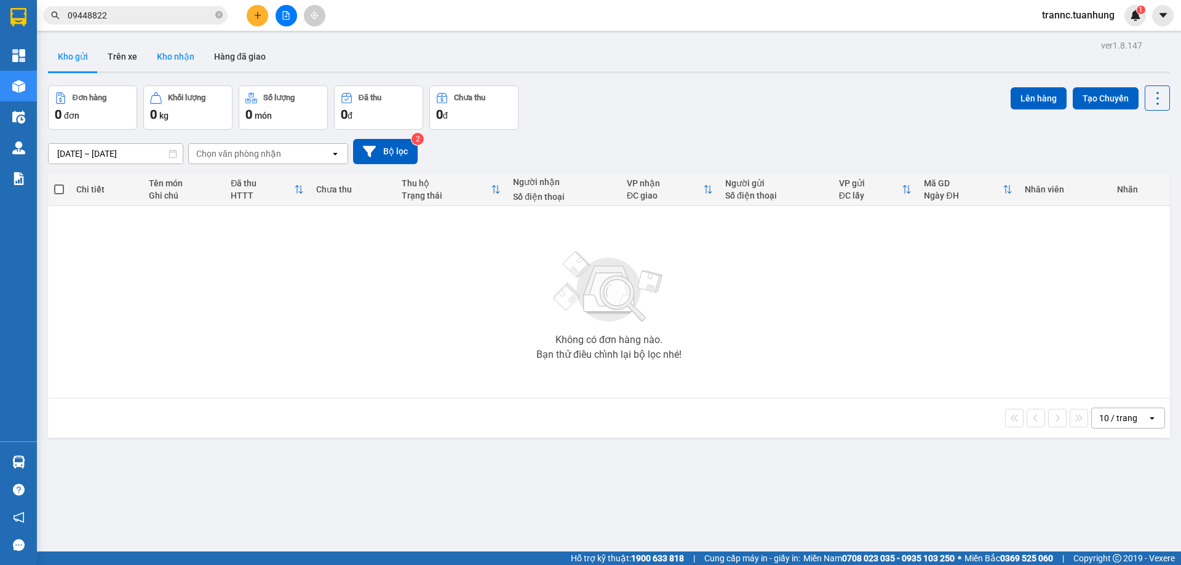
click at [182, 67] on button "Kho nhận" at bounding box center [175, 57] width 57 height 30
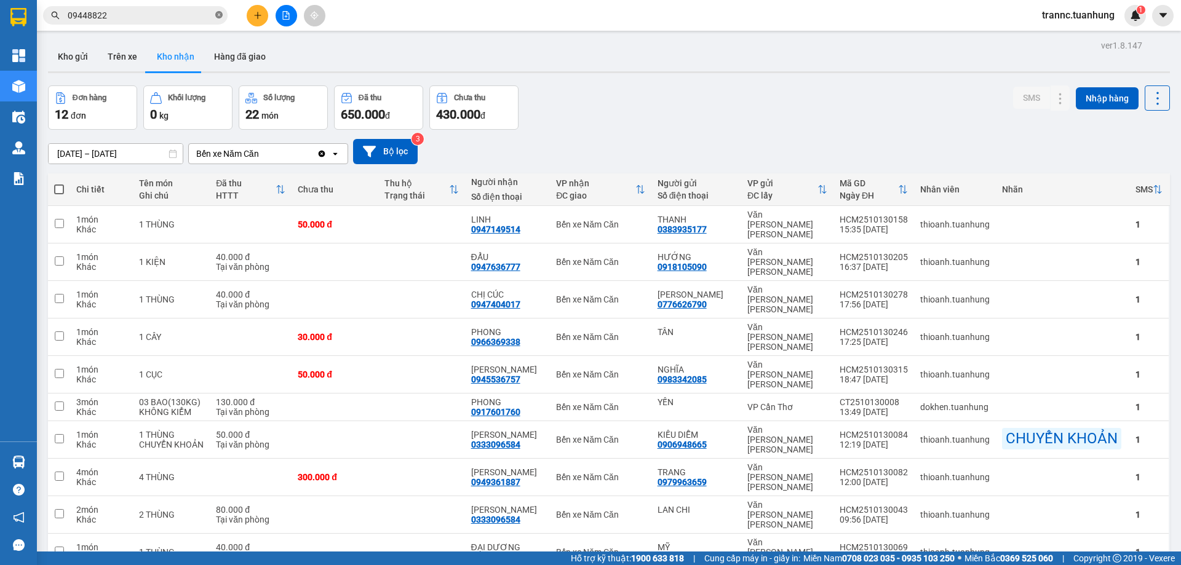
click at [216, 16] on icon "close-circle" at bounding box center [218, 14] width 7 height 7
click at [172, 12] on input "text" at bounding box center [140, 16] width 145 height 14
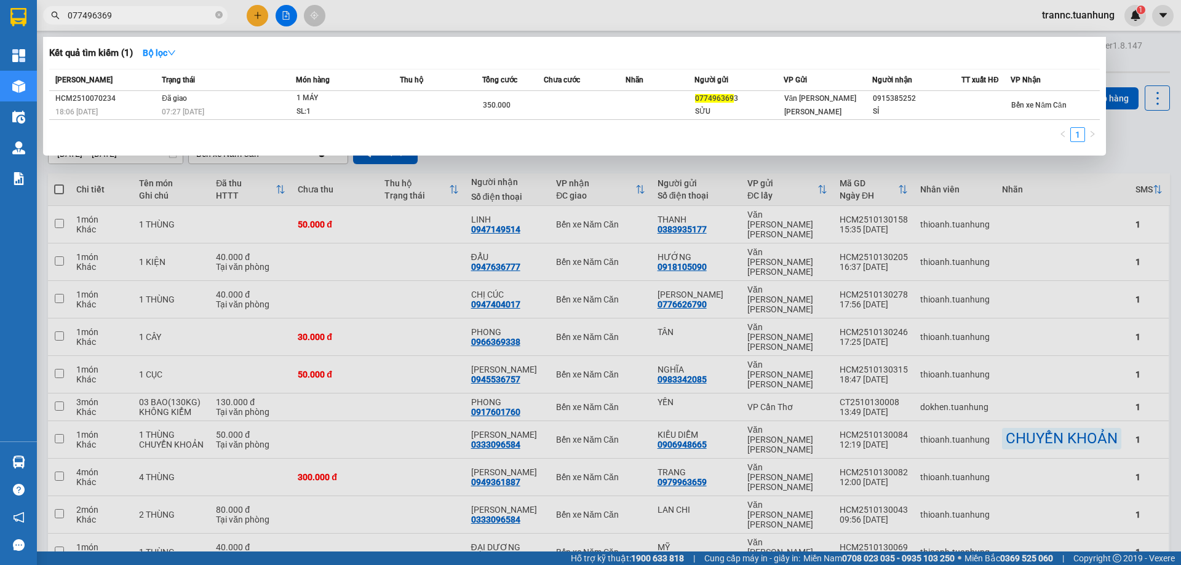
type input "0774963693"
click at [217, 18] on icon "close-circle" at bounding box center [218, 14] width 7 height 7
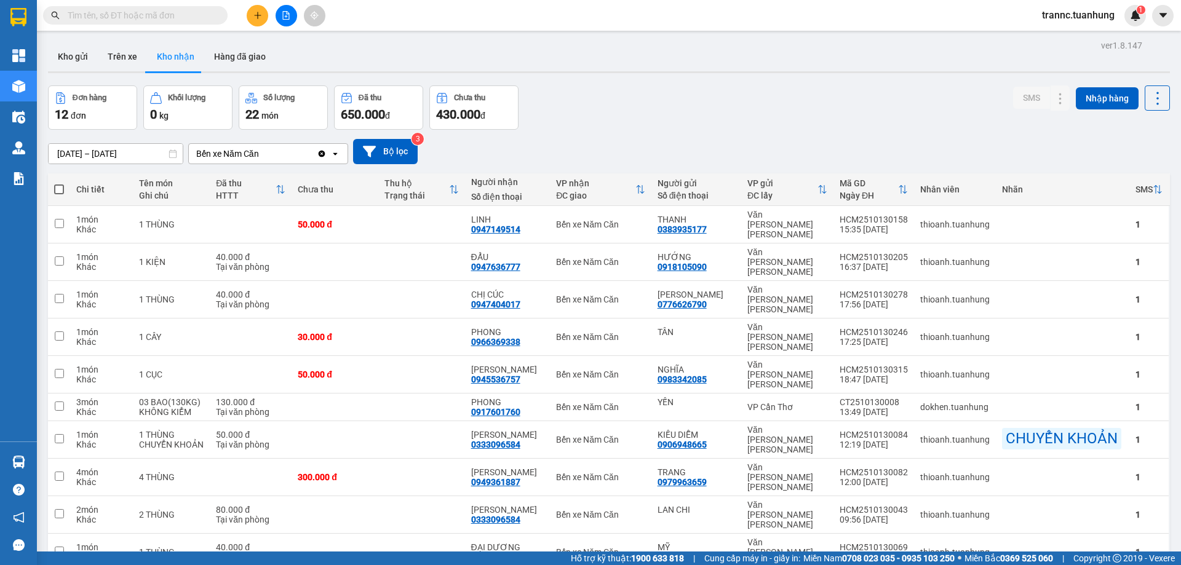
click at [180, 17] on input "text" at bounding box center [140, 16] width 145 height 14
click at [259, 12] on icon "plus" at bounding box center [257, 15] width 9 height 9
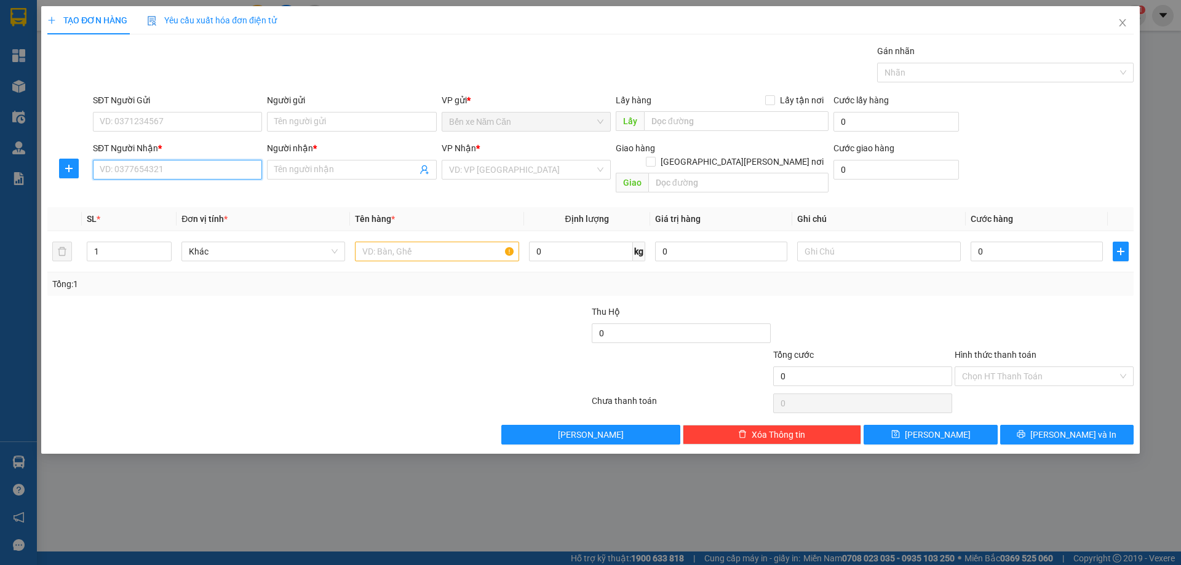
click at [170, 164] on input "SĐT Người Nhận *" at bounding box center [177, 170] width 169 height 20
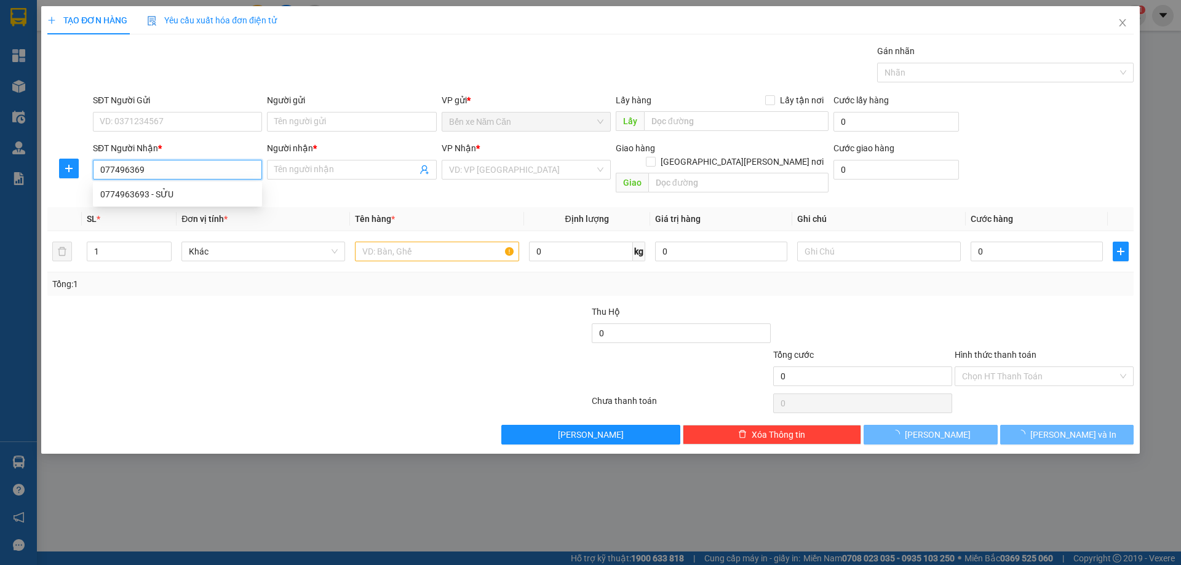
type input "0774963693"
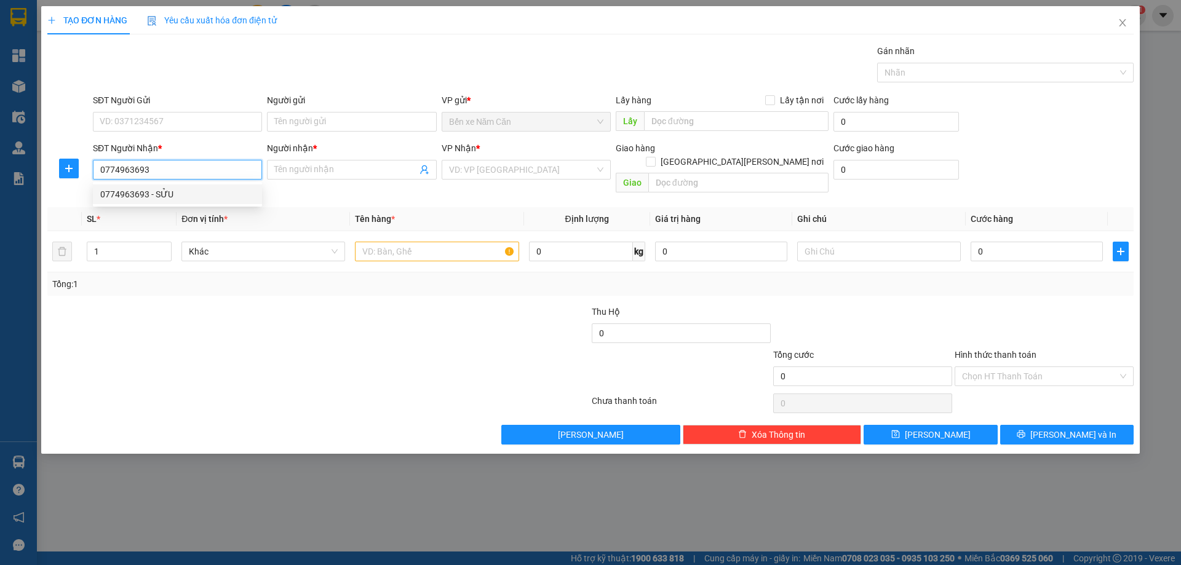
click at [169, 189] on div "0774963693 - SỬU" at bounding box center [177, 195] width 154 height 14
type input "SỬU"
type input "0774963693"
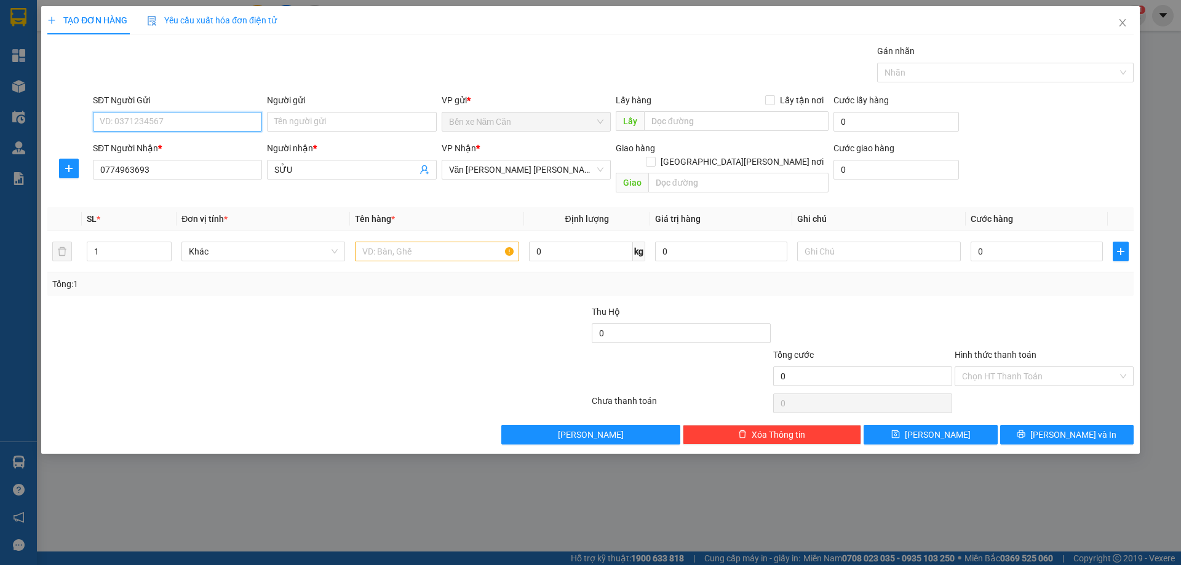
click at [172, 124] on input "SĐT Người Gửi" at bounding box center [177, 122] width 169 height 20
click at [418, 242] on input "text" at bounding box center [437, 252] width 164 height 20
type input "1 THÙNG"
click at [206, 102] on div "SĐT Người Gửi" at bounding box center [177, 101] width 169 height 14
click at [206, 112] on input "SĐT Người Gửi" at bounding box center [177, 122] width 169 height 20
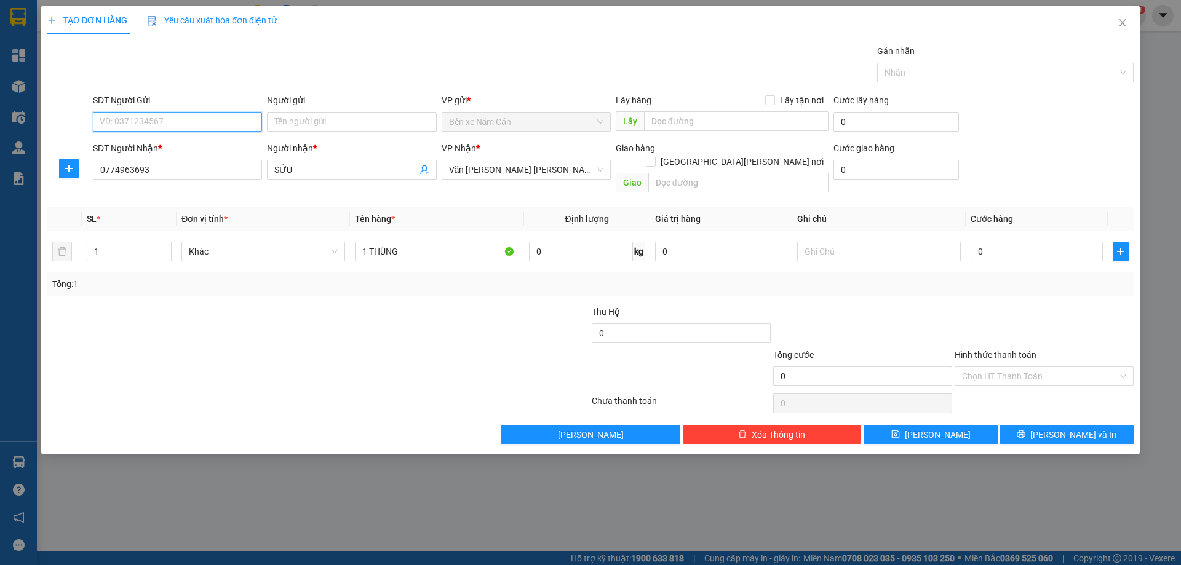
click at [205, 119] on input "SĐT Người Gửi" at bounding box center [177, 122] width 169 height 20
type input "0975897102"
click at [335, 117] on input "Người gửi" at bounding box center [351, 122] width 169 height 20
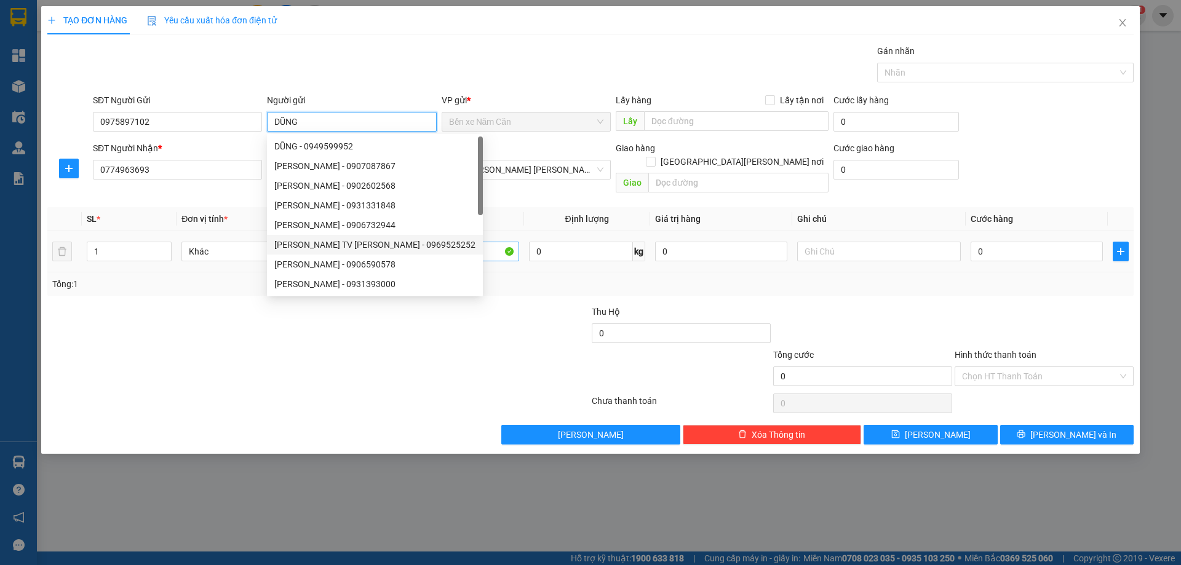
type input "DŨNG"
click at [480, 242] on input "1 THÙNG" at bounding box center [437, 252] width 164 height 20
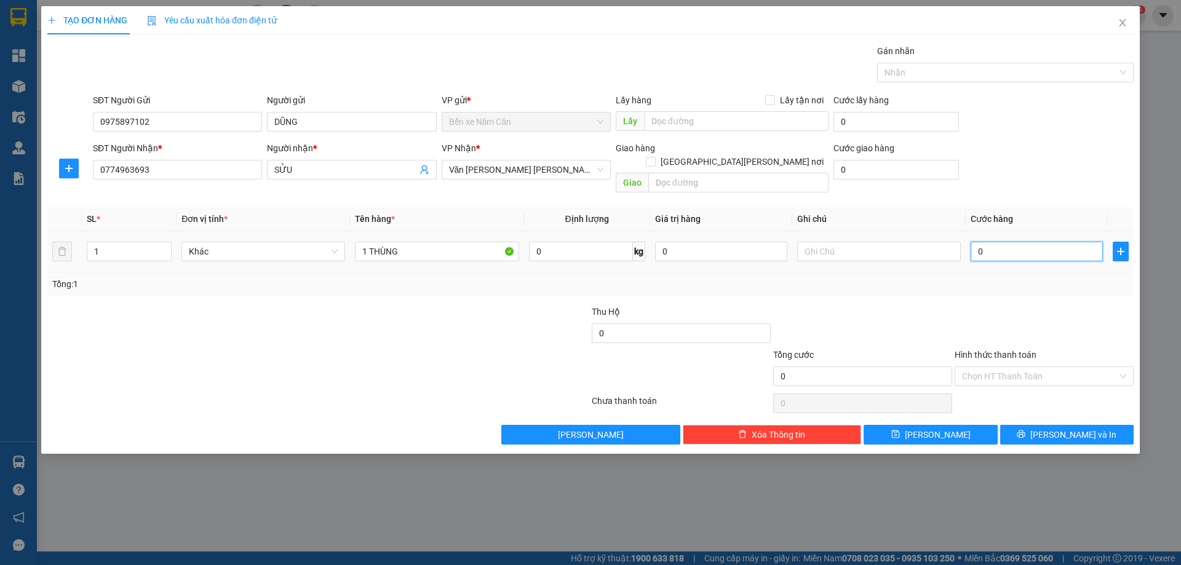
click at [998, 242] on input "0" at bounding box center [1037, 252] width 132 height 20
type input "3"
type input "30"
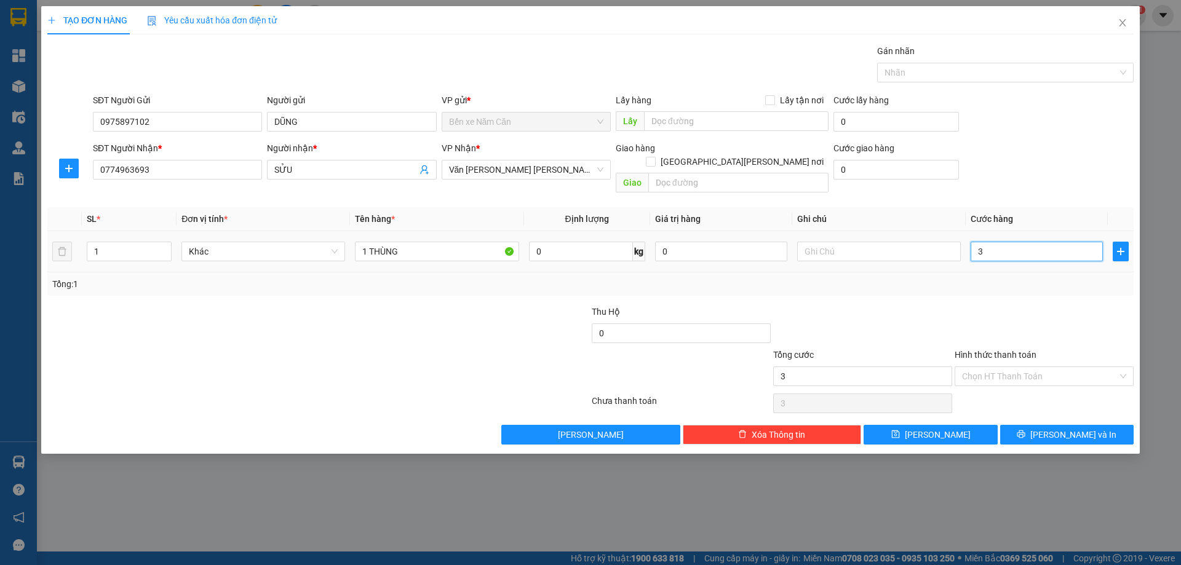
type input "30"
type input "30.000"
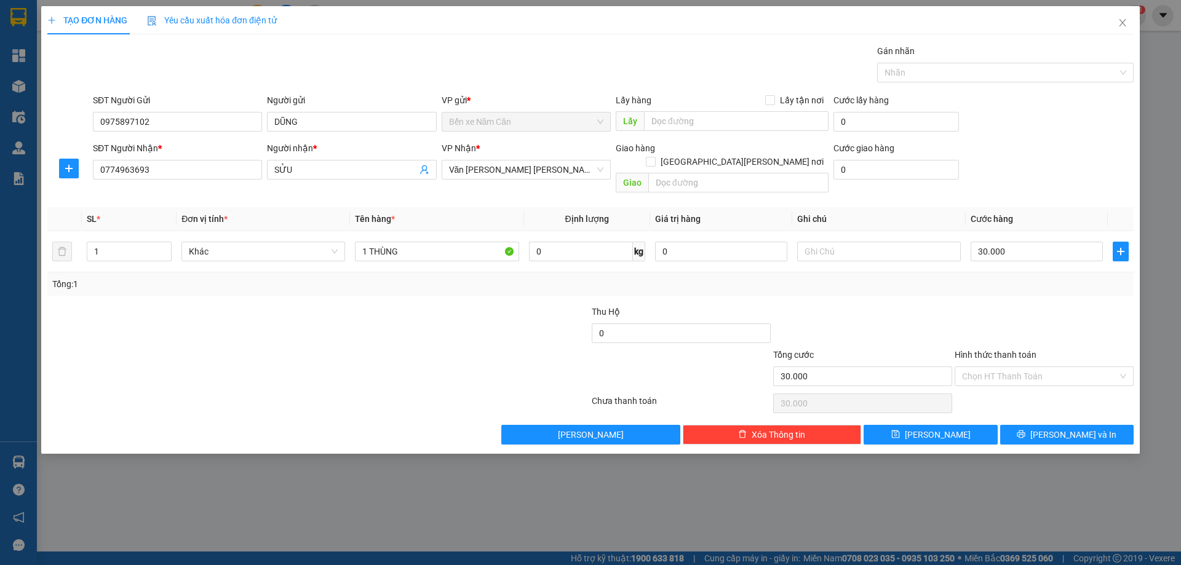
click at [1008, 305] on div at bounding box center [1044, 326] width 181 height 43
click at [1061, 428] on span "Lưu và In" at bounding box center [1073, 435] width 86 height 14
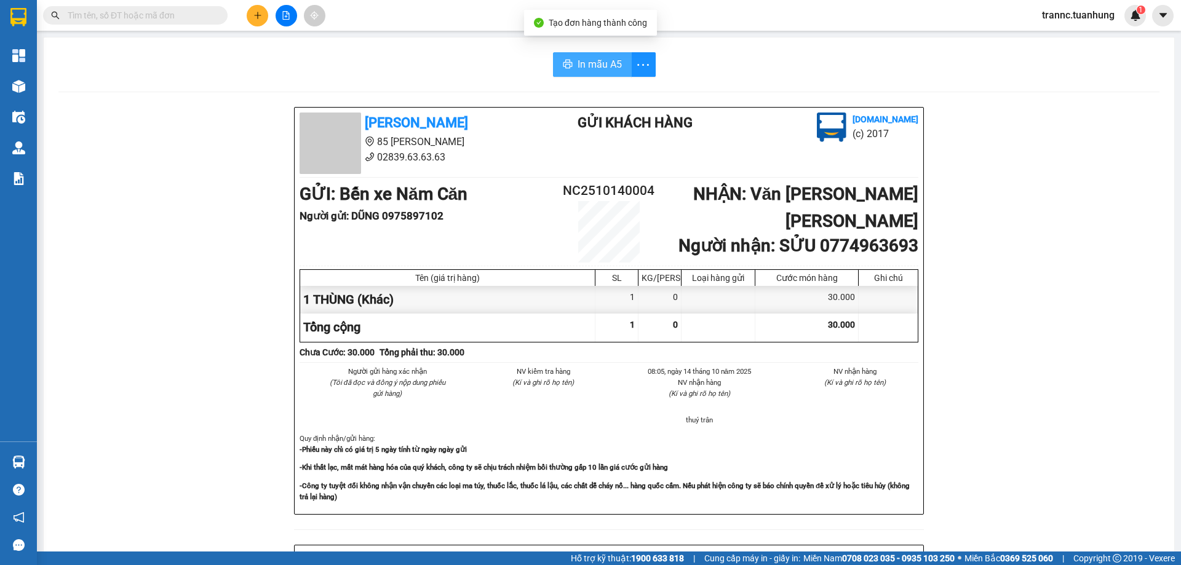
click at [595, 66] on span "In mẫu A5" at bounding box center [600, 64] width 44 height 15
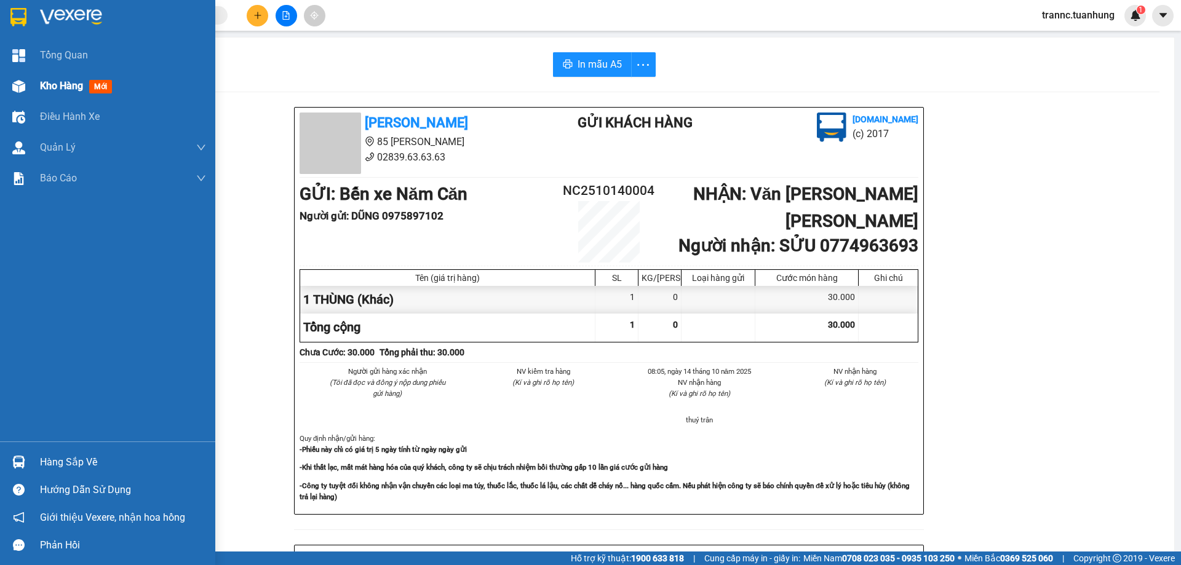
click at [92, 90] on span "mới" at bounding box center [100, 87] width 23 height 14
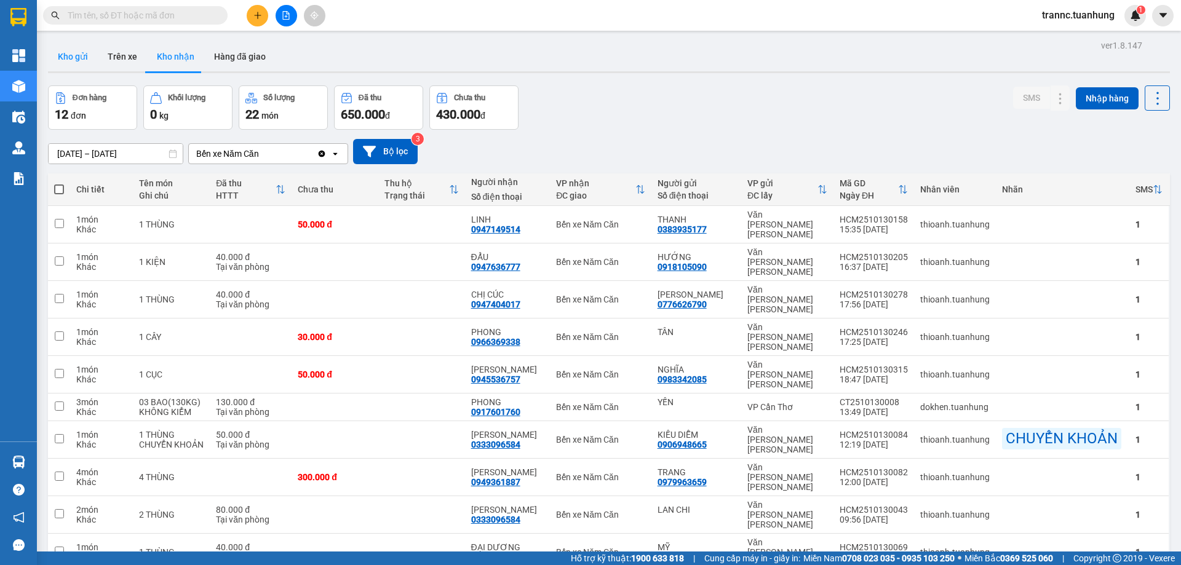
click at [68, 69] on button "Kho gửi" at bounding box center [73, 57] width 50 height 30
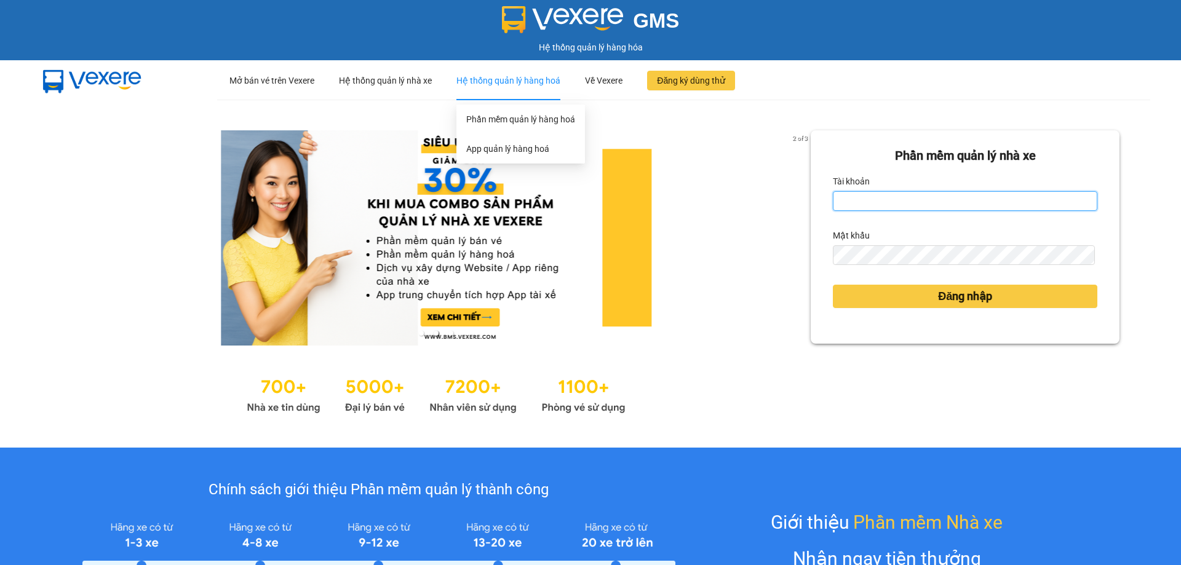
type input "trannc.tuanhung"
click at [505, 74] on div "Hệ thống quản lý hàng hoá" at bounding box center [508, 80] width 104 height 39
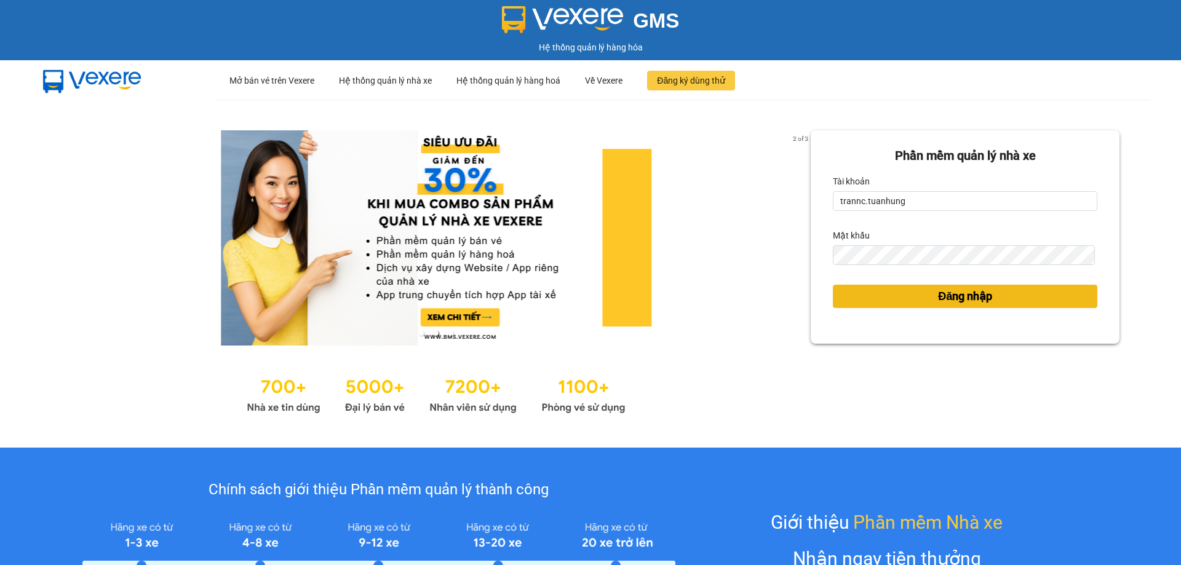
click at [870, 298] on button "Đăng nhập" at bounding box center [965, 296] width 265 height 23
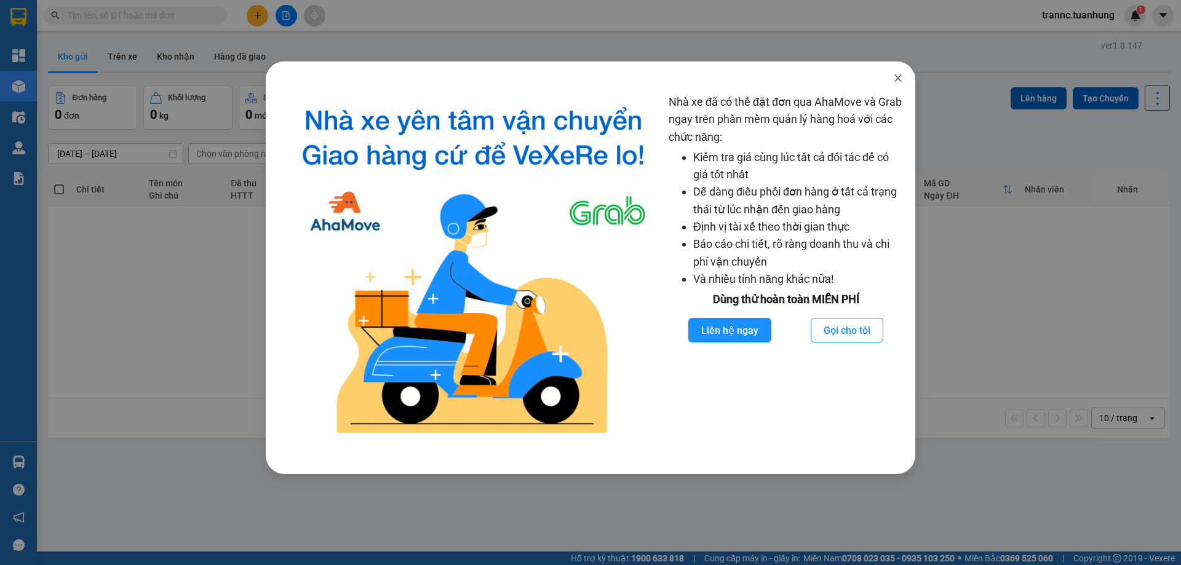
click at [900, 84] on span "Close" at bounding box center [898, 79] width 34 height 34
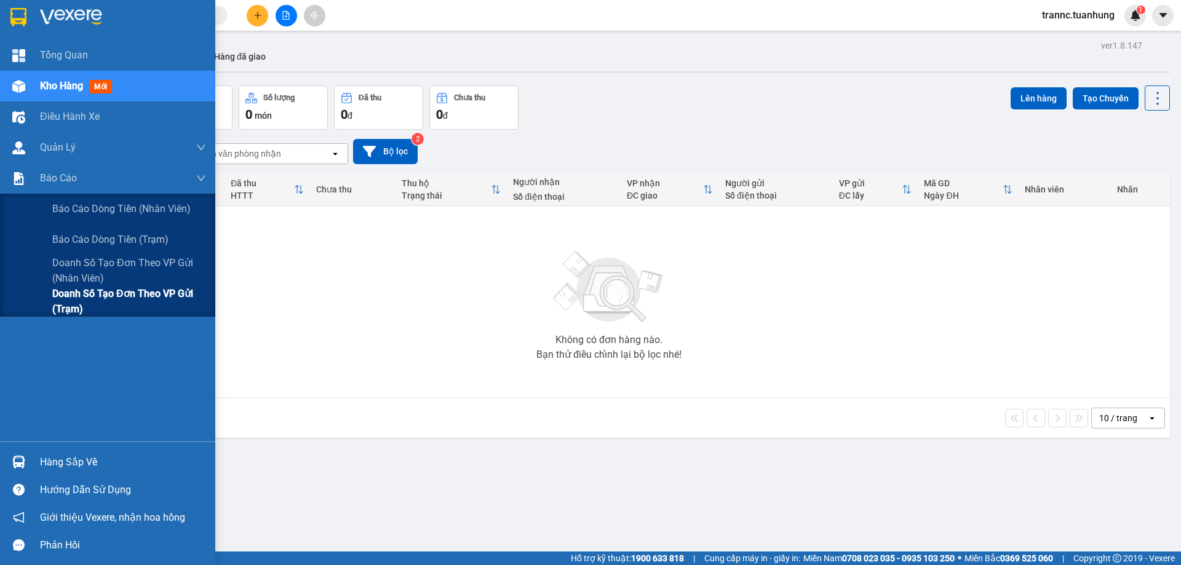
click at [172, 287] on span "Doanh số tạo đơn theo VP gửi (trạm)" at bounding box center [129, 301] width 154 height 31
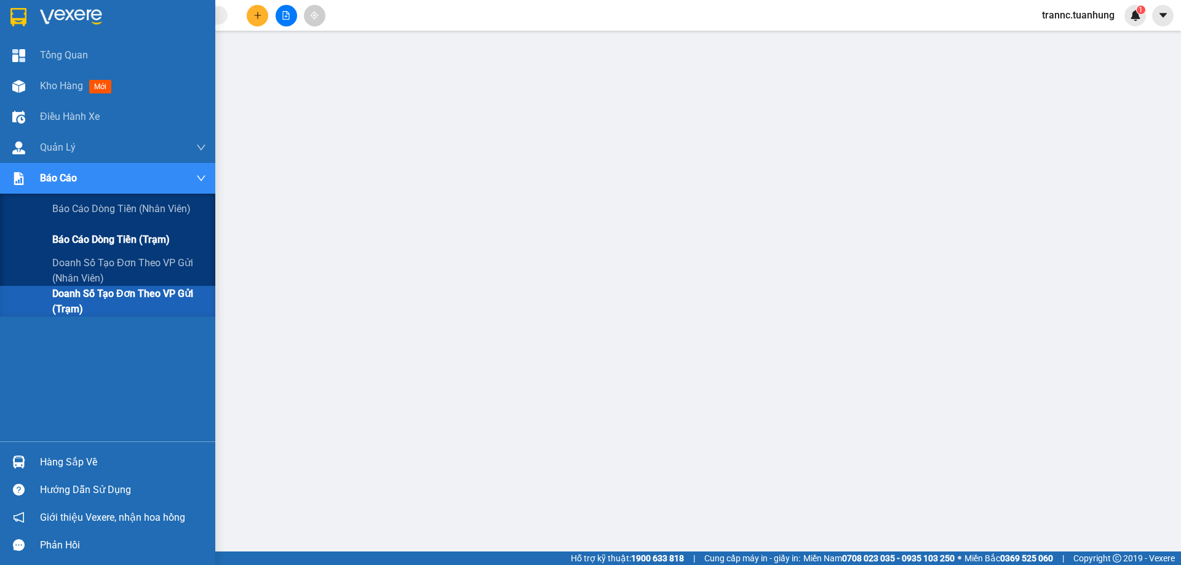
click at [164, 245] on span "Báo cáo dòng tiền (trạm)" at bounding box center [110, 239] width 117 height 15
